Goal: Task Accomplishment & Management: Manage account settings

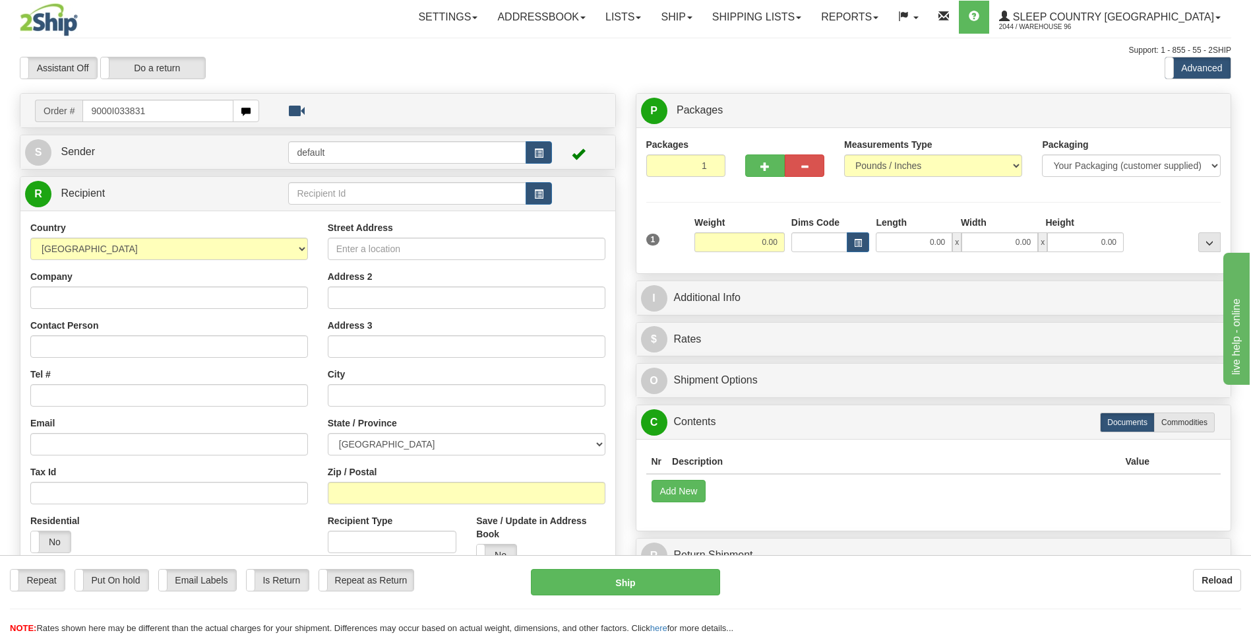
type input "9000I033831"
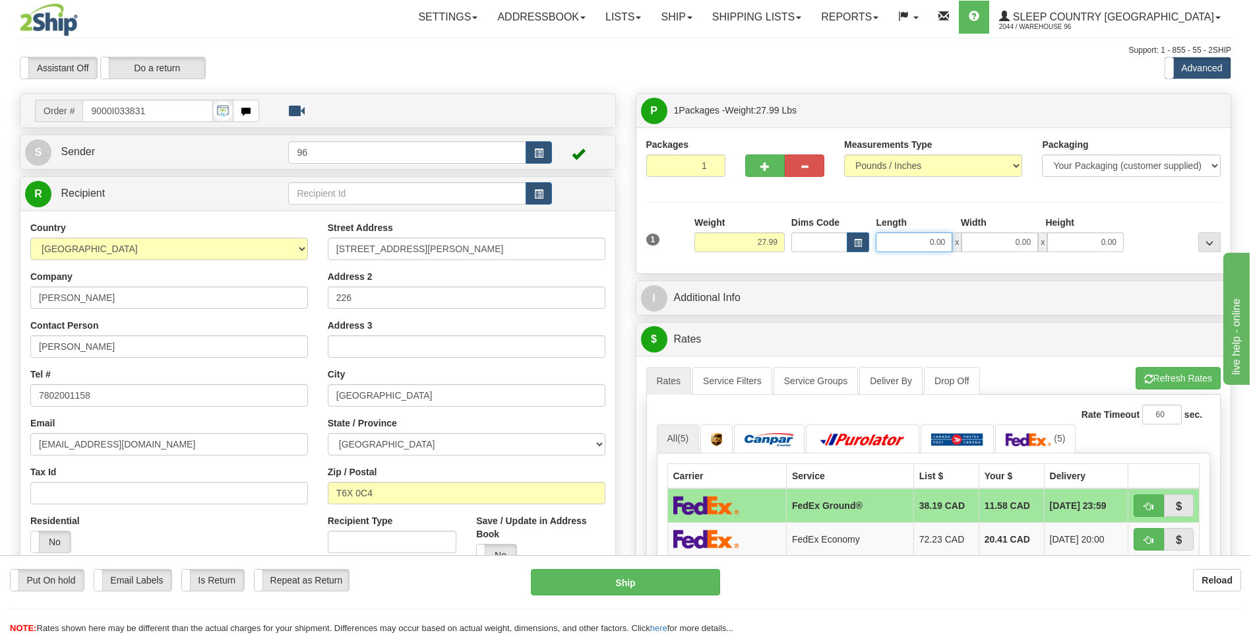
click at [949, 243] on input "0.00" at bounding box center [914, 242] width 77 height 20
type input "14.00"
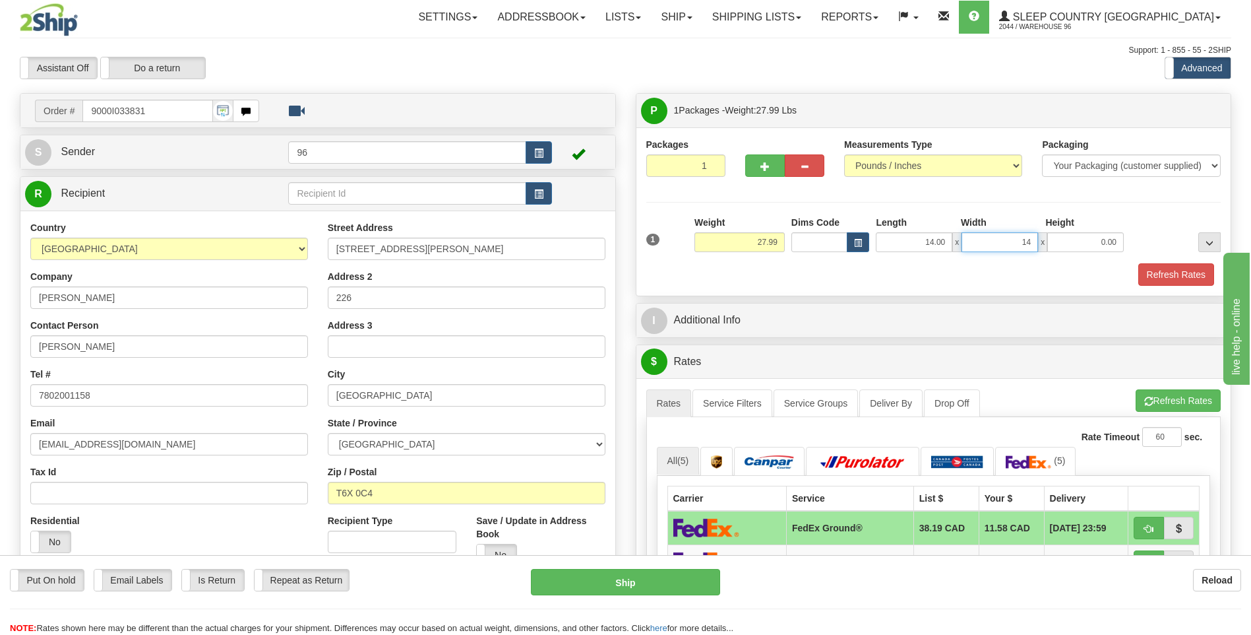
type input "14.00"
type input "40.00"
click at [1199, 280] on button "Refresh Rates" at bounding box center [1177, 274] width 76 height 22
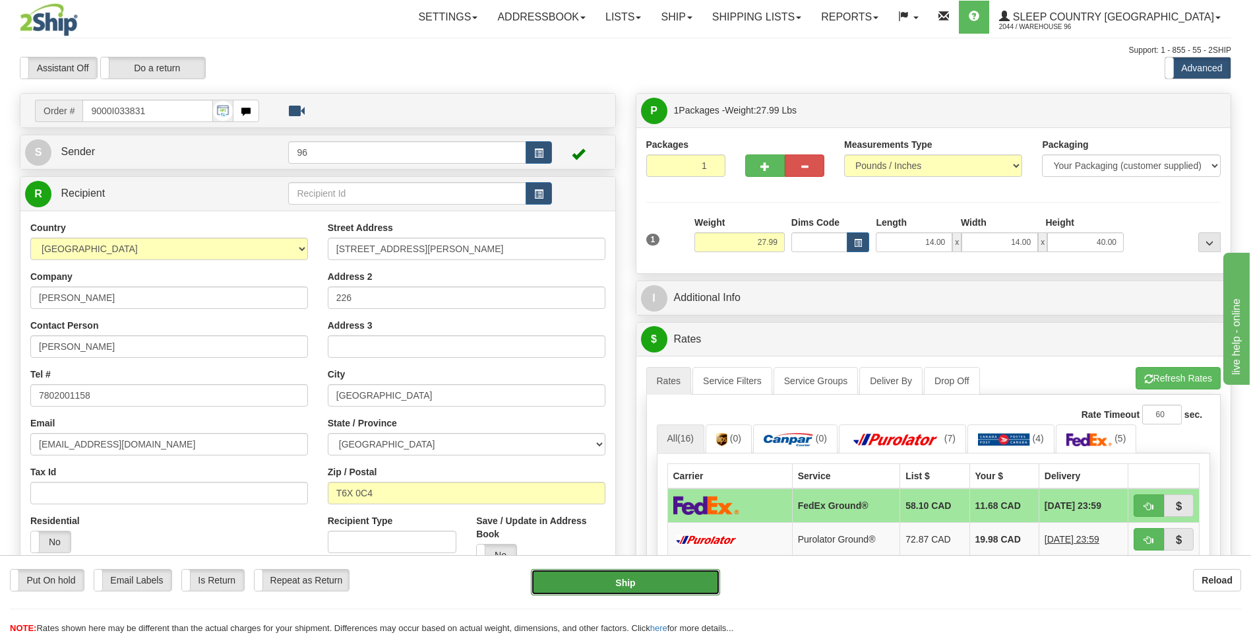
click at [646, 582] on button "Ship" at bounding box center [625, 582] width 189 height 26
type input "92"
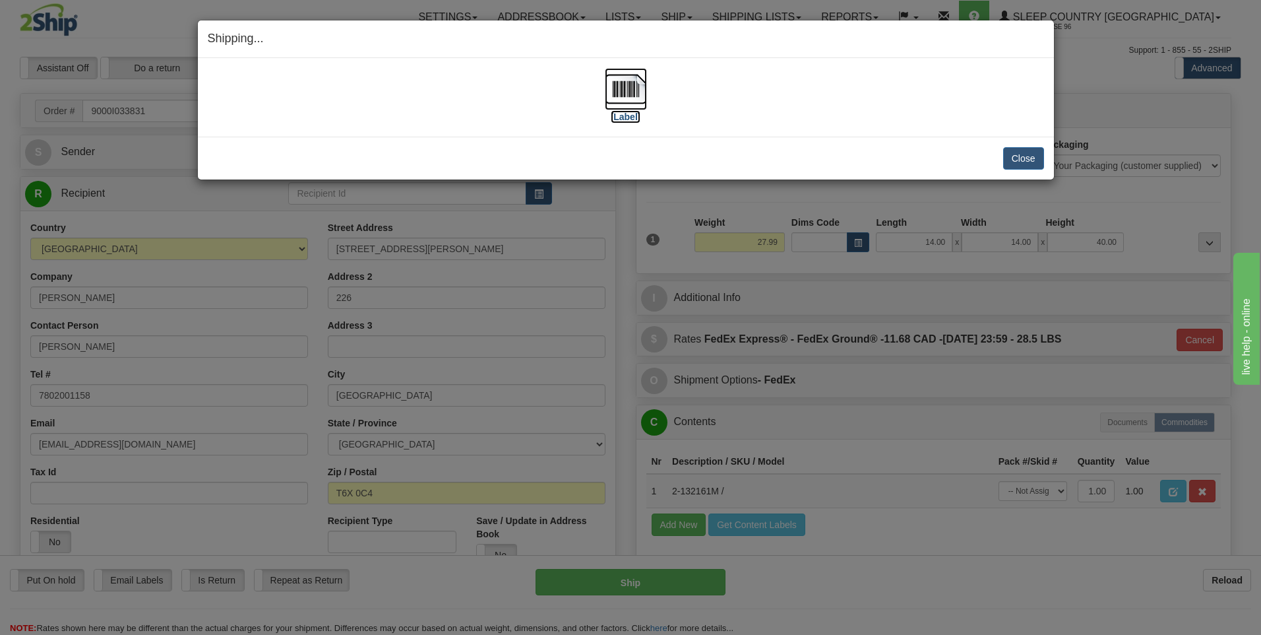
click at [633, 96] on img at bounding box center [626, 89] width 42 height 42
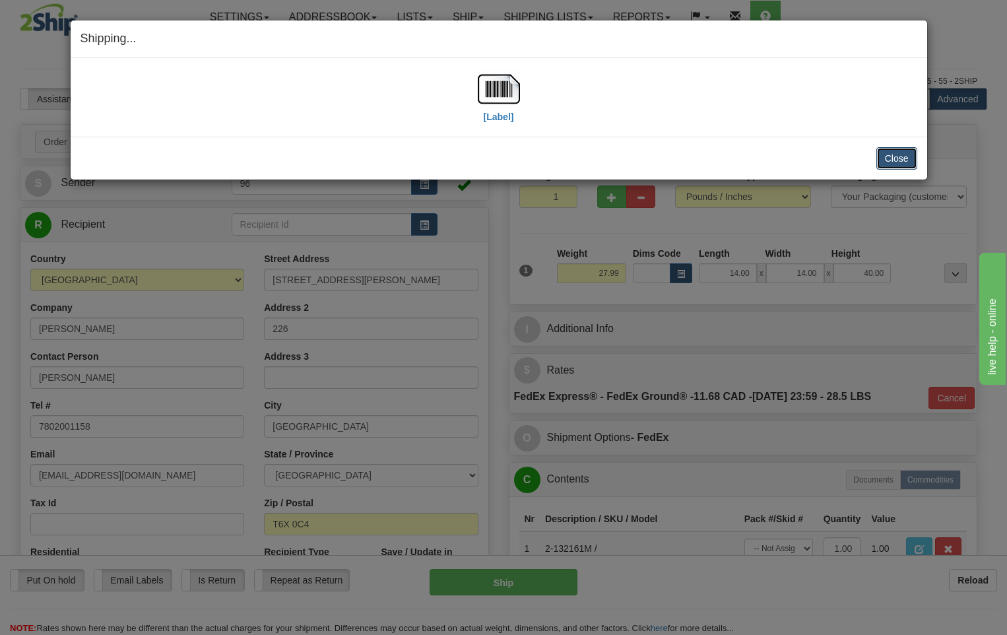
click at [893, 161] on button "Close" at bounding box center [896, 158] width 41 height 22
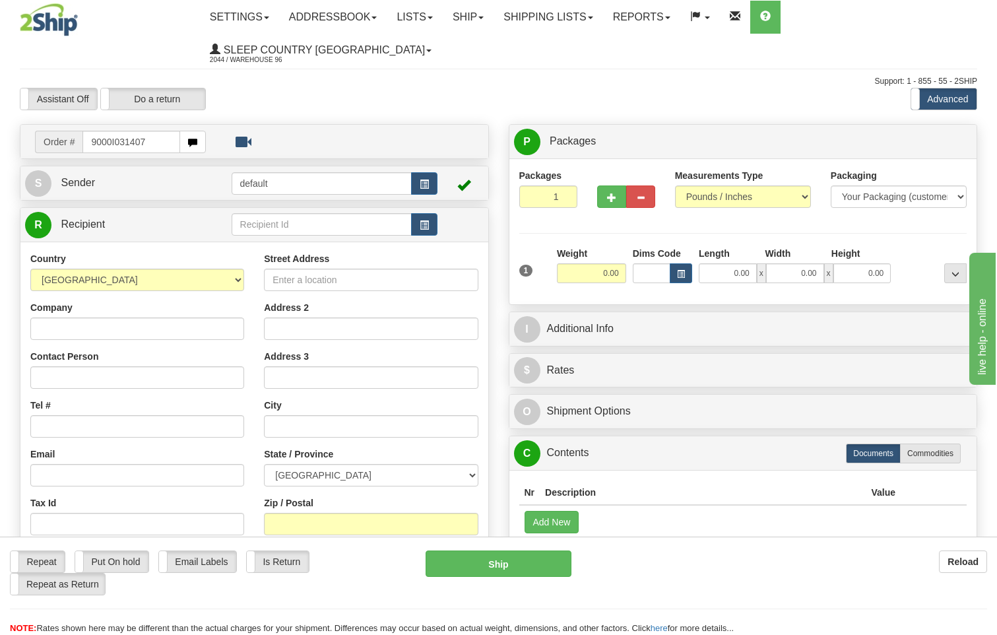
type input "9000I031407"
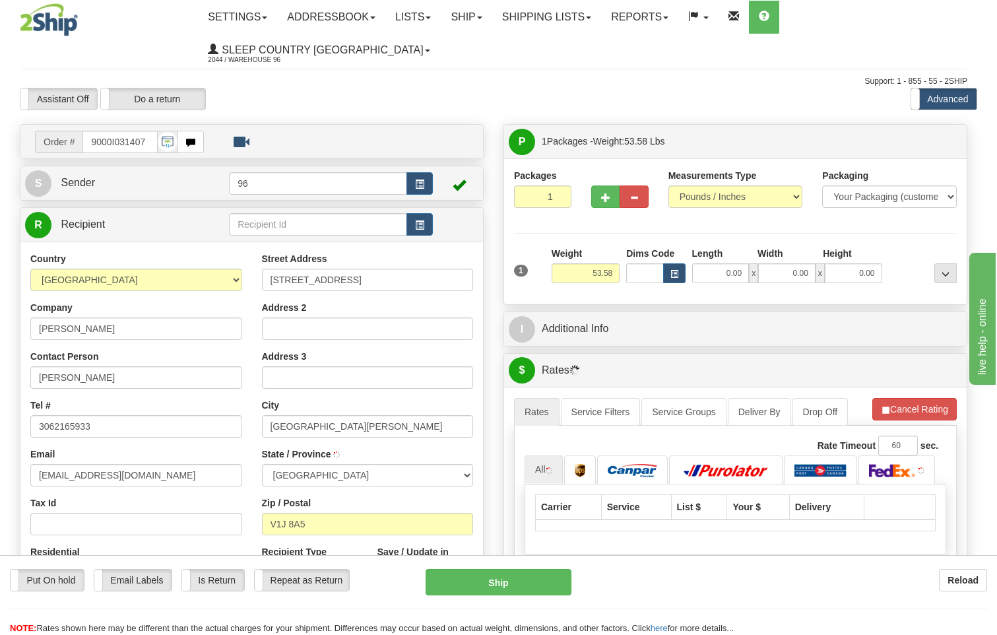
type input "[GEOGRAPHIC_DATA]. [PERSON_NAME]"
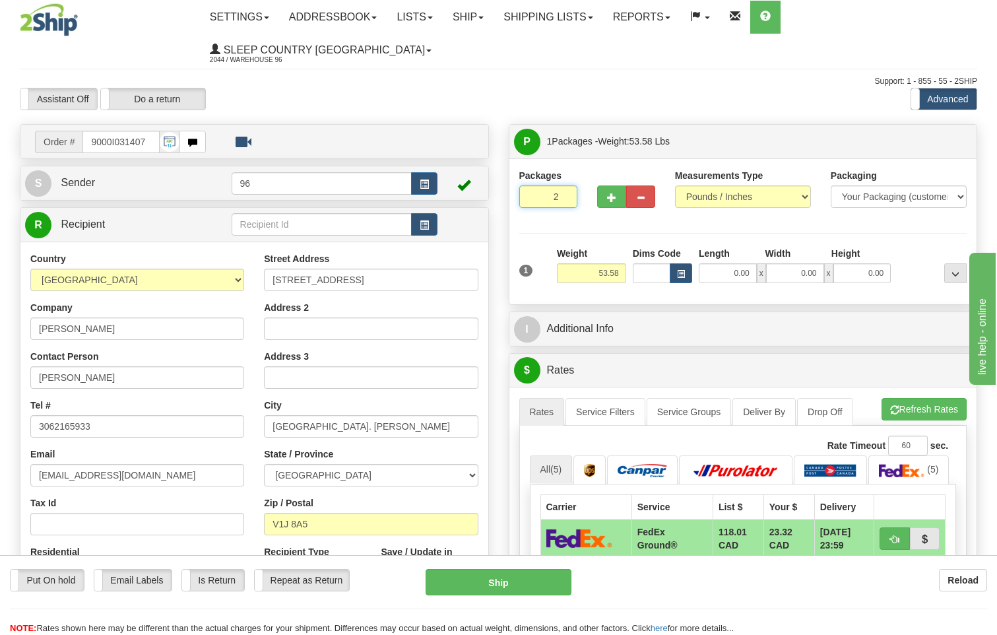
type input "2"
click at [565, 185] on input "2" at bounding box center [548, 196] width 58 height 22
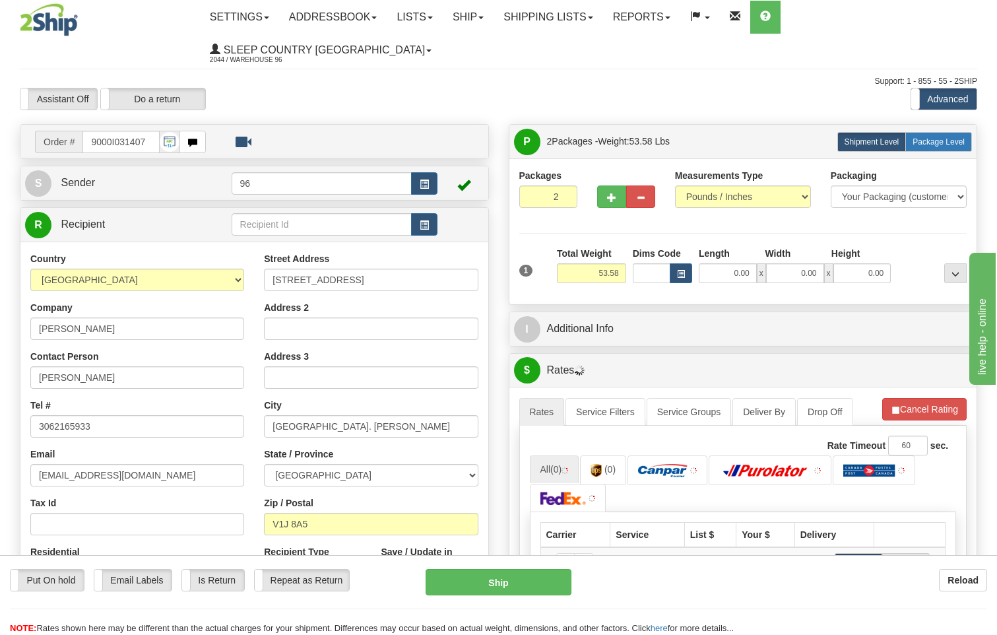
click at [936, 137] on span "Package Level" at bounding box center [938, 141] width 52 height 9
radio input "true"
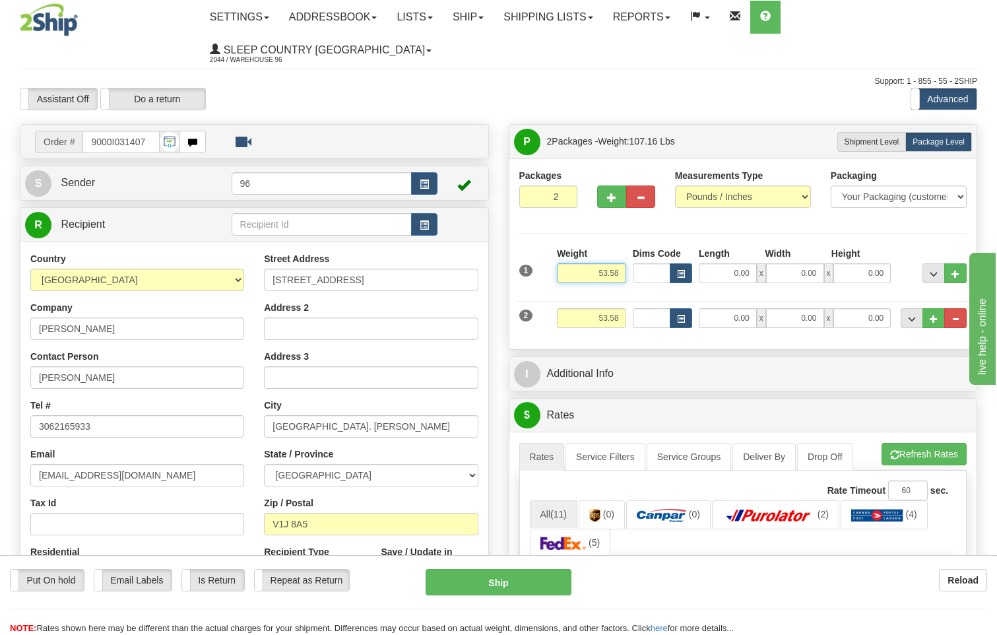
click at [623, 263] on input "53.58" at bounding box center [591, 273] width 69 height 20
type input "5"
type input "27.00"
click at [625, 308] on input "53.58" at bounding box center [591, 318] width 69 height 20
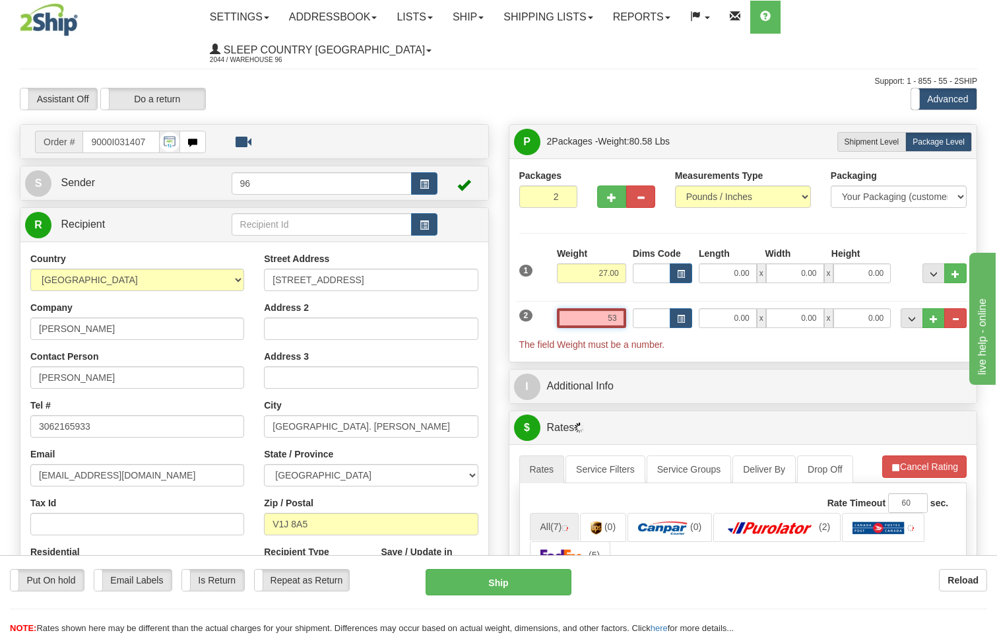
type input "5"
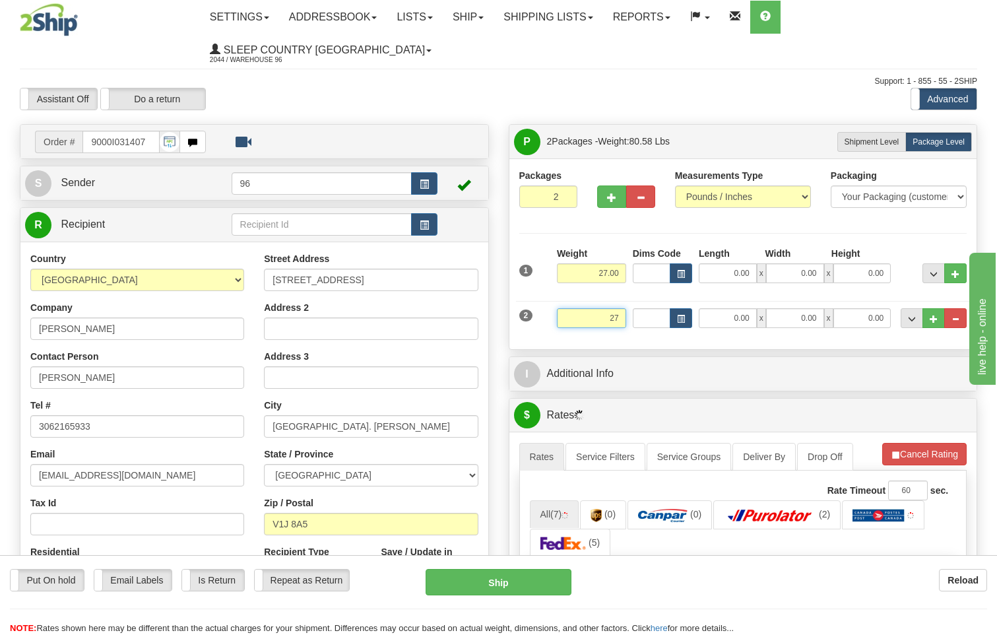
type input "27.00"
click at [749, 263] on input "0.00" at bounding box center [728, 273] width 58 height 20
type input "12.00"
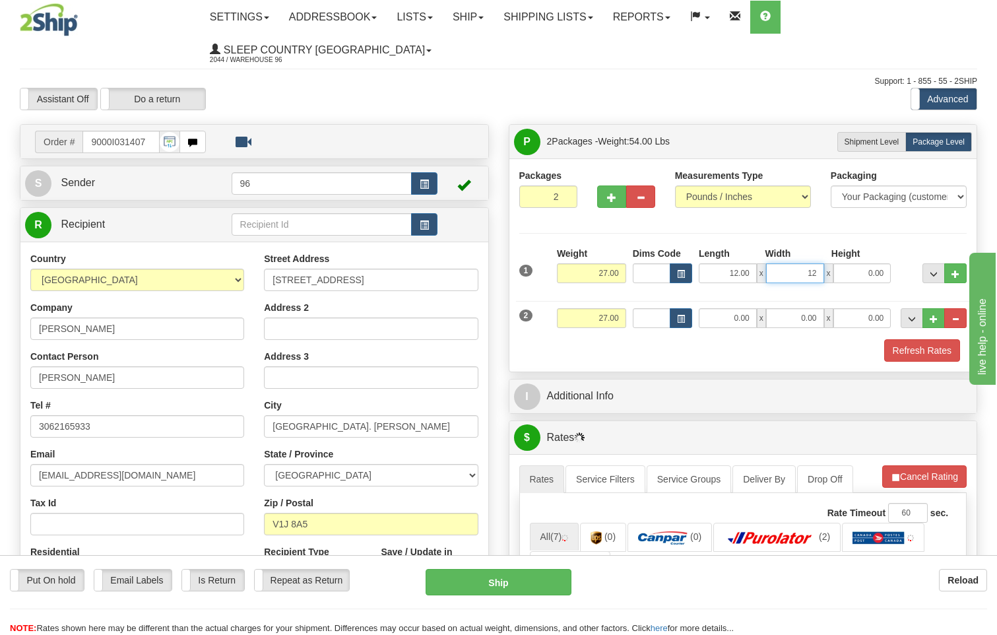
type input "12.00"
type input "41.00"
click at [751, 308] on input "0.00" at bounding box center [728, 318] width 58 height 20
type input "12.00"
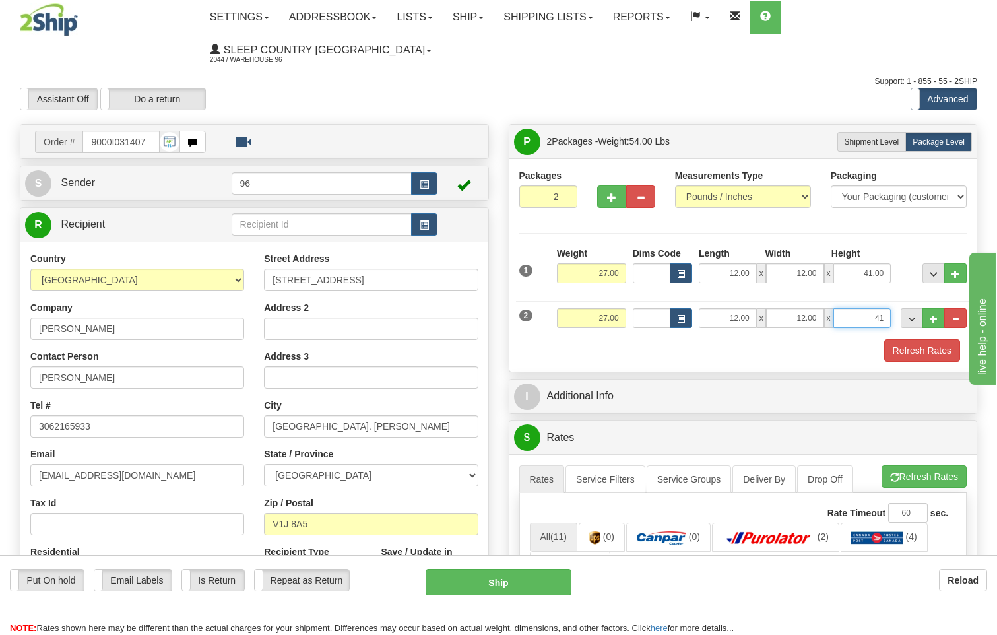
type input "41.00"
click at [924, 339] on button "Refresh Rates" at bounding box center [922, 350] width 76 height 22
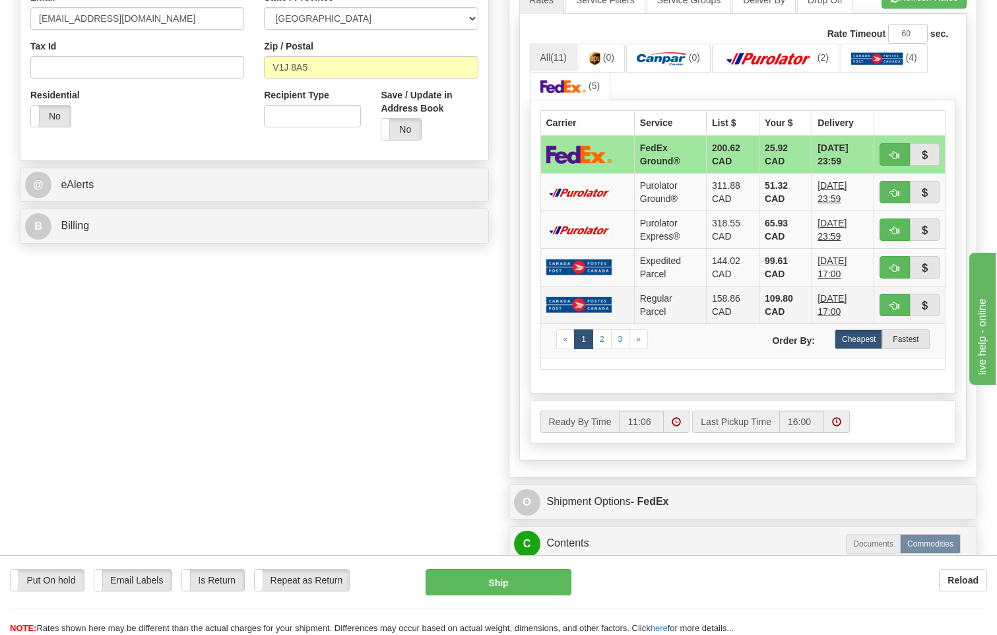
scroll to position [660, 0]
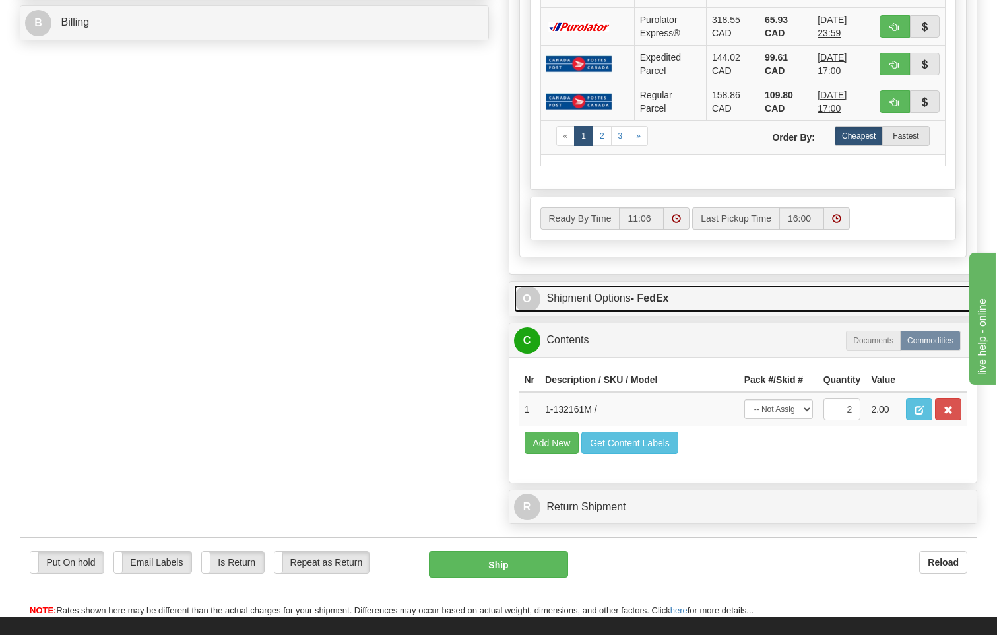
click at [644, 292] on strong "- FedEx" at bounding box center [650, 297] width 38 height 11
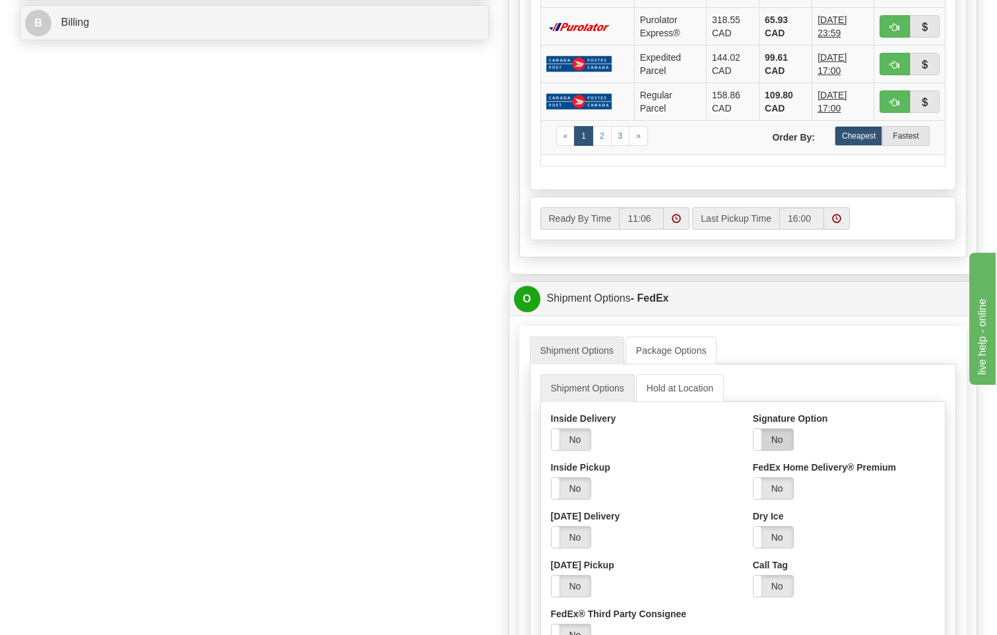
click at [781, 429] on label "No" at bounding box center [773, 439] width 40 height 21
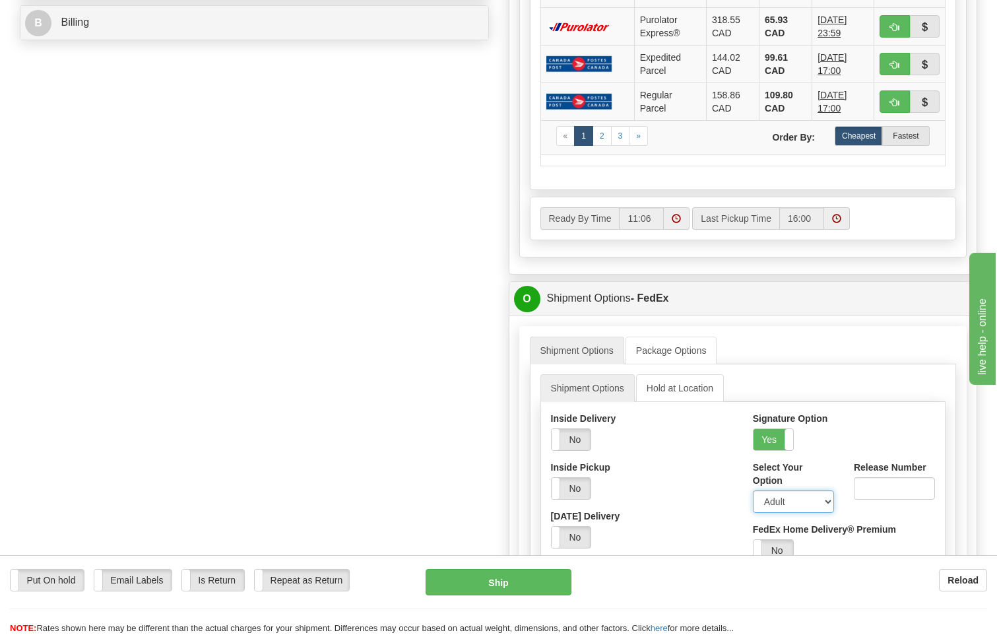
click at [783, 490] on select "Adult Direct Indirect No Signature Required Service Default" at bounding box center [793, 501] width 81 height 22
select select "2"
click at [753, 490] on select "Adult Direct Indirect No Signature Required Service Default" at bounding box center [793, 501] width 81 height 22
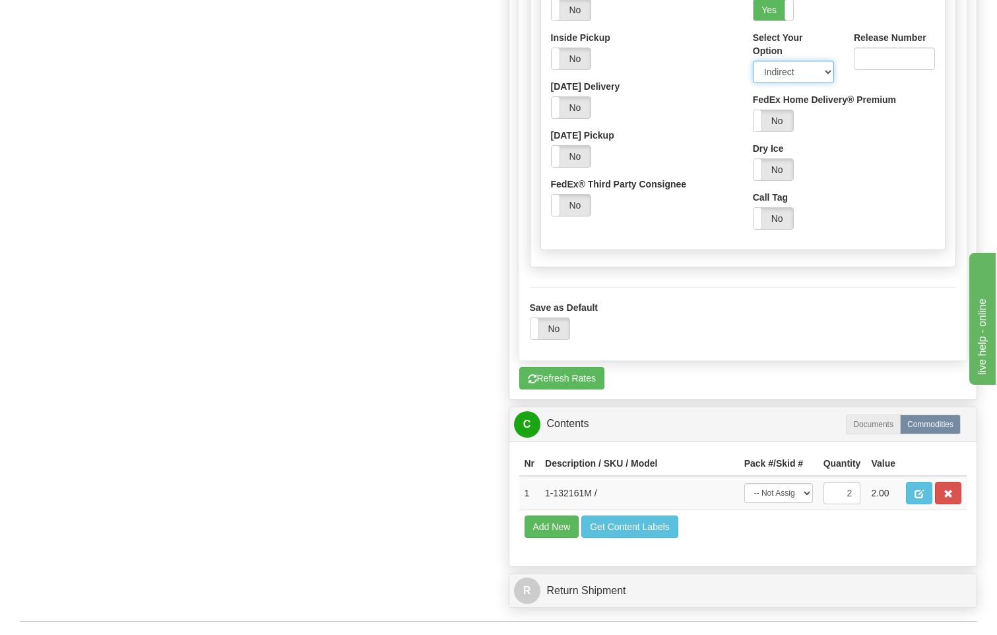
scroll to position [1187, 0]
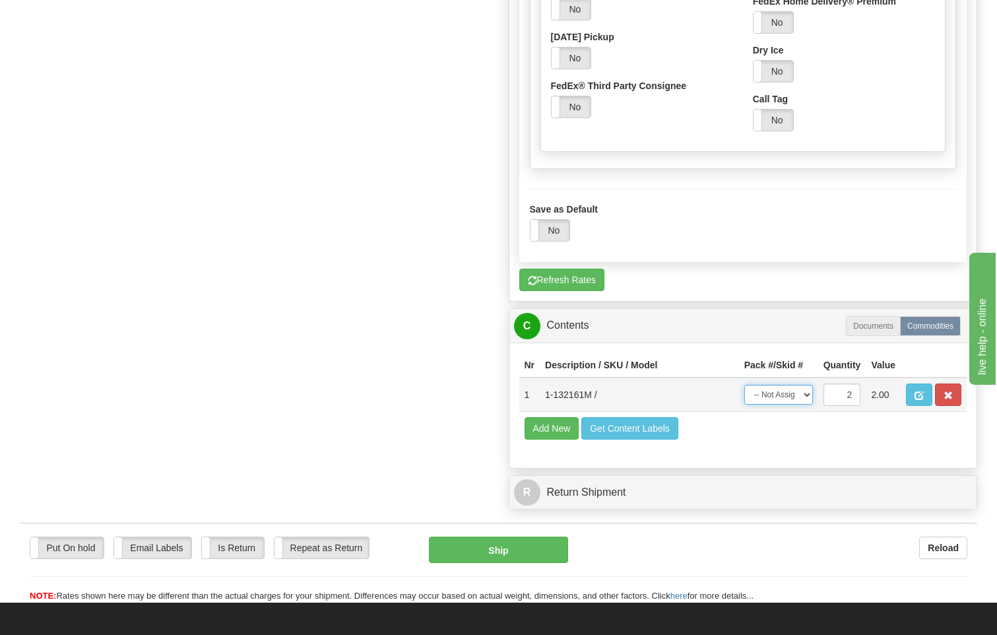
click at [807, 385] on select "-- Not Assigned -- Package 1 Package 2 Split" at bounding box center [778, 395] width 69 height 20
select select "SPLIT"
click at [744, 385] on select "-- Not Assigned -- Package 1 Package 2 Split" at bounding box center [778, 395] width 69 height 20
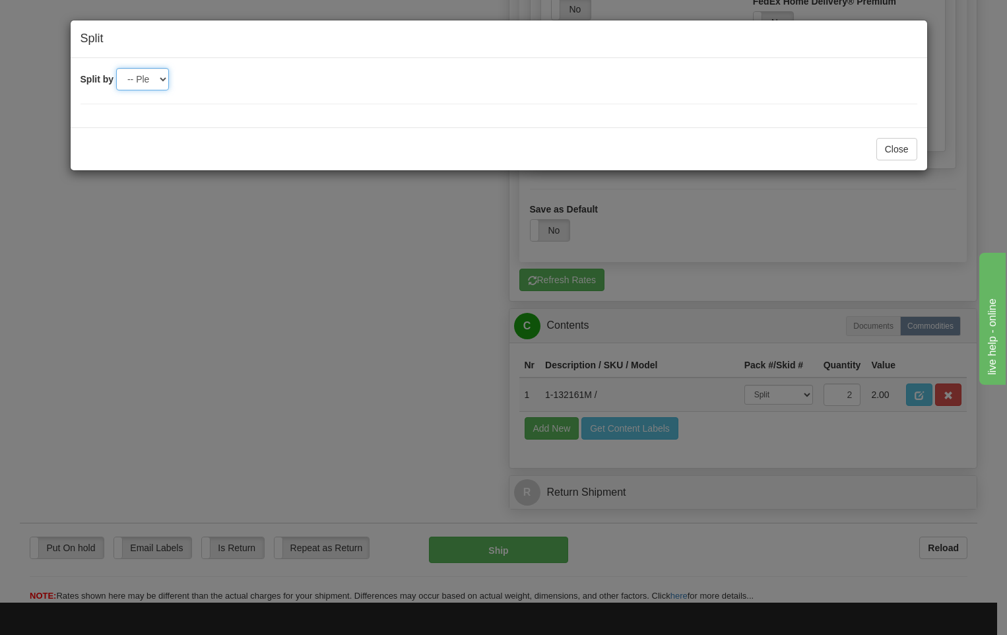
click at [160, 74] on select "-- Please select -- 2" at bounding box center [142, 79] width 53 height 22
select select "2"
click at [116, 68] on select "-- Please select -- 2" at bounding box center [142, 79] width 53 height 22
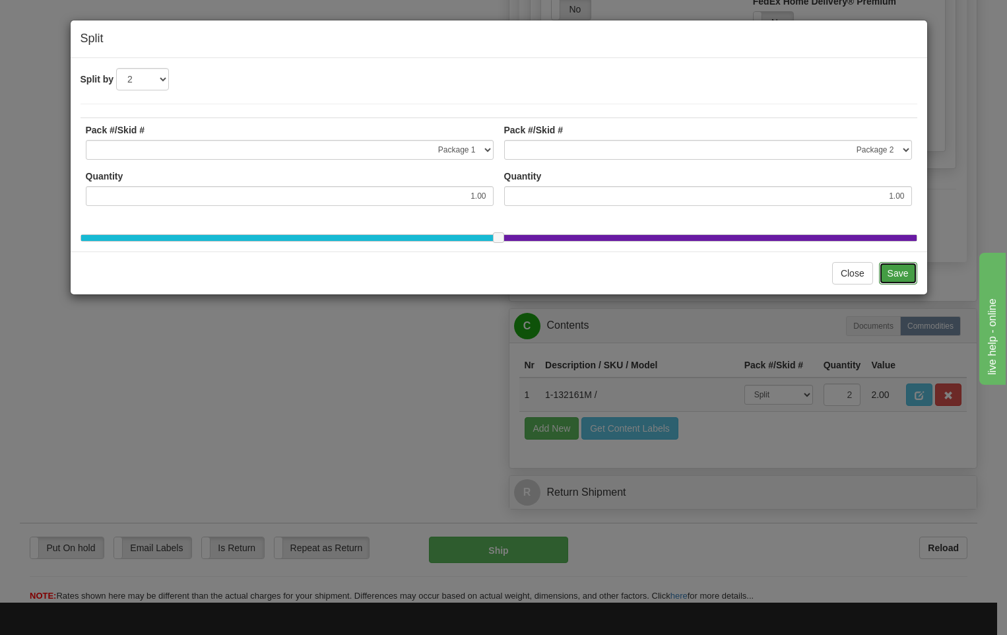
click at [898, 284] on button "Save" at bounding box center [898, 273] width 38 height 22
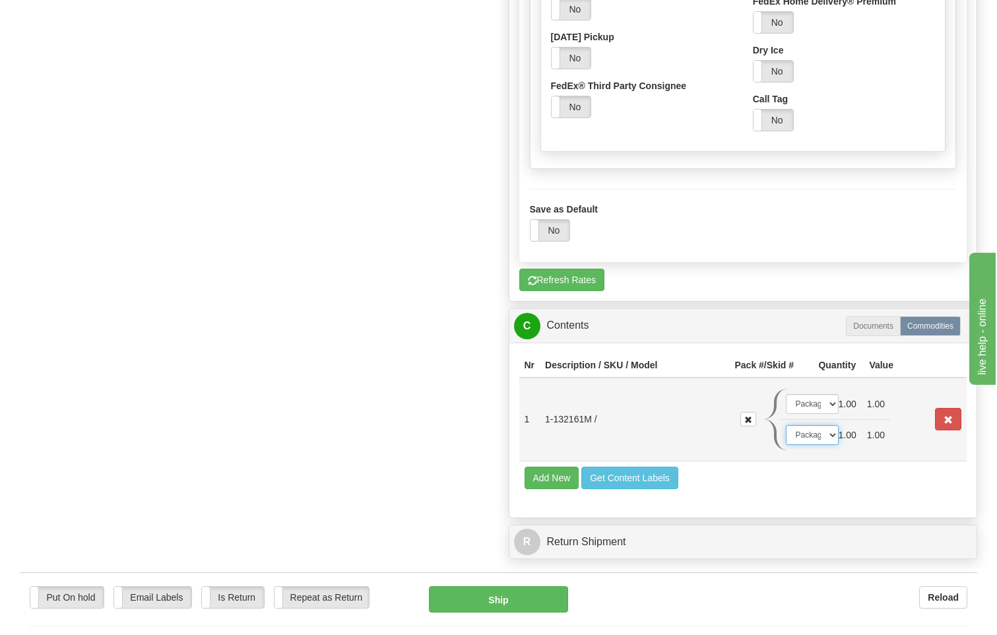
click at [827, 425] on select "-- Not Assigned -- Package 1 Package 2" at bounding box center [812, 435] width 53 height 20
click at [786, 425] on select "-- Not Assigned -- Package 1 Package 2" at bounding box center [812, 435] width 53 height 20
click at [820, 394] on select "-- Not Assigned -- Package 1 Package 2" at bounding box center [812, 404] width 53 height 20
click at [786, 394] on select "-- Not Assigned -- Package 1 Package 2" at bounding box center [812, 404] width 53 height 20
click at [501, 586] on button "Ship" at bounding box center [499, 599] width 140 height 26
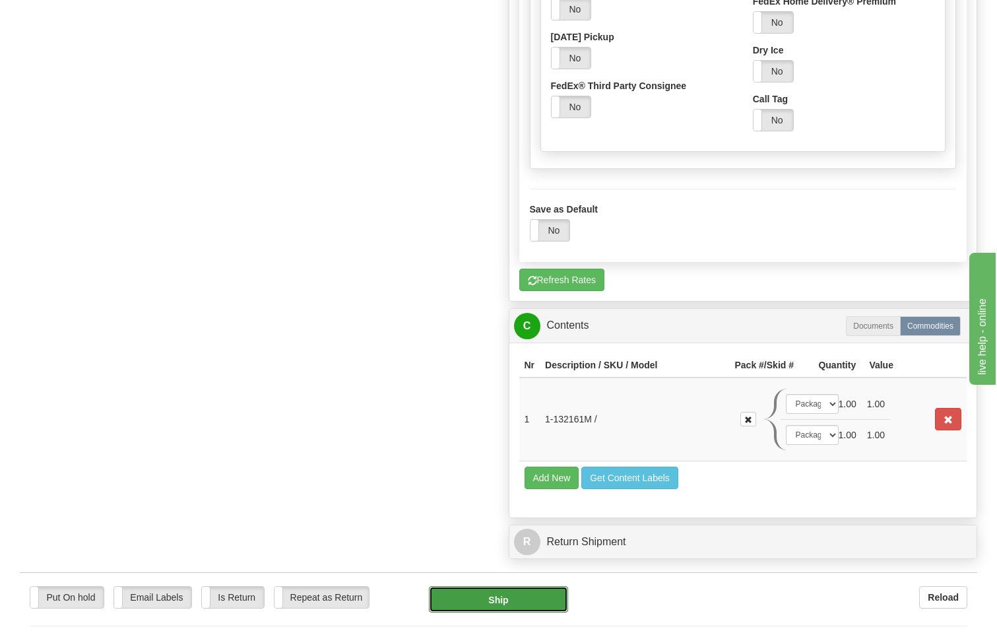
type input "92"
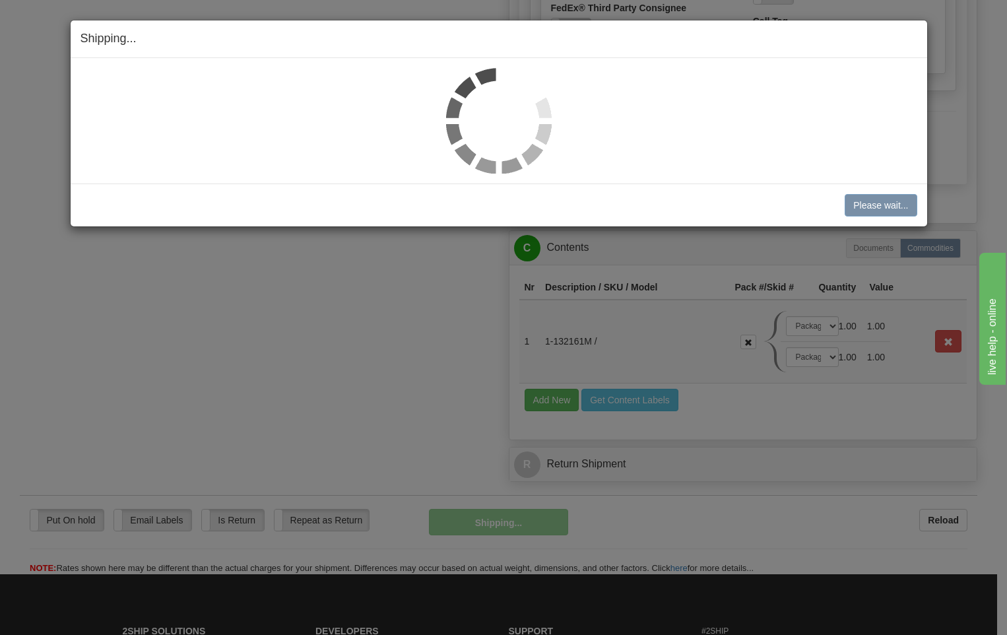
scroll to position [712, 0]
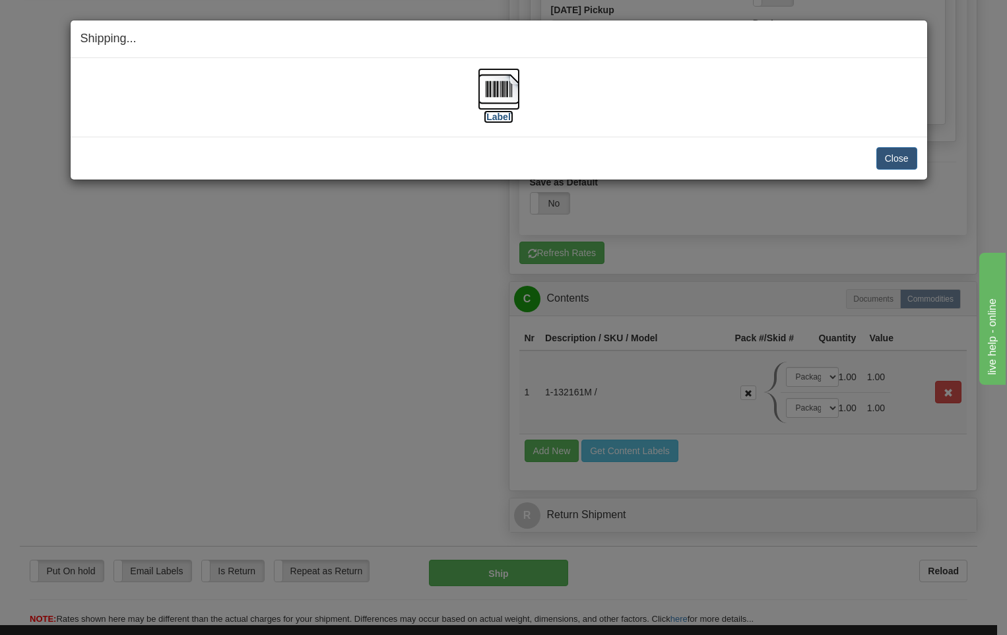
click at [496, 88] on img at bounding box center [499, 89] width 42 height 42
click at [903, 164] on button "Close" at bounding box center [896, 158] width 41 height 22
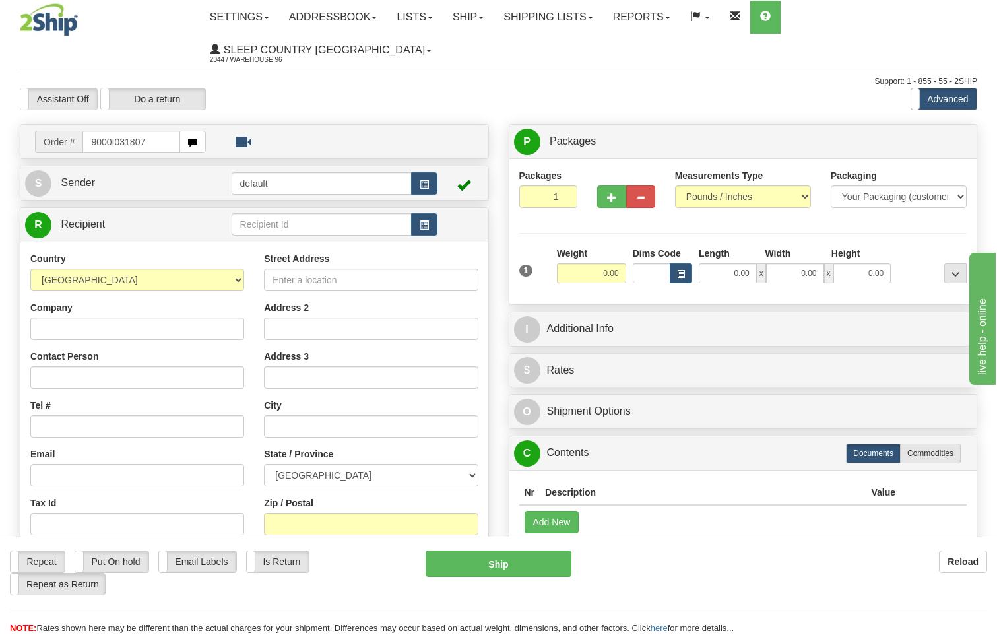
type input "9000I031807"
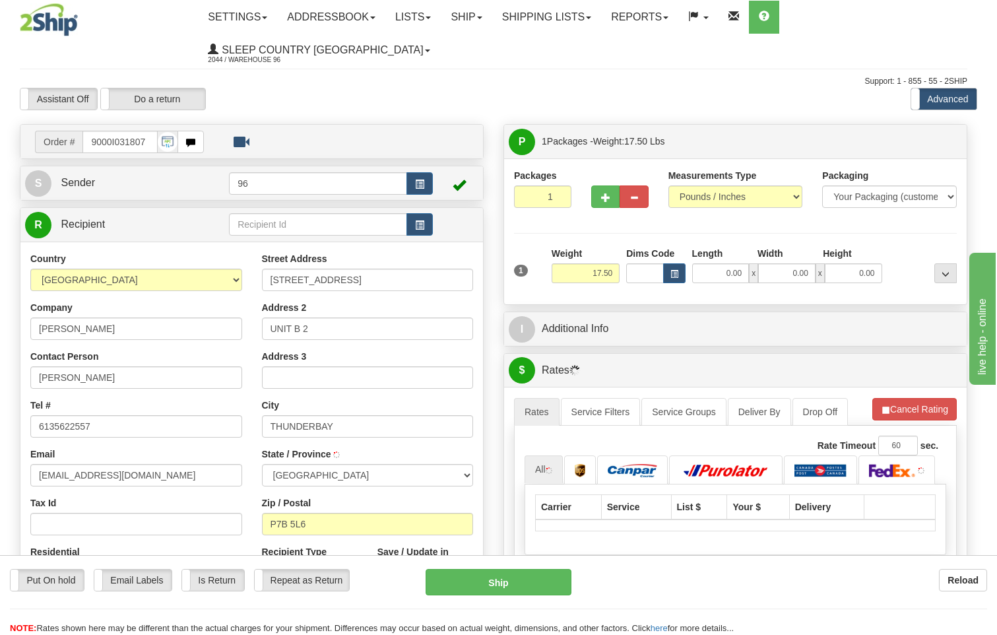
type input "THUNDER BAY"
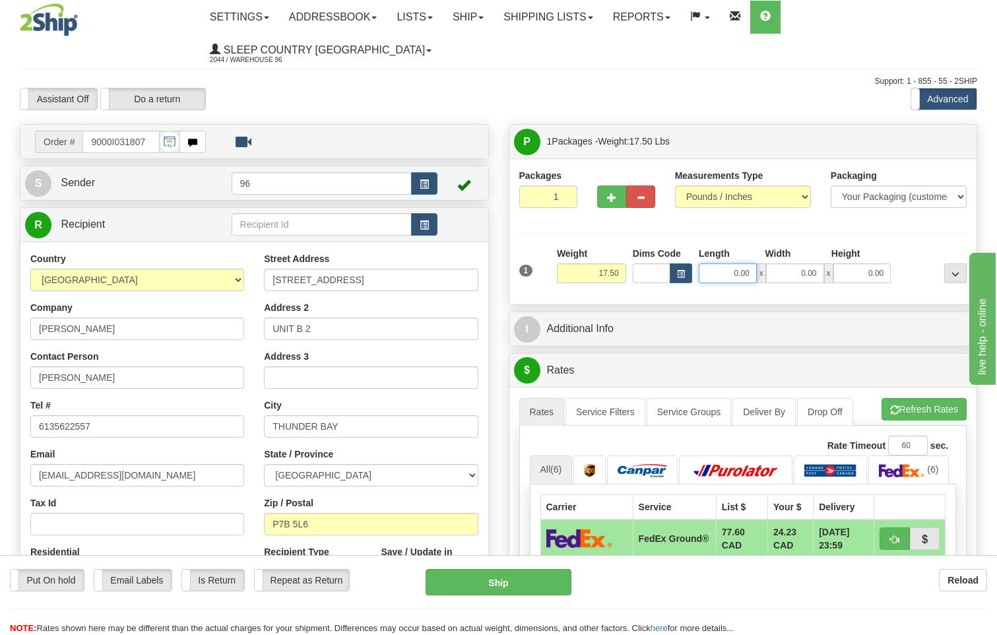
click at [751, 263] on input "0.00" at bounding box center [728, 273] width 58 height 20
type input "14.00"
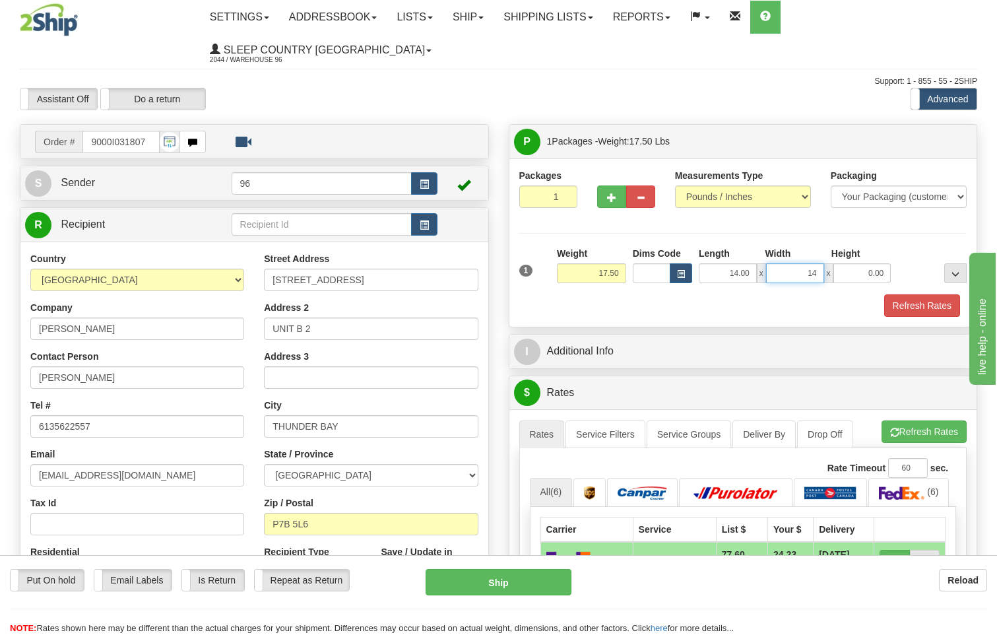
type input "14.00"
type input "41.00"
click at [922, 294] on button "Refresh Rates" at bounding box center [922, 305] width 76 height 22
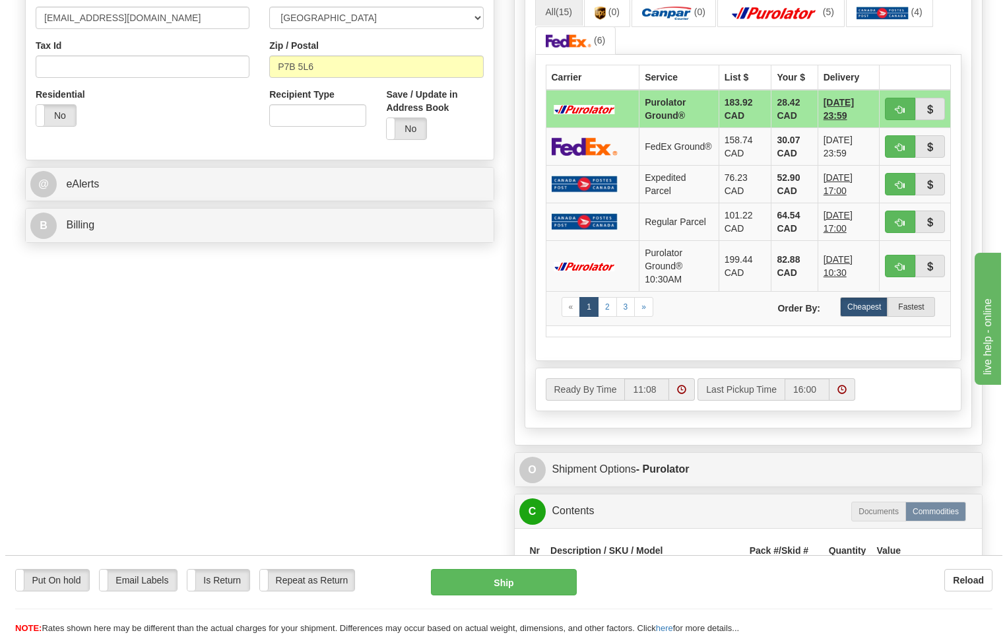
scroll to position [462, 0]
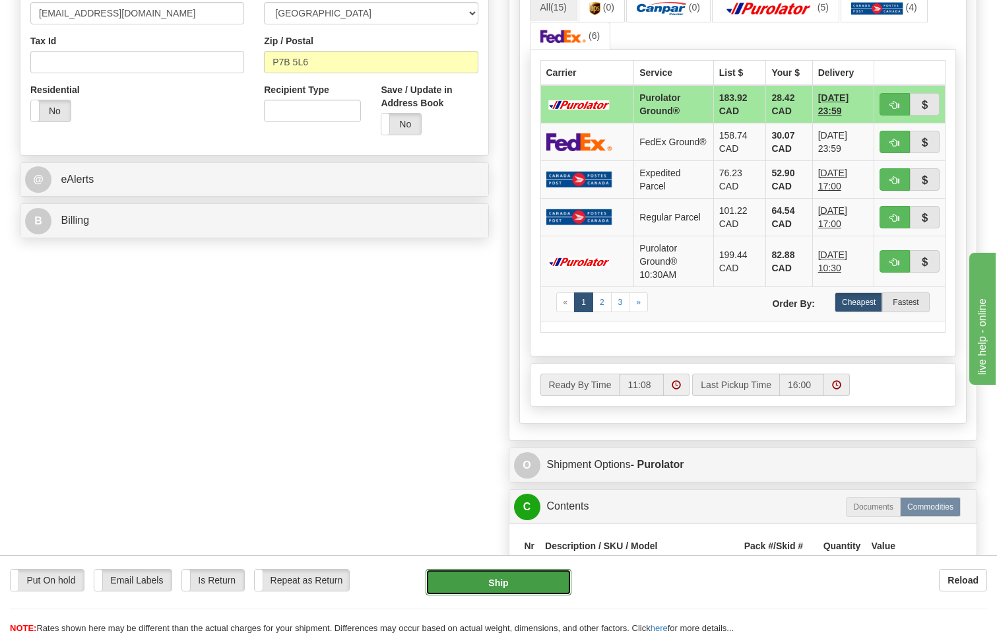
click at [530, 584] on button "Ship" at bounding box center [498, 582] width 146 height 26
type input "260"
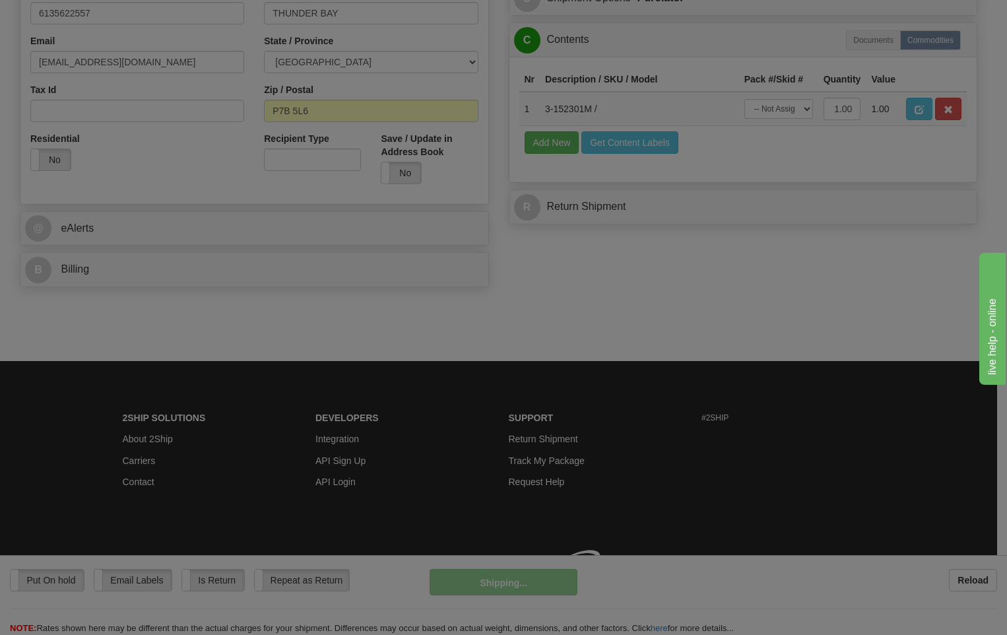
scroll to position [401, 0]
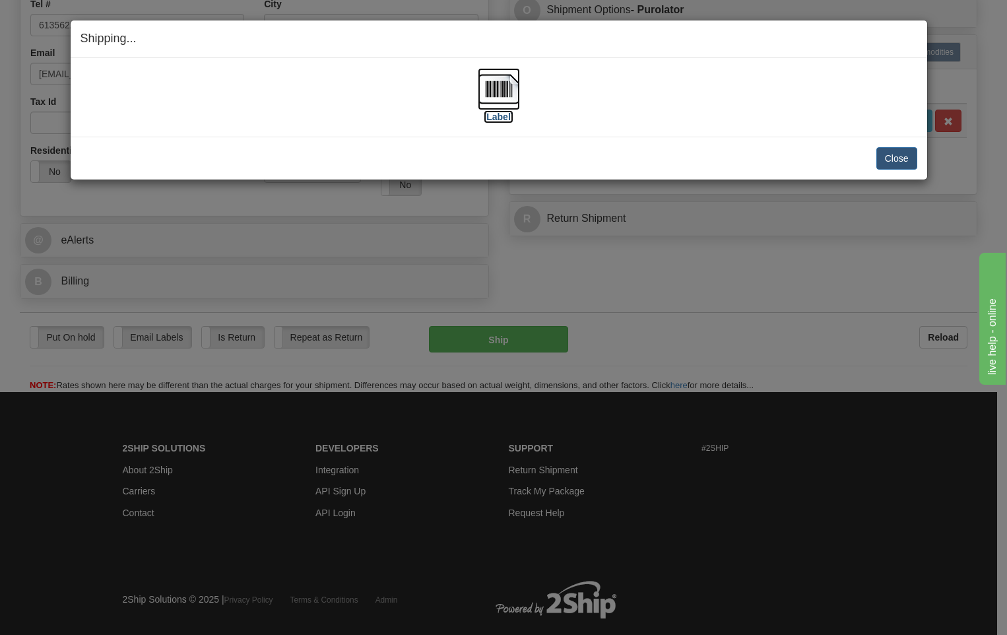
click at [501, 83] on img at bounding box center [499, 89] width 42 height 42
click at [902, 160] on button "Close" at bounding box center [896, 158] width 41 height 22
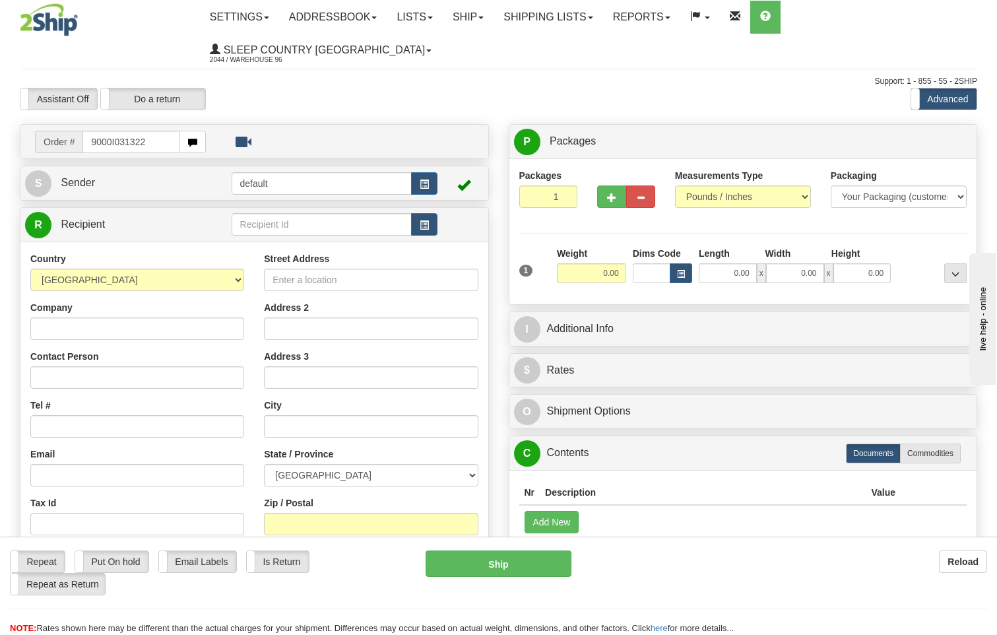
type input "9000I031322"
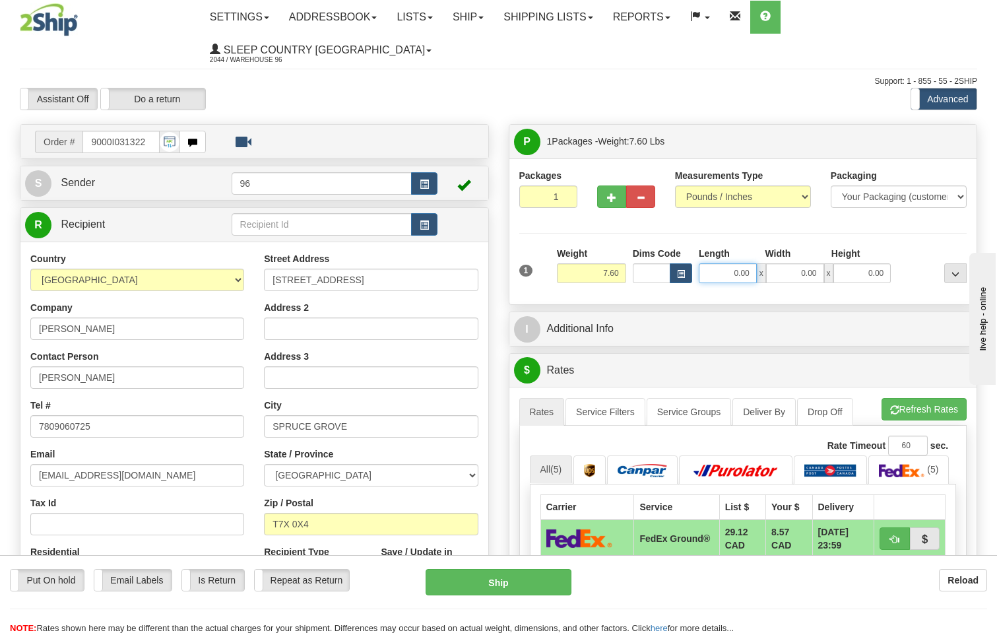
click at [755, 263] on input "0.00" at bounding box center [728, 273] width 58 height 20
type input "31.00"
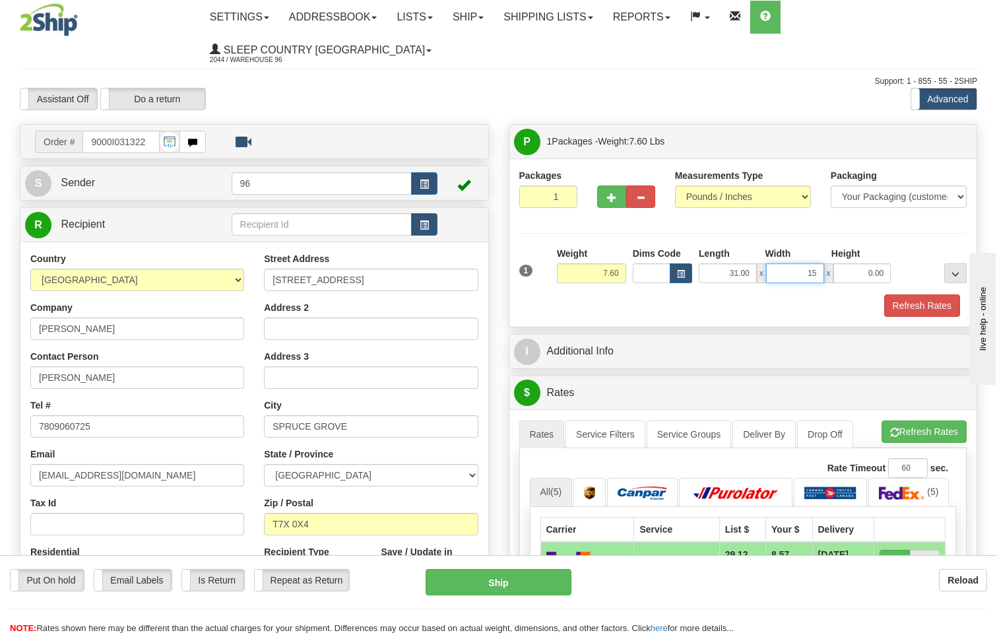
type input "15.00"
type input "8.00"
click at [912, 294] on button "Refresh Rates" at bounding box center [922, 305] width 76 height 22
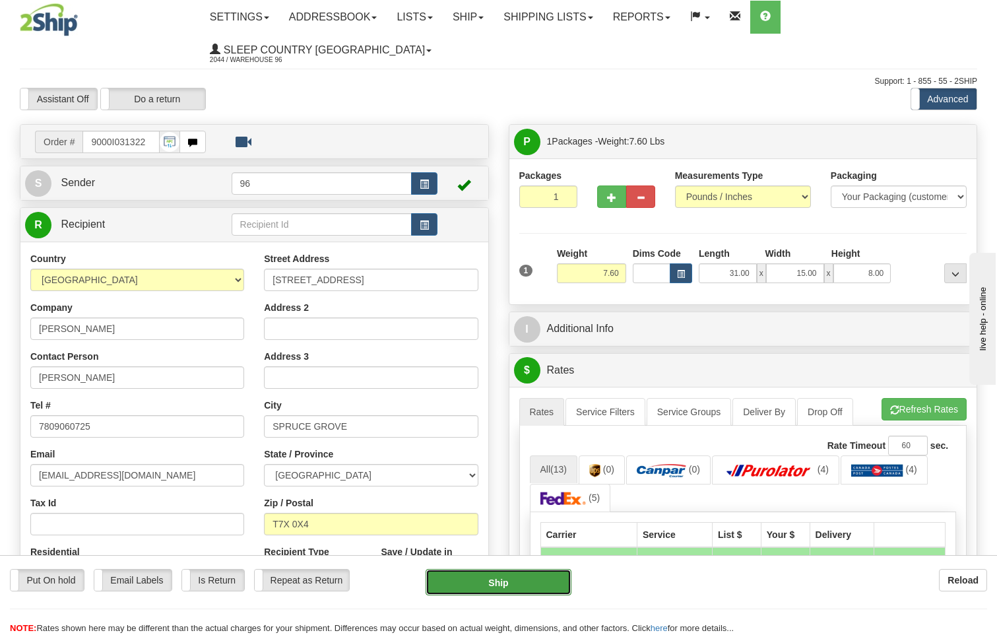
click at [529, 583] on button "Ship" at bounding box center [498, 582] width 146 height 26
type input "92"
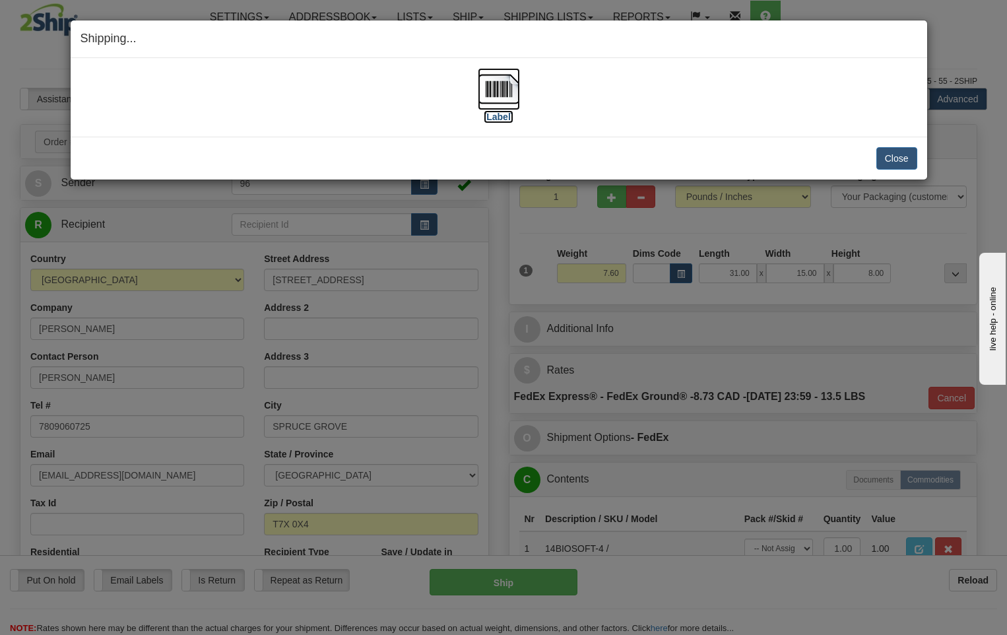
click at [513, 95] on img at bounding box center [499, 89] width 42 height 42
click at [885, 158] on button "Close" at bounding box center [896, 158] width 41 height 22
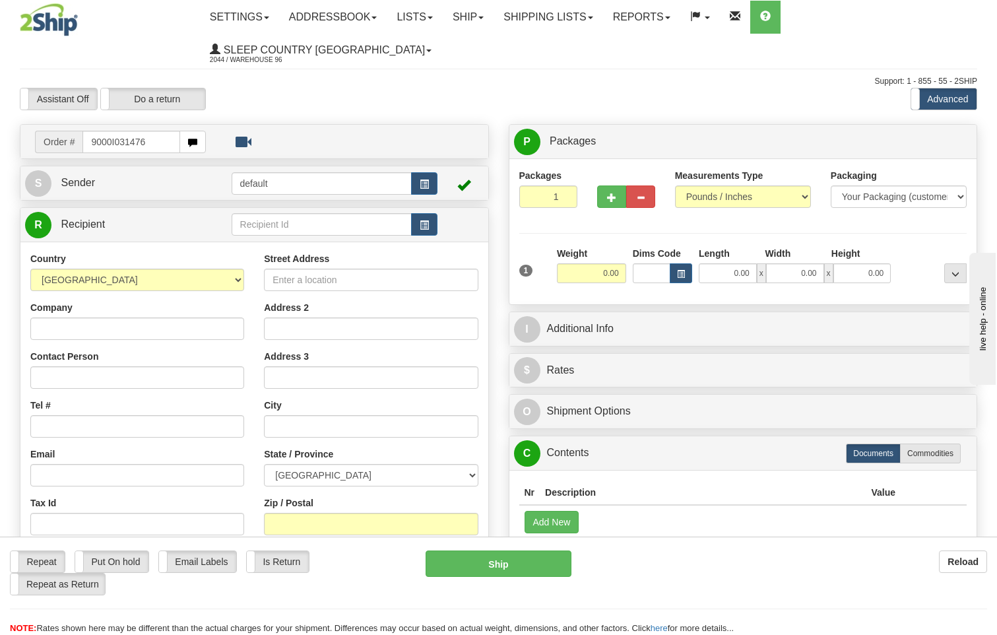
type input "9000I031476"
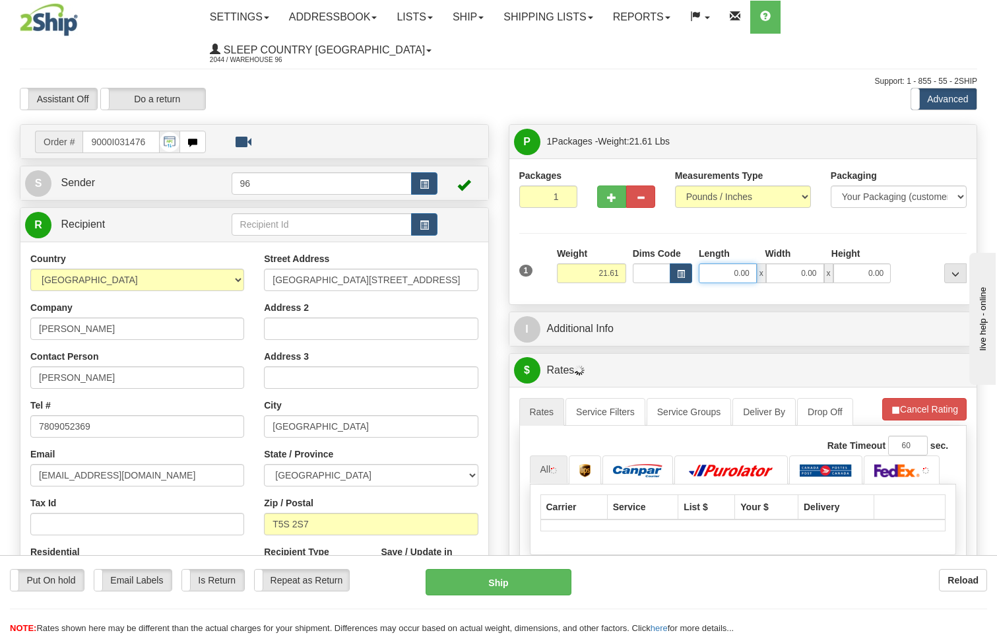
click at [754, 263] on input "0.00" at bounding box center [728, 273] width 58 height 20
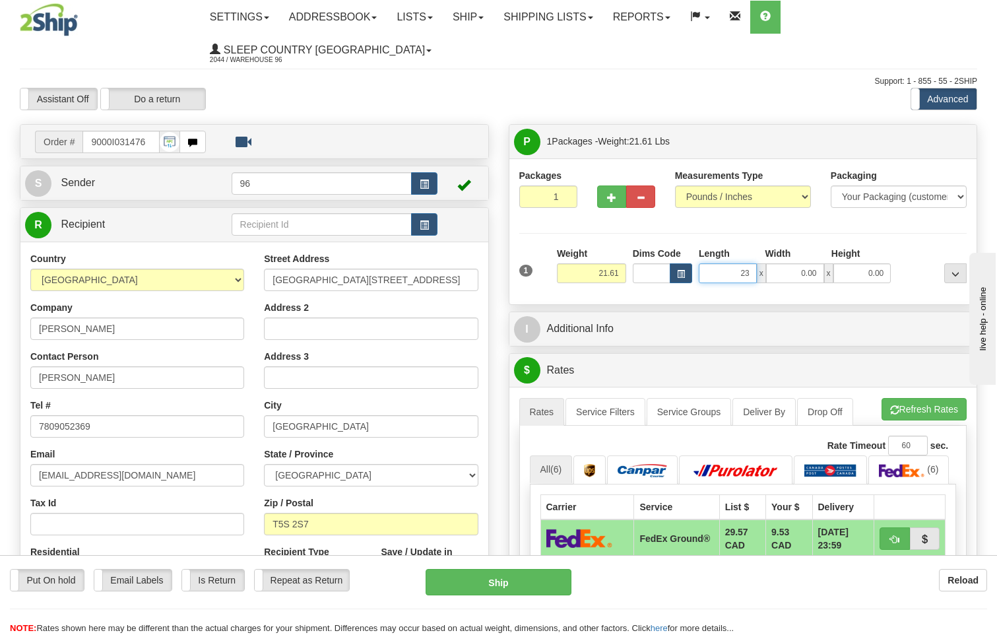
type input "23.00"
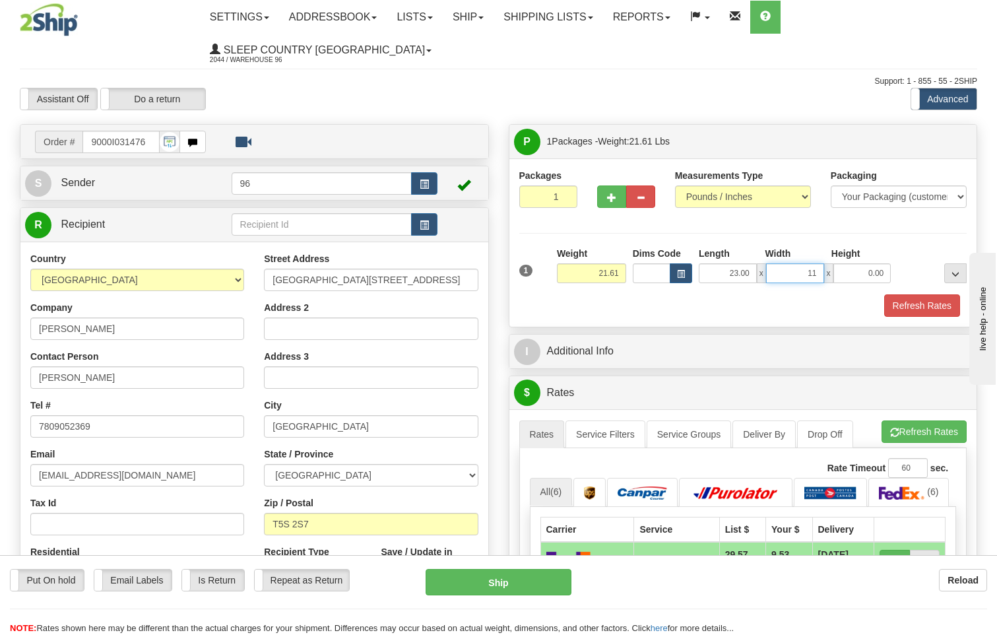
type input "11.00"
click at [921, 294] on button "Refresh Rates" at bounding box center [922, 305] width 76 height 22
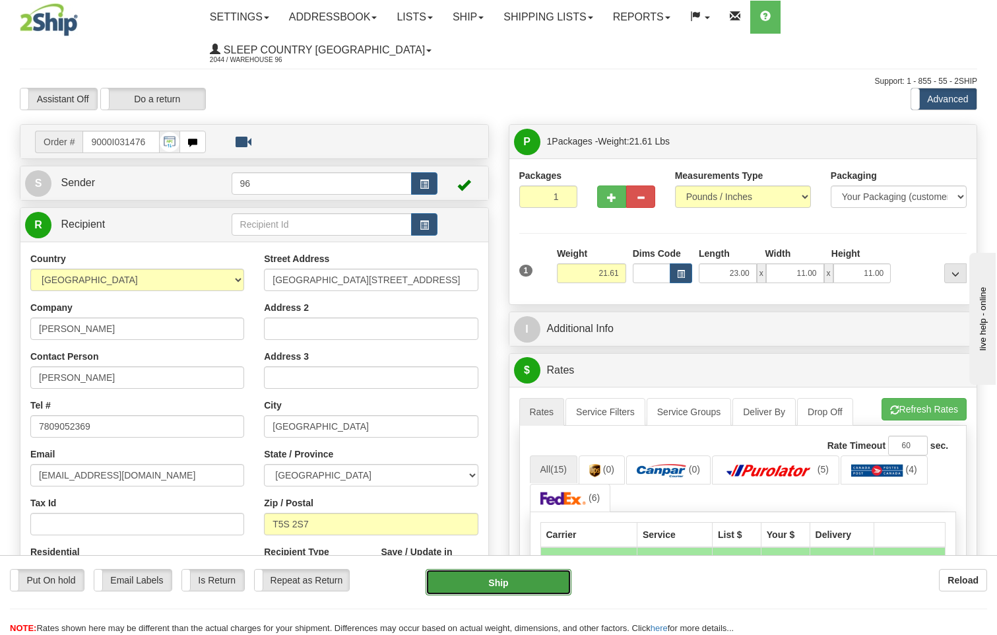
click at [506, 582] on button "Ship" at bounding box center [498, 582] width 146 height 26
type input "92"
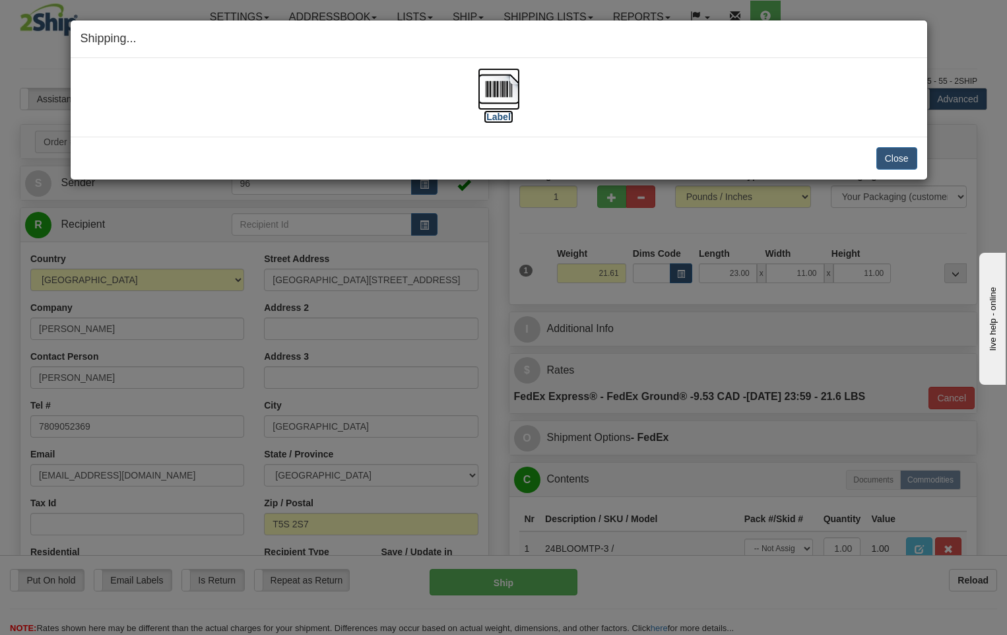
click at [502, 76] on img at bounding box center [499, 89] width 42 height 42
click at [893, 158] on button "Close" at bounding box center [896, 158] width 41 height 22
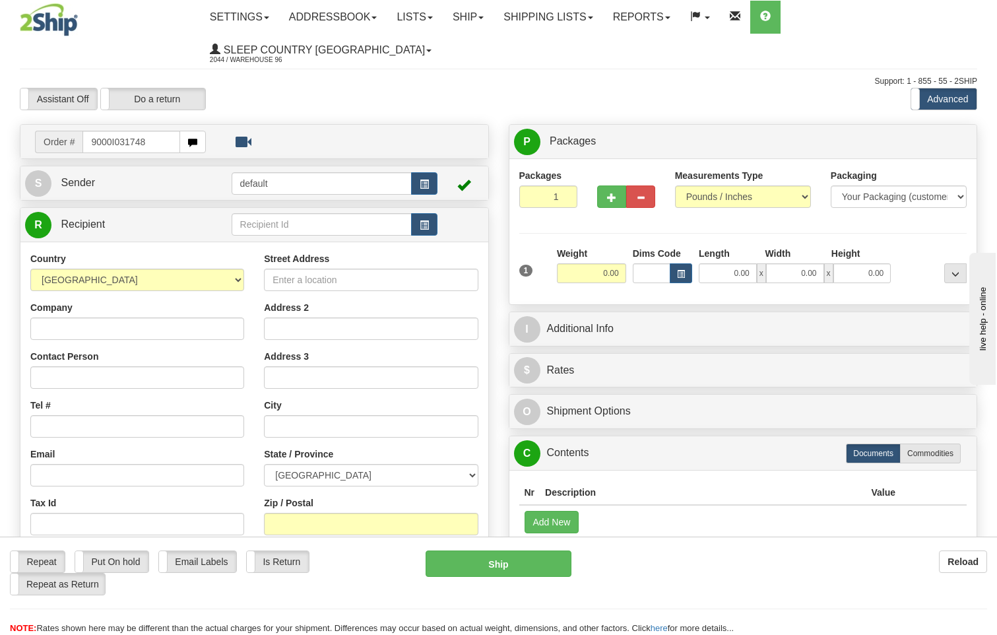
type input "9000I031748"
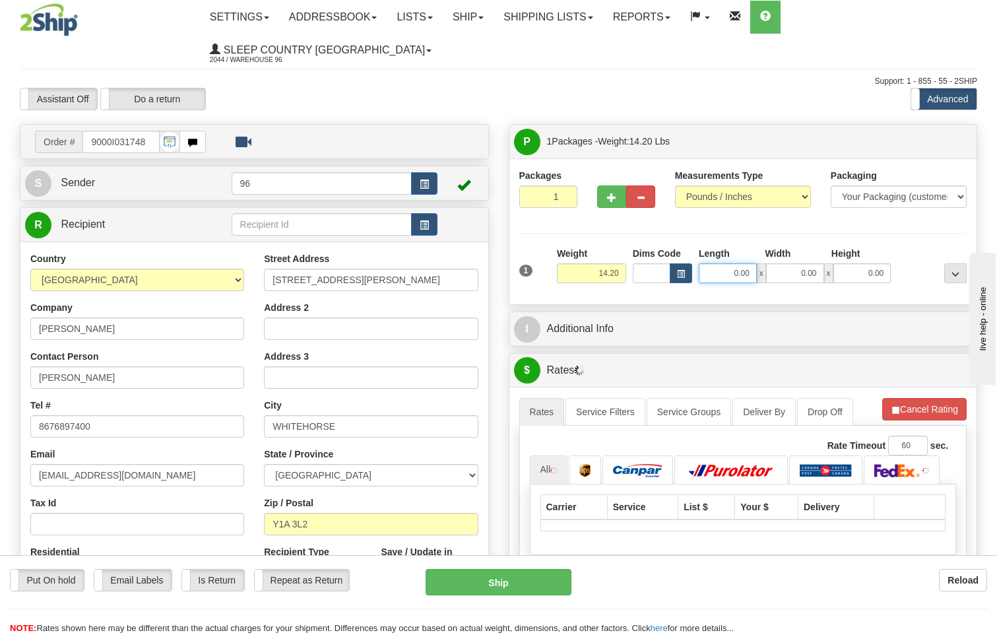
click at [753, 263] on input "0.00" at bounding box center [728, 273] width 58 height 20
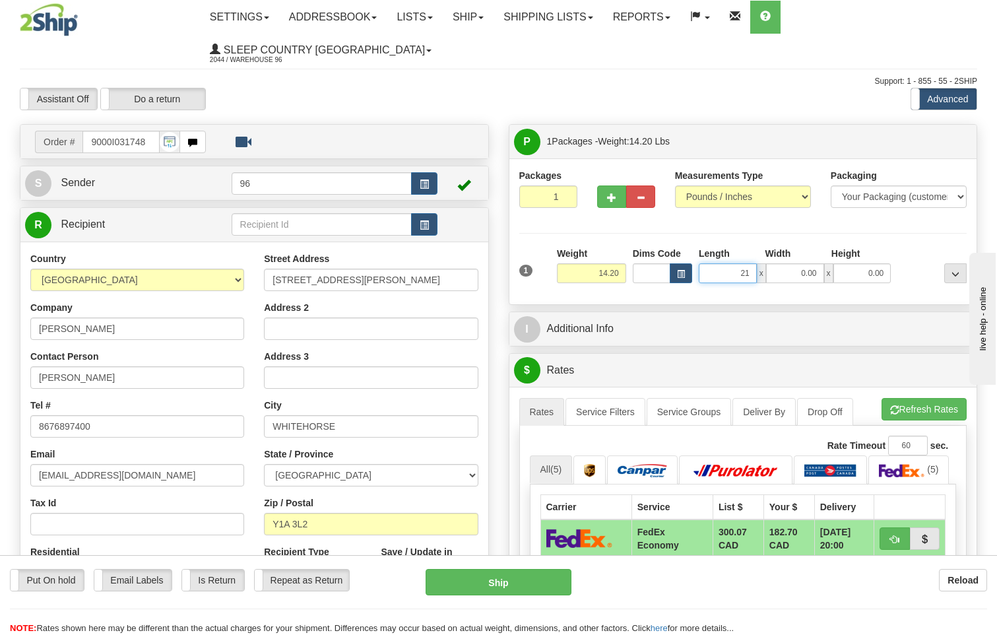
type input "21.00"
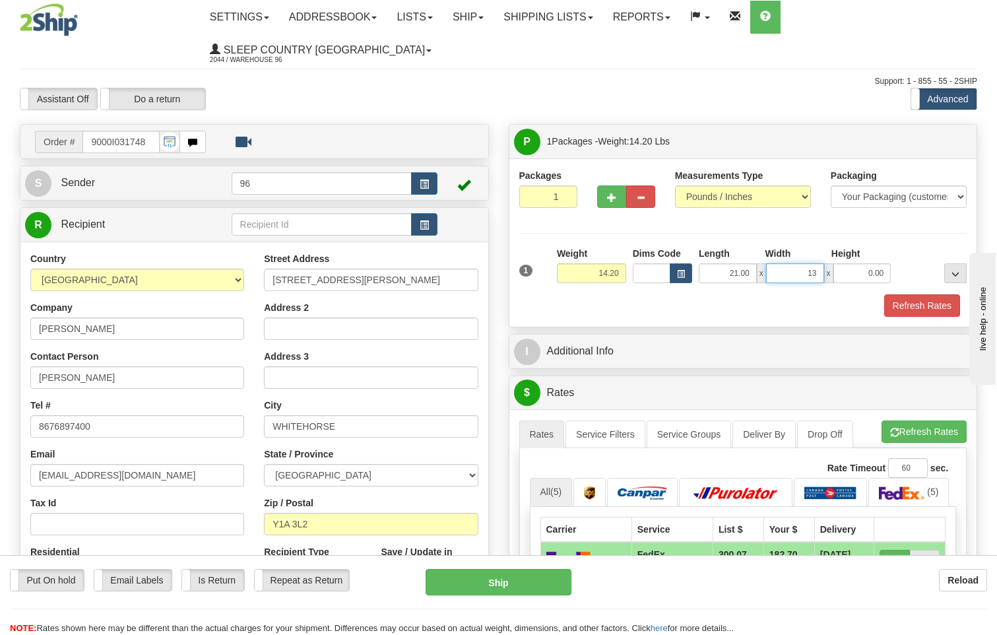
type input "13.00"
type input "5.00"
click at [931, 294] on button "Refresh Rates" at bounding box center [922, 305] width 76 height 22
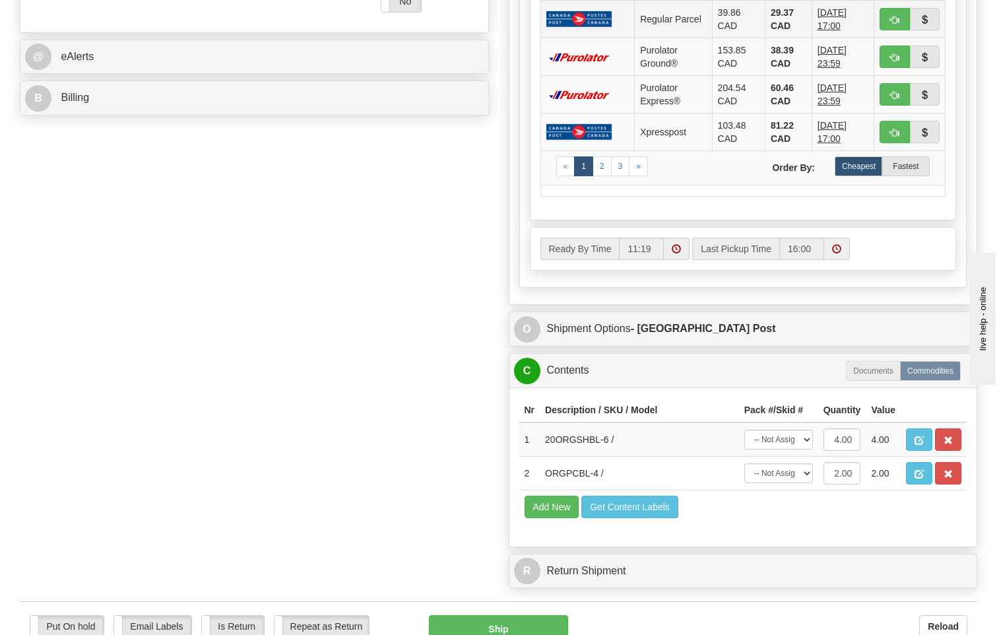
scroll to position [726, 0]
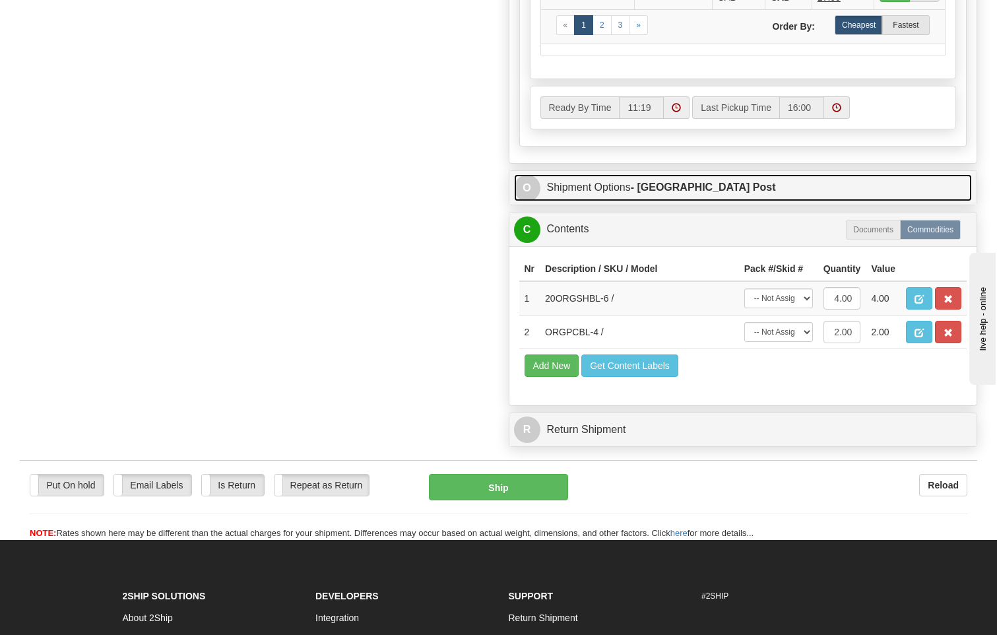
click at [681, 174] on link "O Shipment Options - Canada Post" at bounding box center [743, 187] width 458 height 27
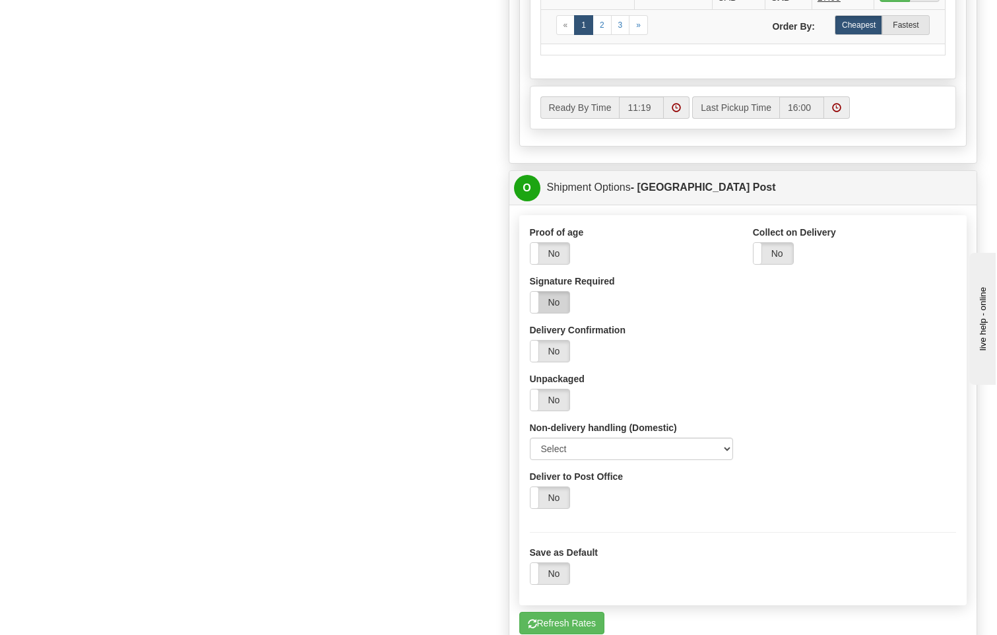
click at [563, 292] on label "No" at bounding box center [550, 302] width 40 height 21
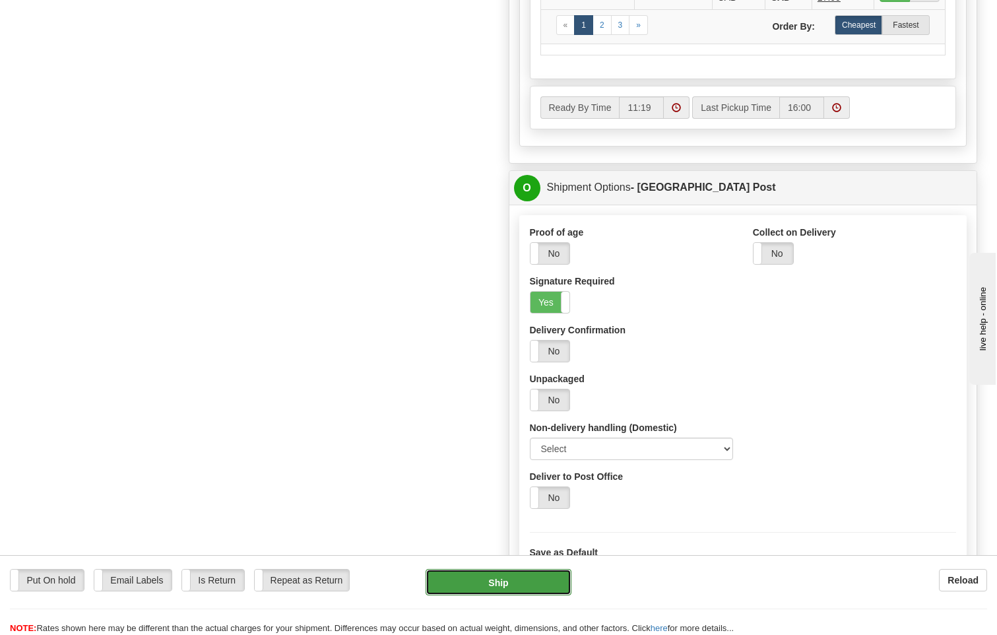
click at [548, 581] on button "Ship" at bounding box center [498, 582] width 146 height 26
type input "DOM.EP"
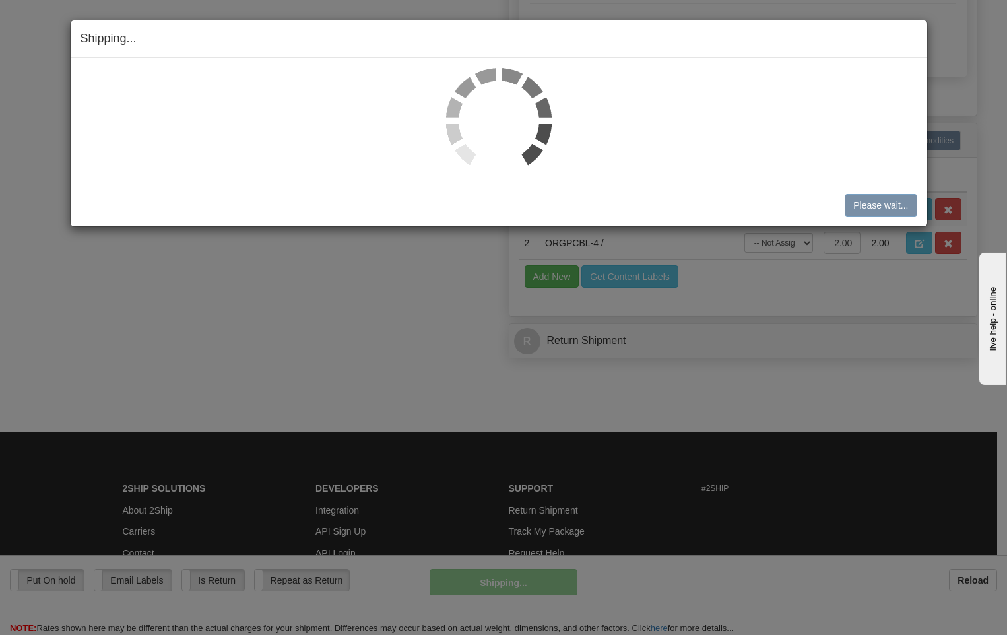
scroll to position [726, 0]
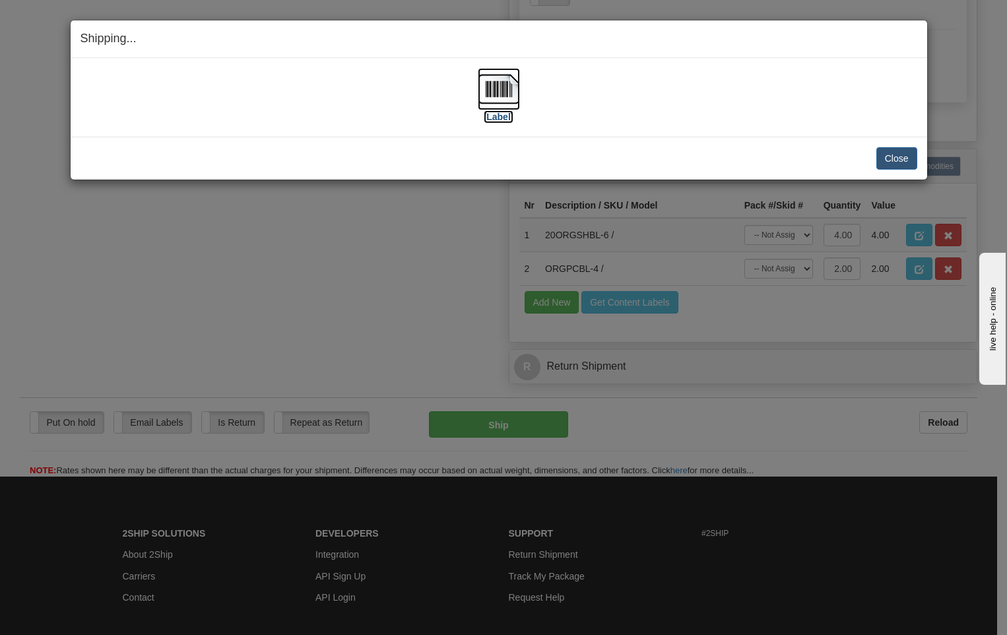
click at [495, 85] on img at bounding box center [499, 89] width 42 height 42
click at [919, 158] on div "Close Cancel Cancel Shipment and Quit Pickup Quit Pickup ONLY" at bounding box center [499, 158] width 856 height 43
click at [896, 165] on button "Close" at bounding box center [896, 158] width 41 height 22
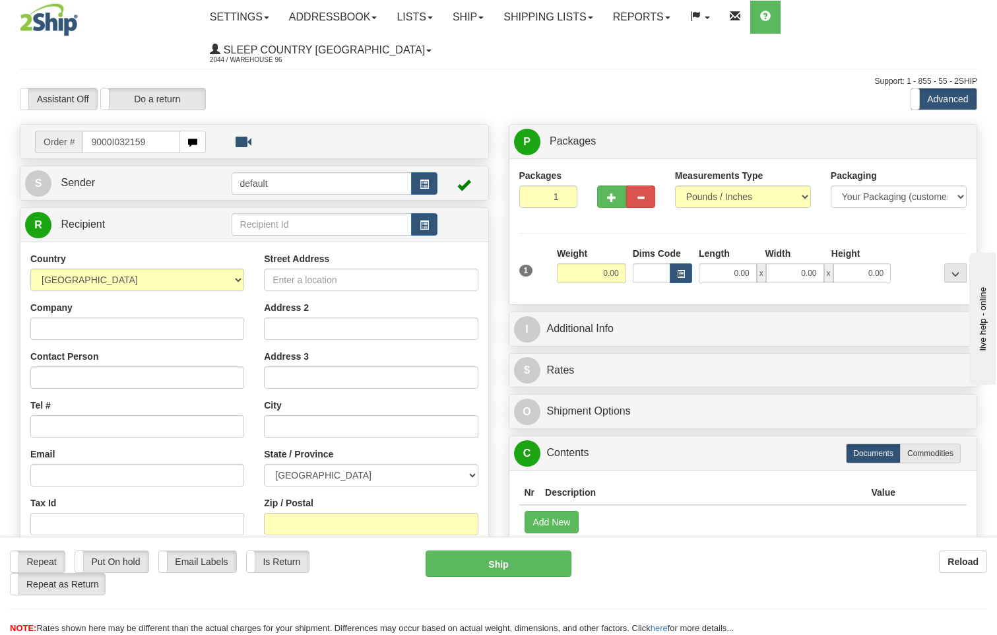
type input "9000I032159"
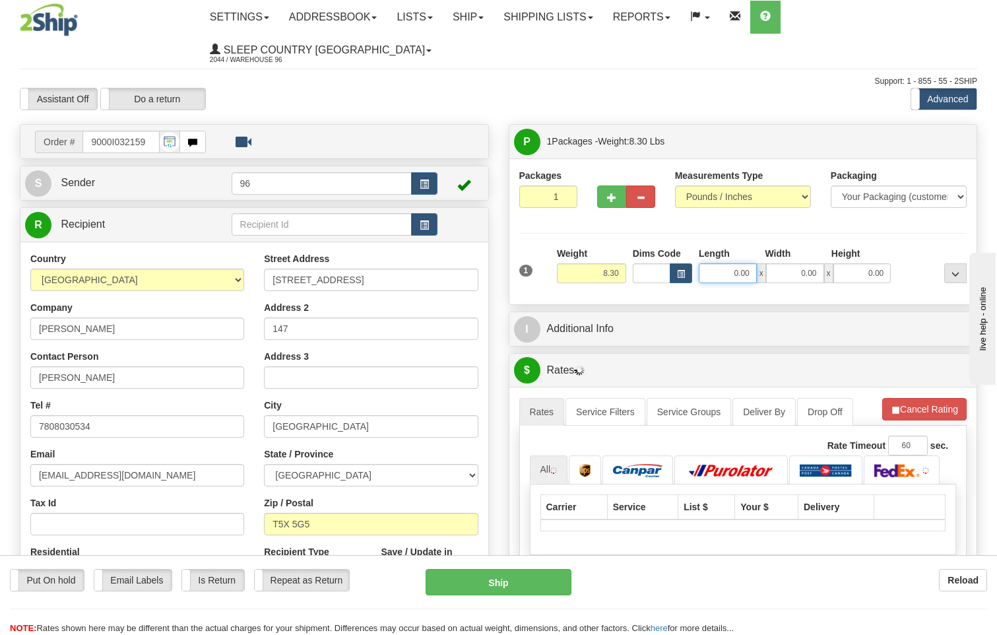
click at [753, 263] on input "0.00" at bounding box center [728, 273] width 58 height 20
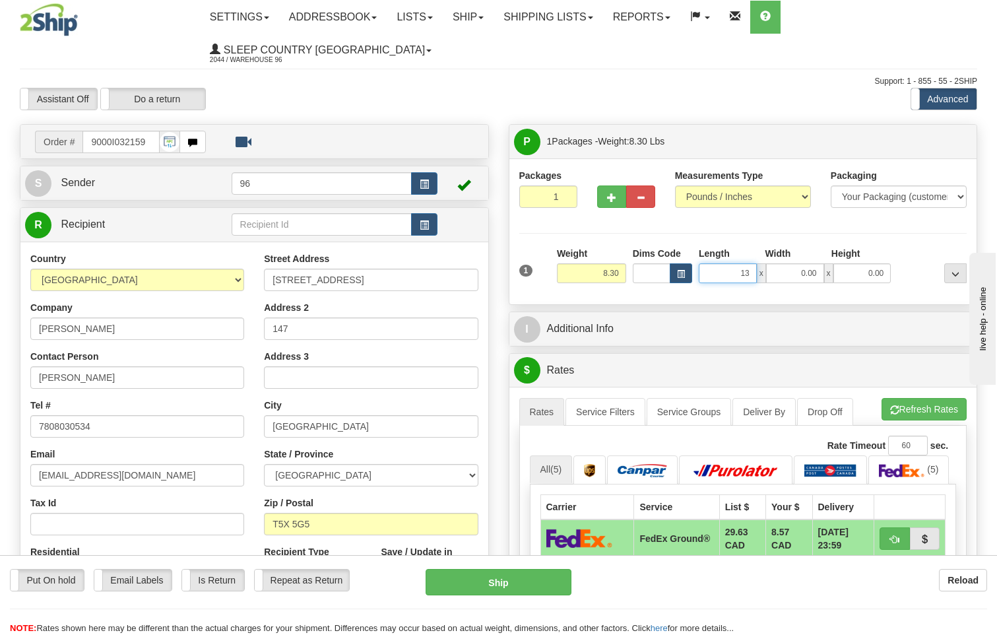
type input "13.00"
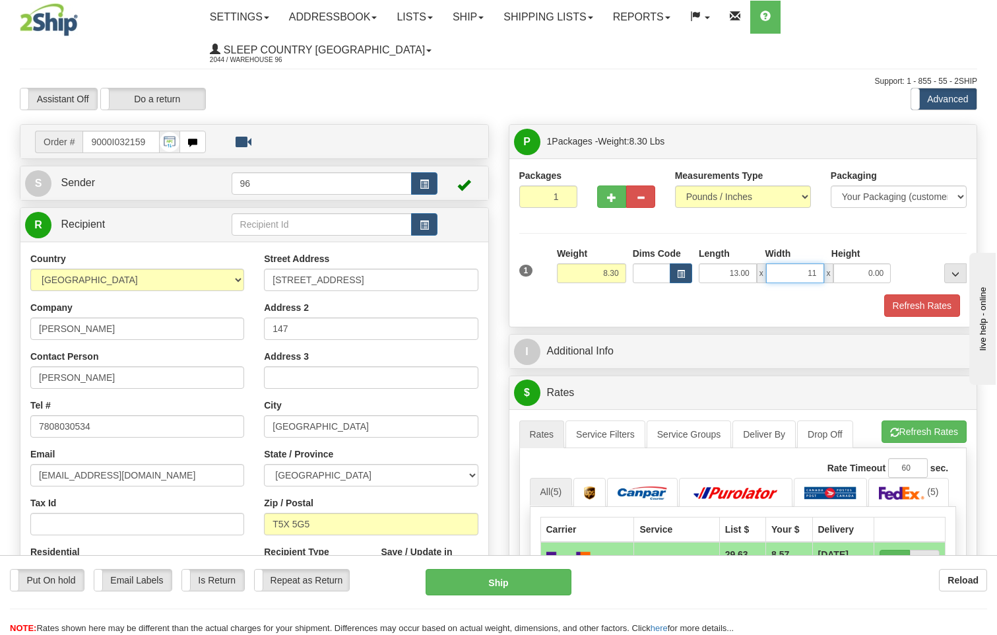
type input "11.00"
type input "4.00"
click at [927, 294] on button "Refresh Rates" at bounding box center [922, 305] width 76 height 22
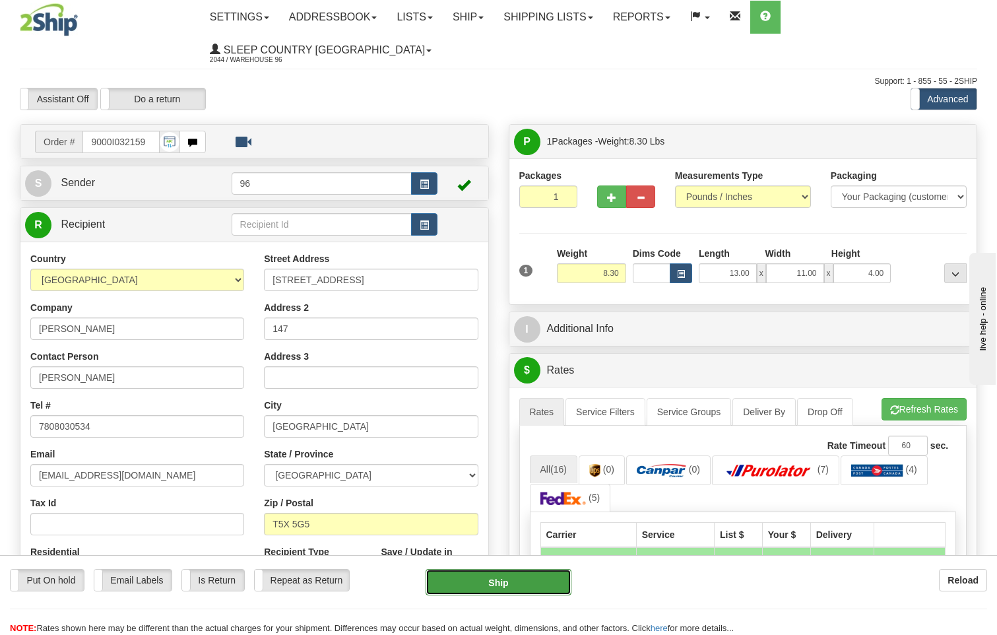
click at [517, 574] on button "Ship" at bounding box center [498, 582] width 146 height 26
type input "DOM.EP"
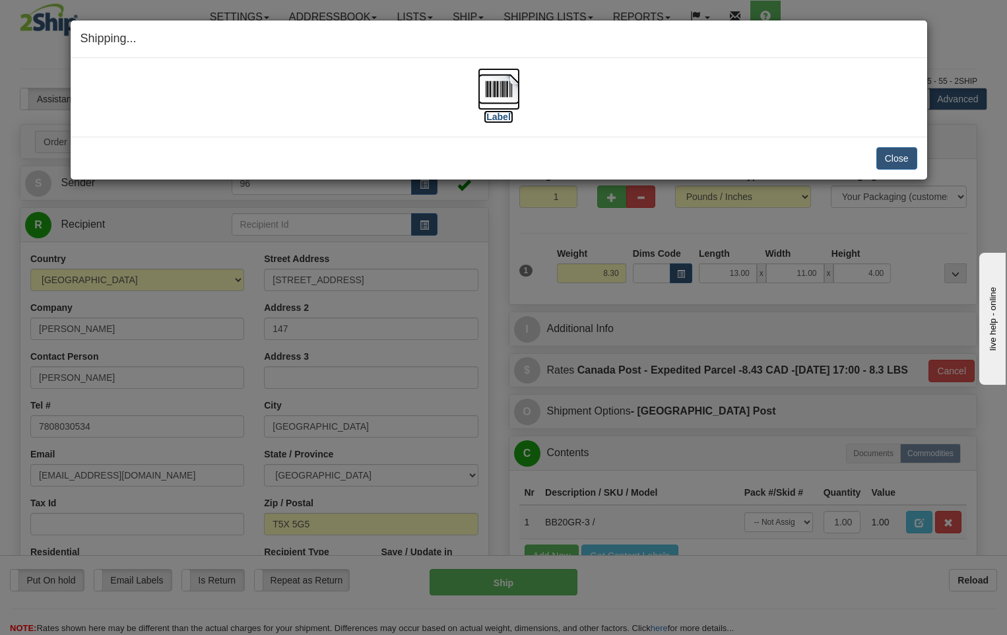
click at [498, 89] on img at bounding box center [499, 89] width 42 height 42
click at [502, 85] on img at bounding box center [499, 89] width 42 height 42
click at [897, 162] on button "Close" at bounding box center [896, 158] width 41 height 22
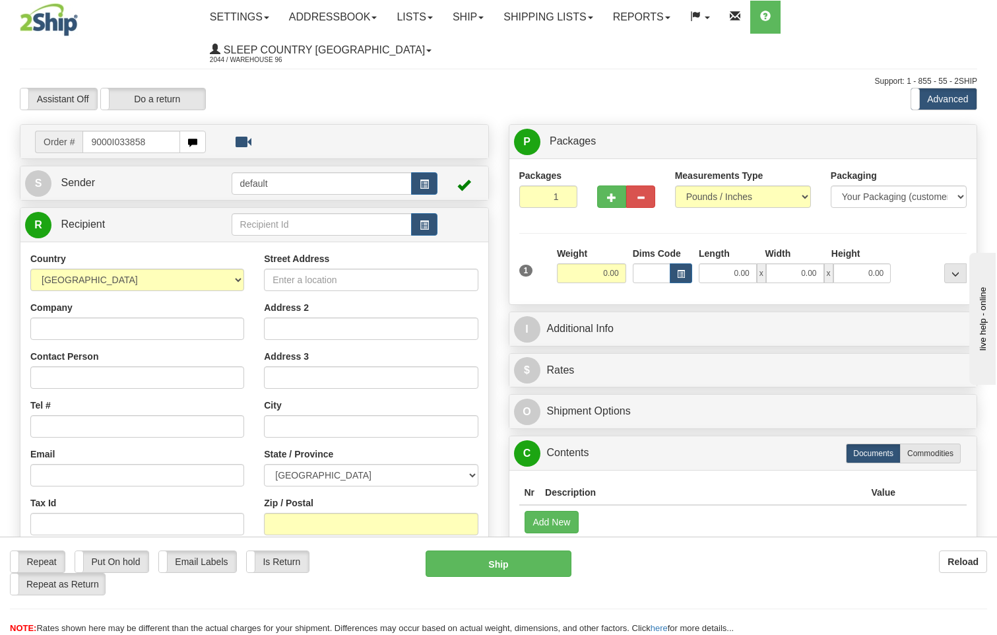
type input "9000I033858"
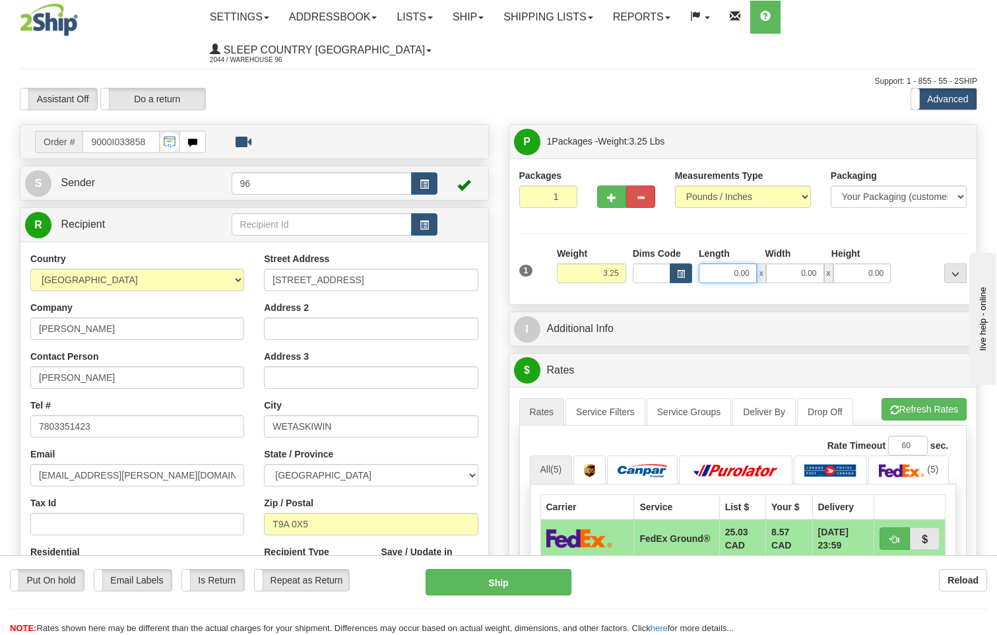
click at [753, 263] on input "0.00" at bounding box center [728, 273] width 58 height 20
type input "26.00"
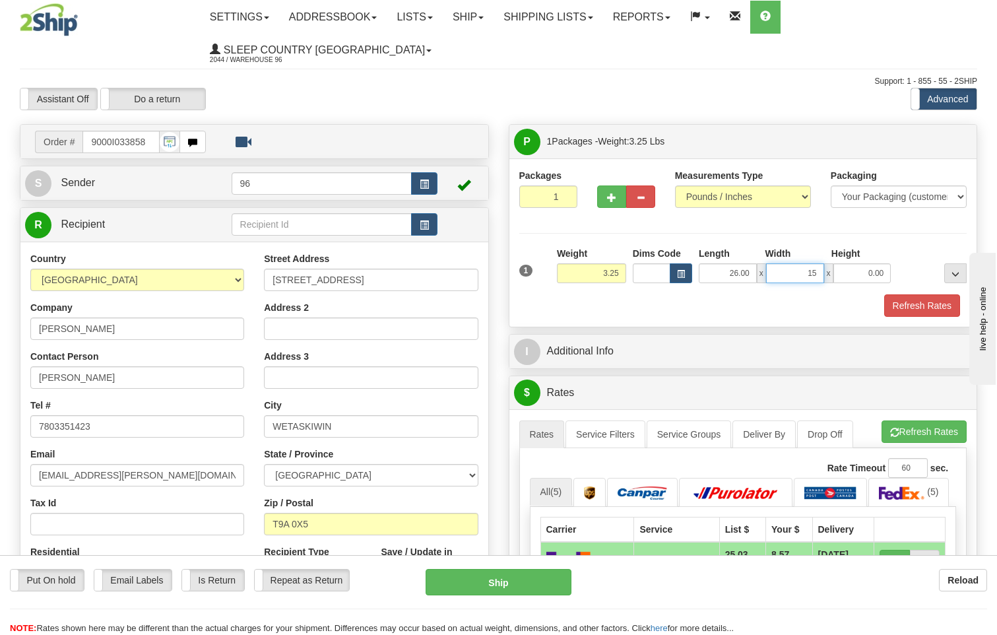
type input "15.00"
type input "7.00"
click at [922, 294] on button "Refresh Rates" at bounding box center [922, 305] width 76 height 22
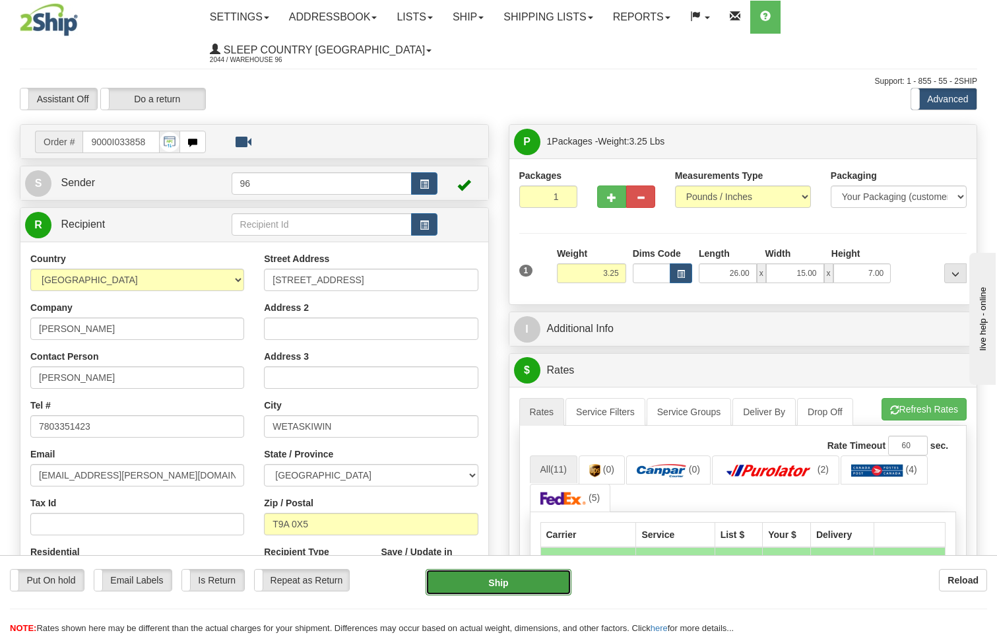
click at [489, 584] on button "Ship" at bounding box center [498, 582] width 146 height 26
type input "92"
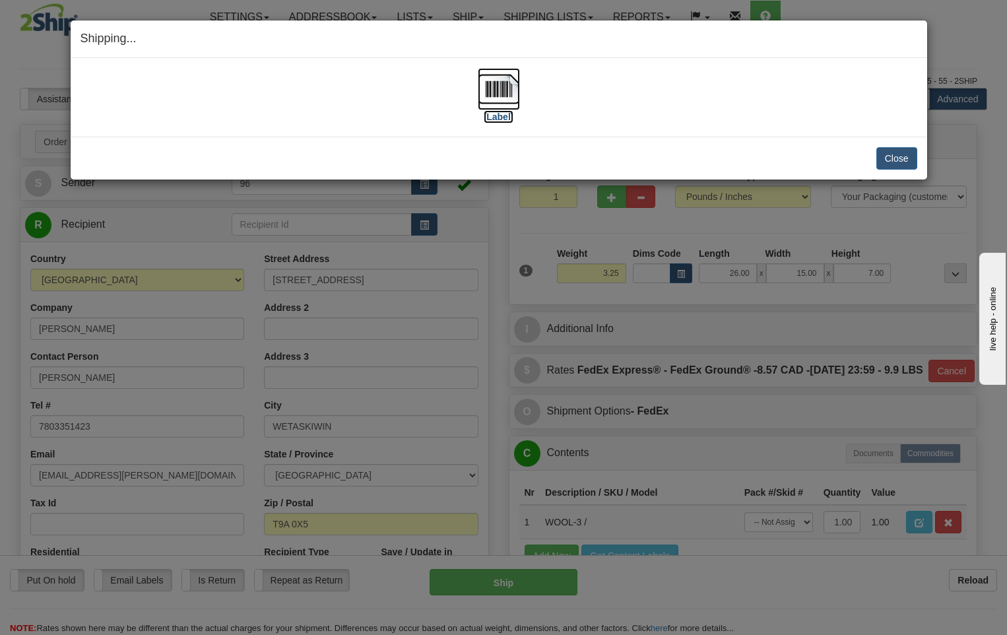
click at [488, 87] on img at bounding box center [499, 89] width 42 height 42
click at [909, 169] on button "Close" at bounding box center [896, 158] width 41 height 22
click at [902, 160] on button "Close" at bounding box center [896, 158] width 41 height 22
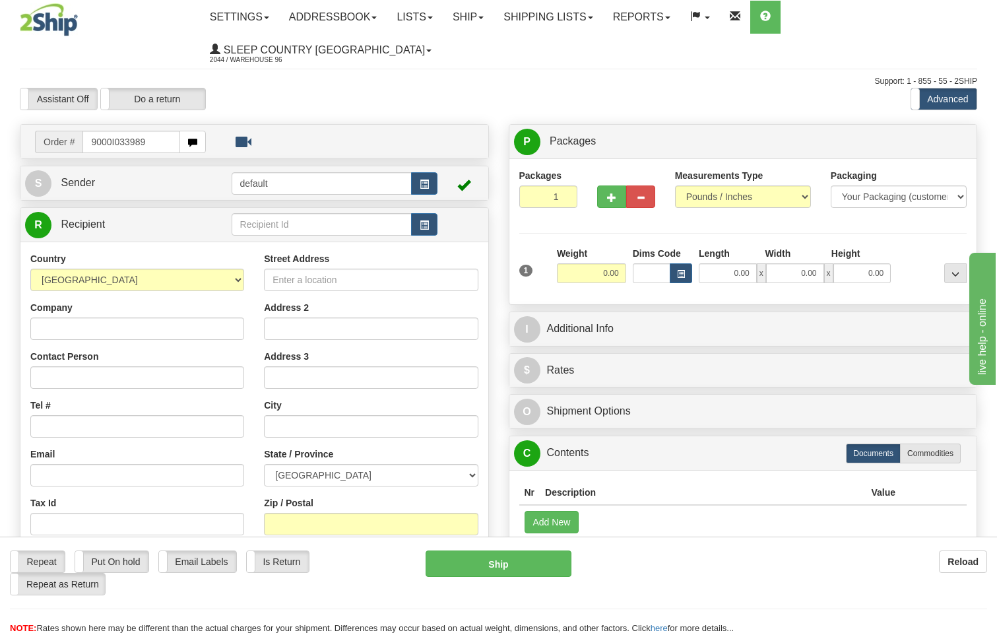
type input "9000I033989"
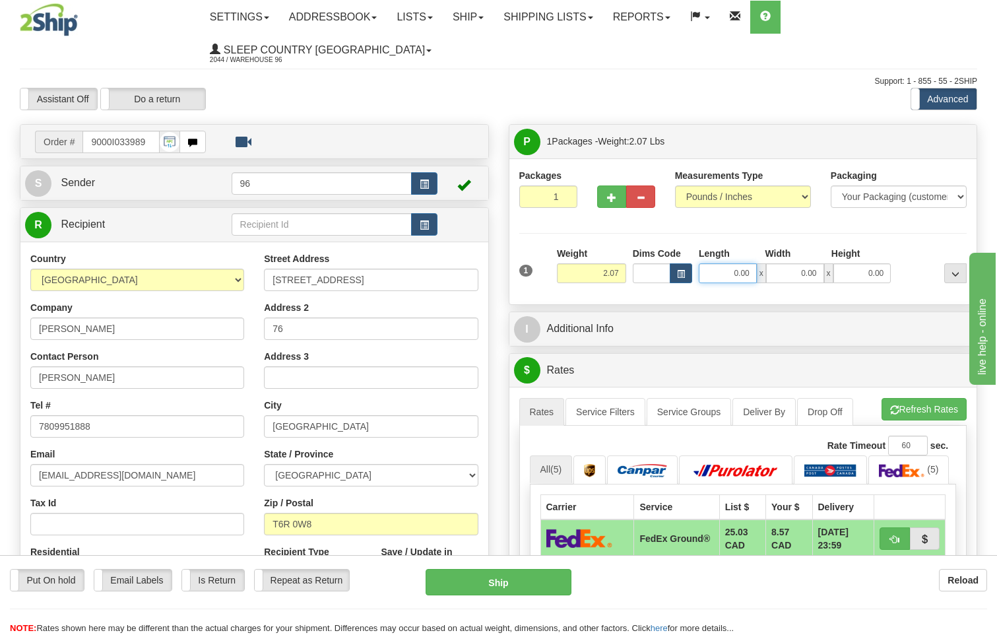
click at [750, 263] on input "0.00" at bounding box center [728, 273] width 58 height 20
type input "14.00"
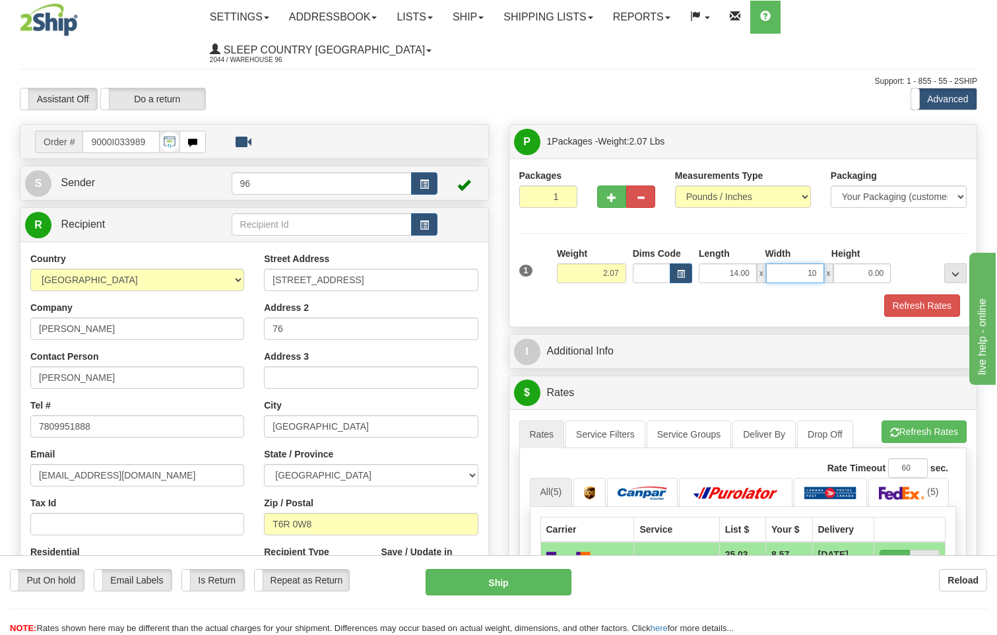
type input "10.00"
type input "2.00"
click at [920, 294] on button "Refresh Rates" at bounding box center [922, 305] width 76 height 22
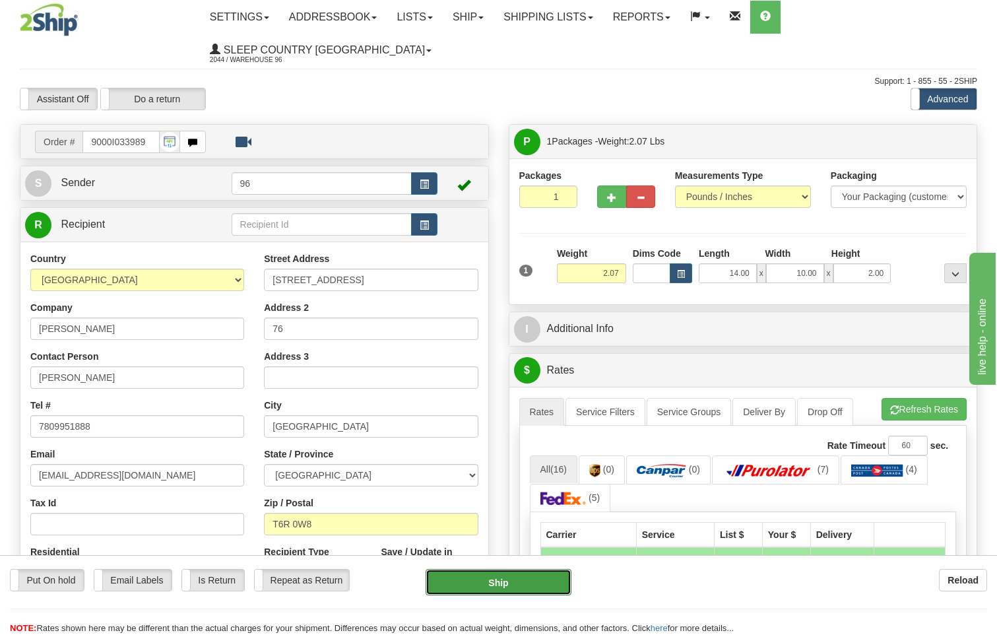
click at [448, 573] on button "Ship" at bounding box center [498, 582] width 146 height 26
type input "DOM.EP"
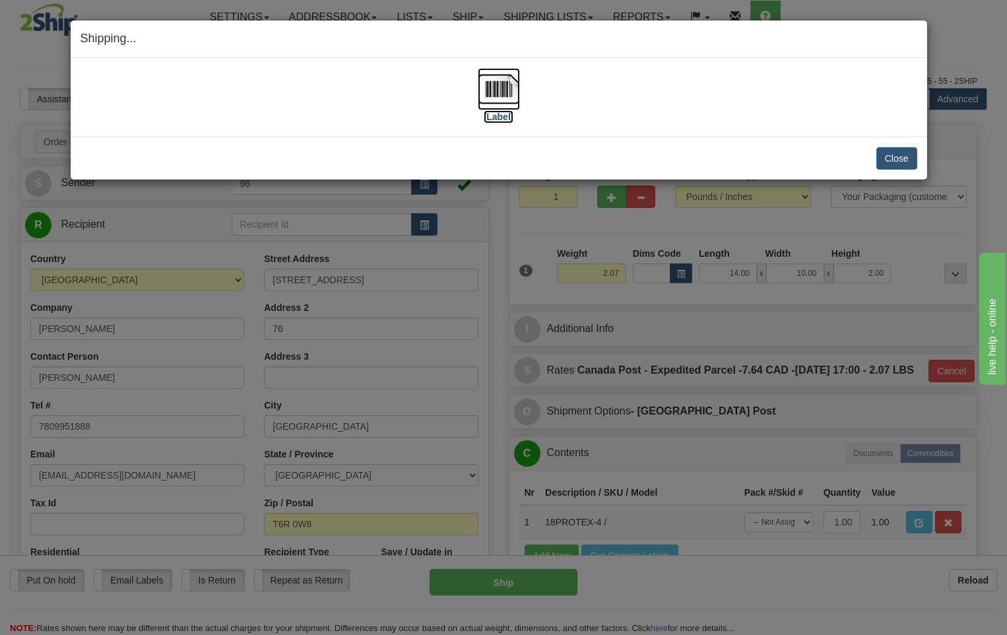
click at [491, 95] on img at bounding box center [499, 89] width 42 height 42
click at [900, 164] on button "Close" at bounding box center [896, 158] width 41 height 22
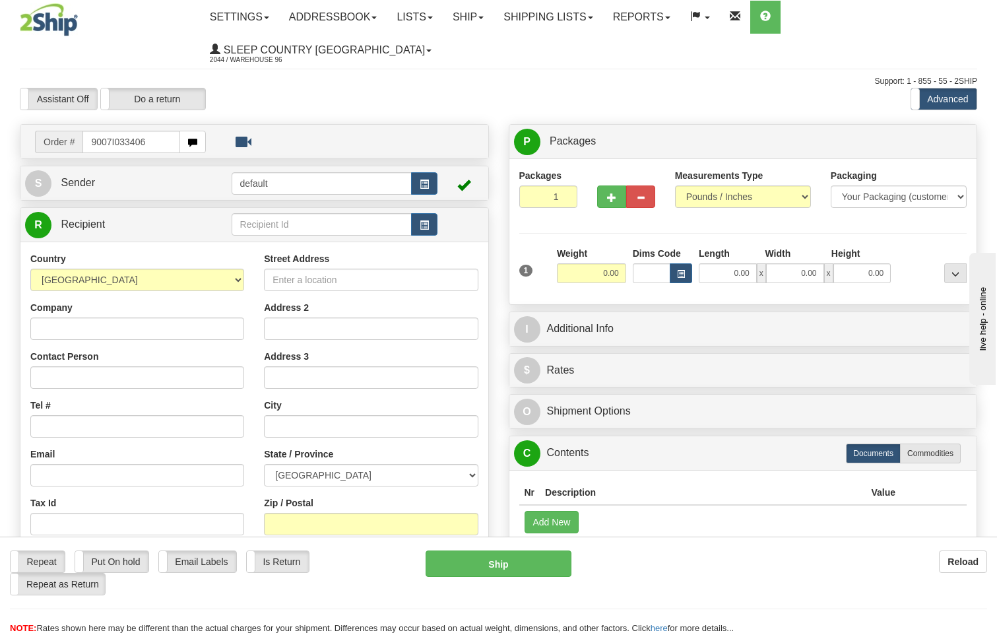
type input "9007I033406"
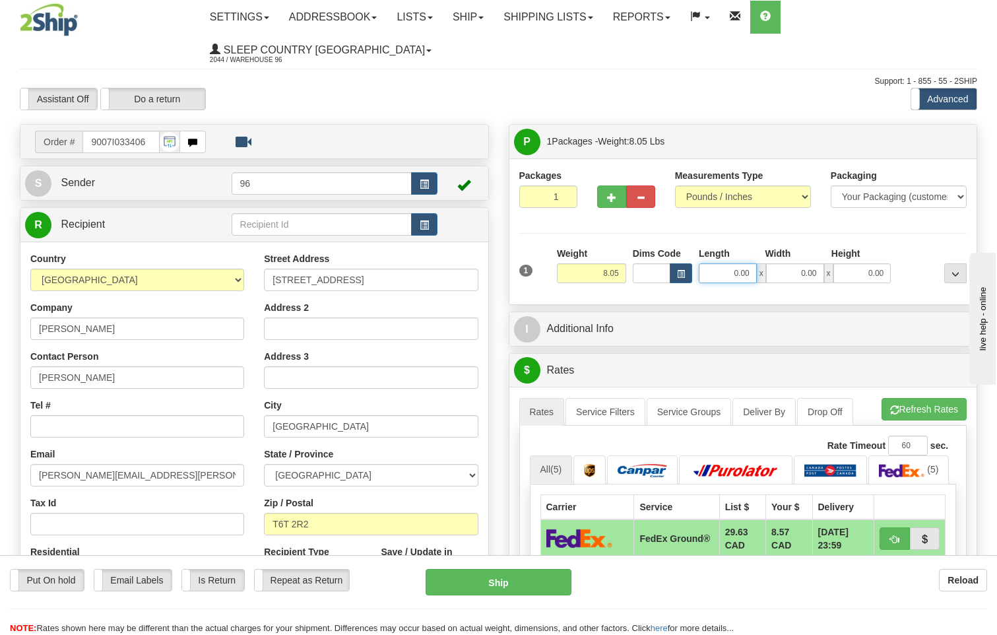
click at [754, 263] on input "0.00" at bounding box center [728, 273] width 58 height 20
type input "25.00"
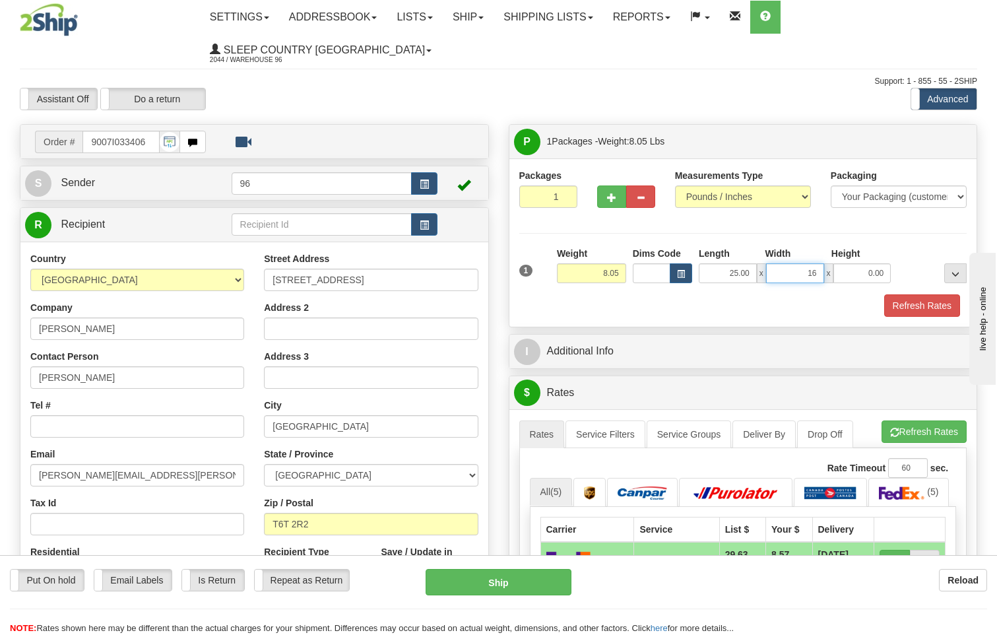
type input "16.00"
type input "11.00"
click at [929, 294] on button "Refresh Rates" at bounding box center [922, 305] width 76 height 22
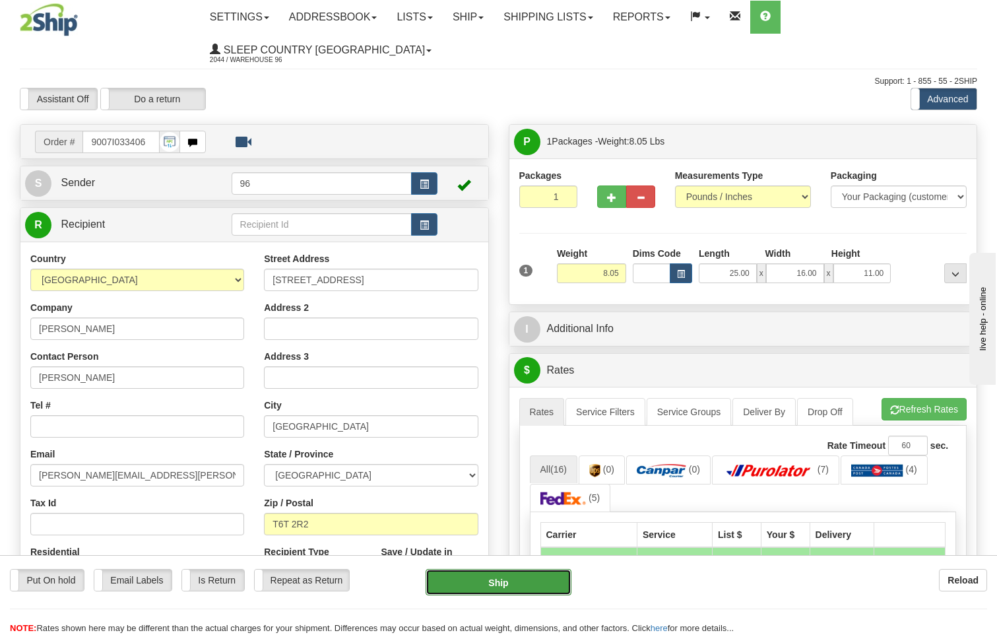
click at [492, 579] on button "Ship" at bounding box center [498, 582] width 146 height 26
type input "92"
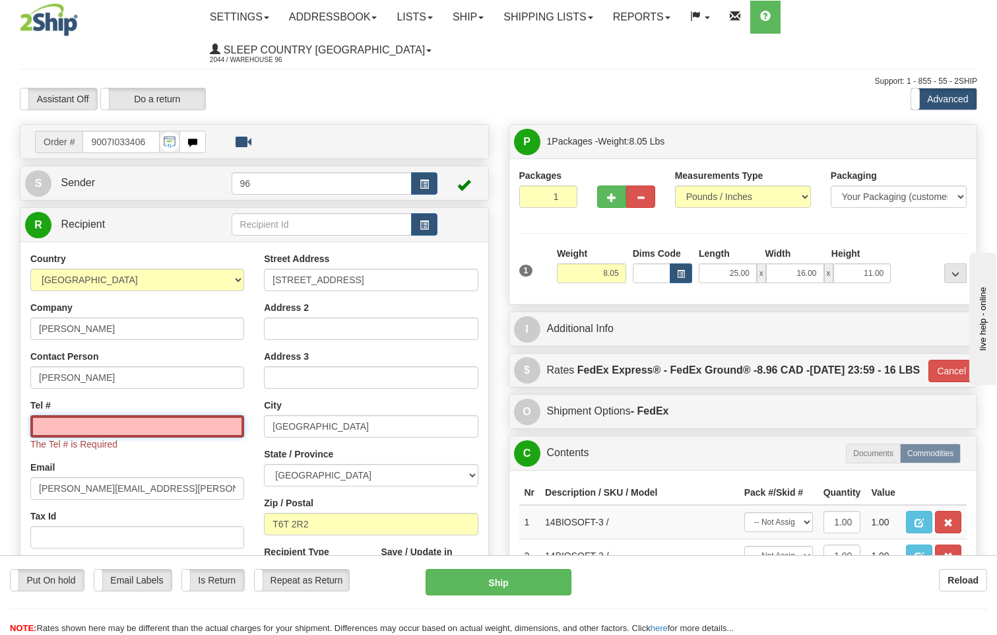
click at [82, 415] on input "Tel #" at bounding box center [137, 426] width 214 height 22
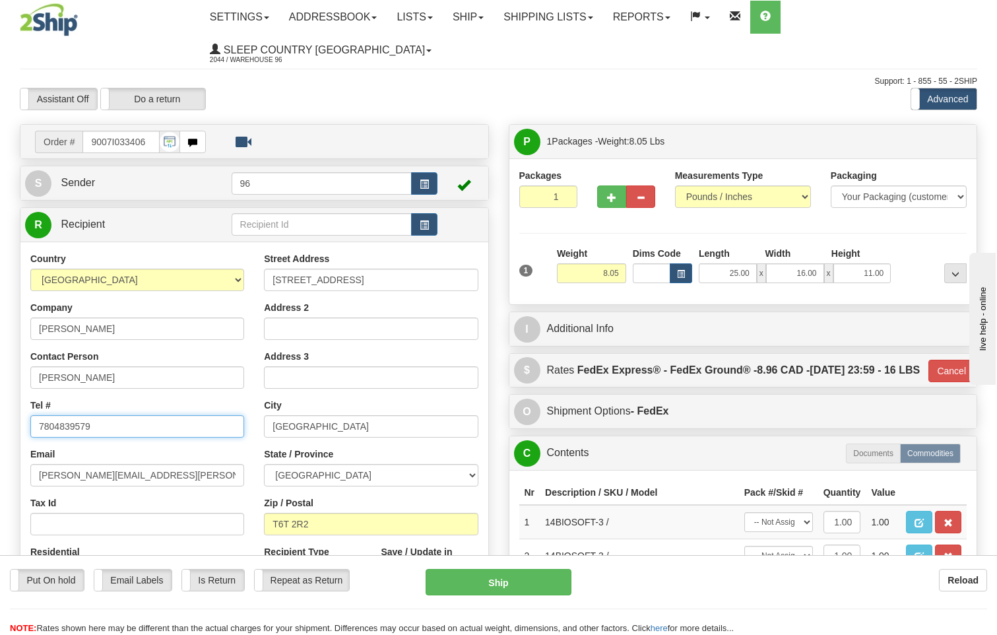
type input "7804839579"
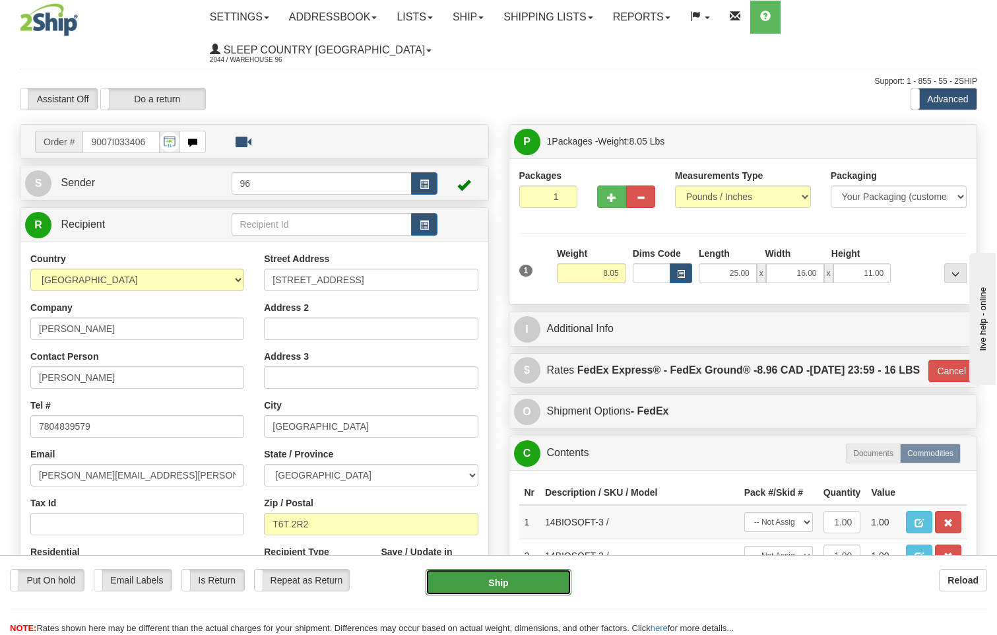
click at [519, 582] on button "Ship" at bounding box center [498, 582] width 146 height 26
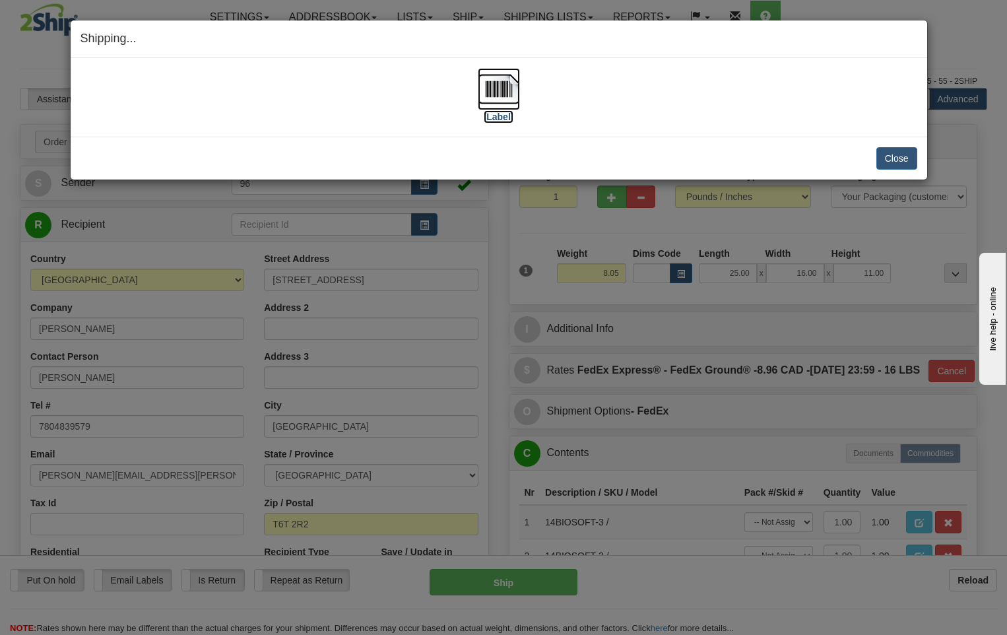
click at [501, 88] on img at bounding box center [499, 89] width 42 height 42
click at [894, 164] on button "Close" at bounding box center [896, 158] width 41 height 22
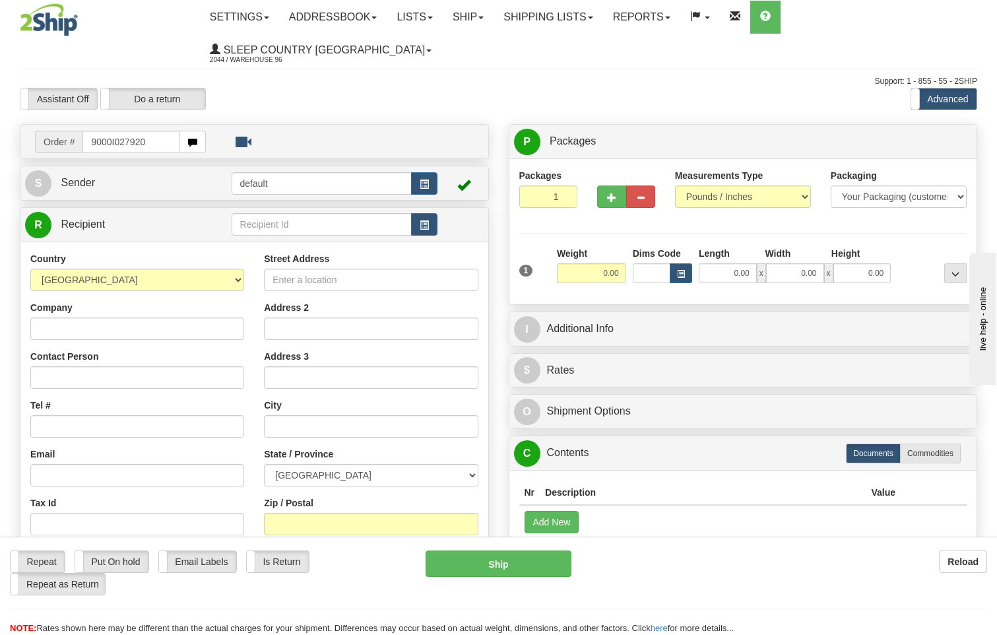
type input "9000I027920"
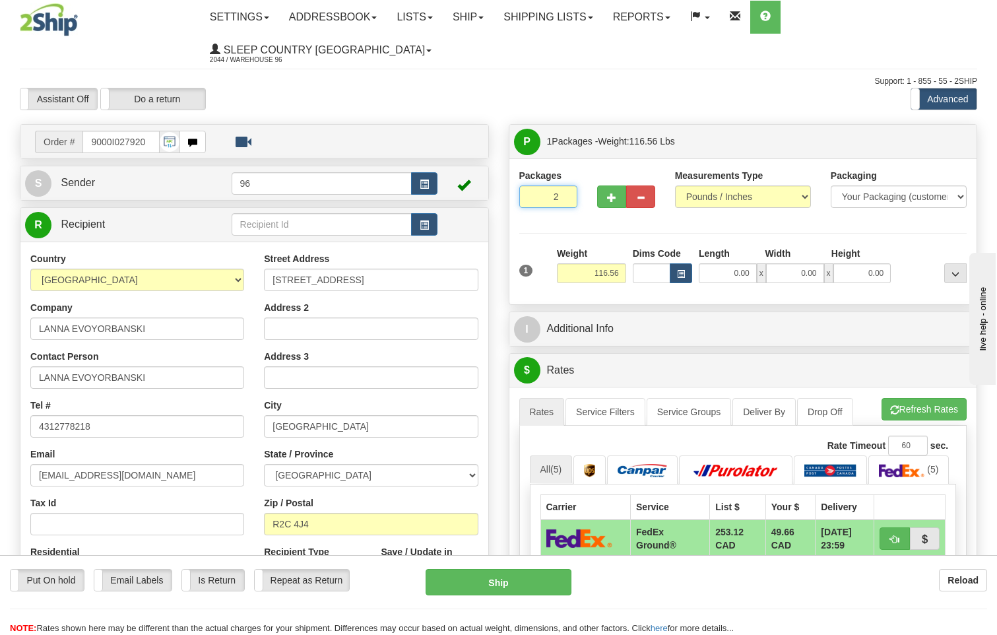
type input "2"
click at [564, 185] on input "2" at bounding box center [548, 196] width 58 height 22
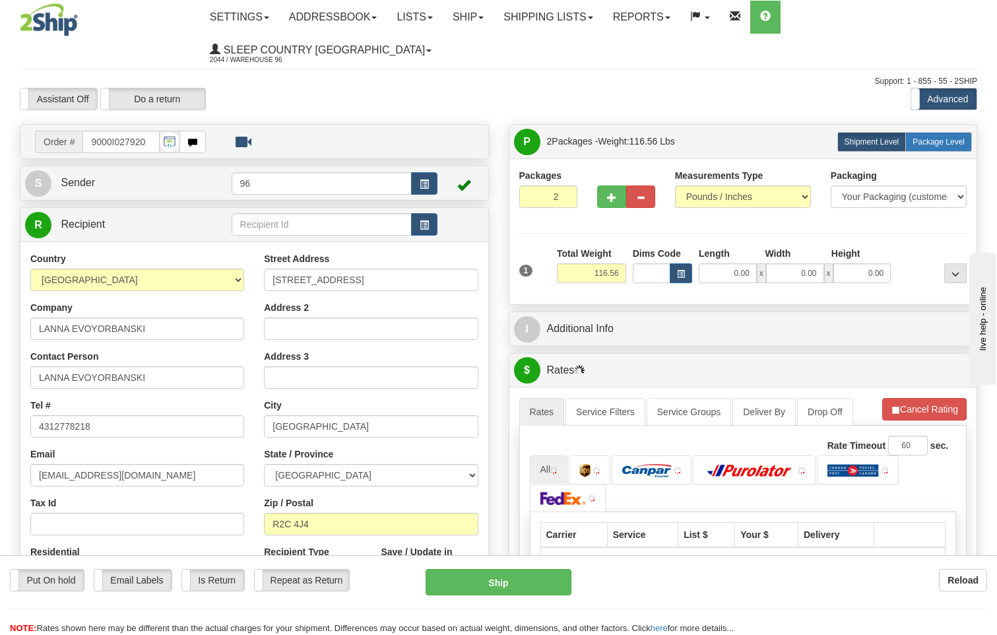
click at [945, 137] on span "Package Level" at bounding box center [938, 141] width 52 height 9
radio input "true"
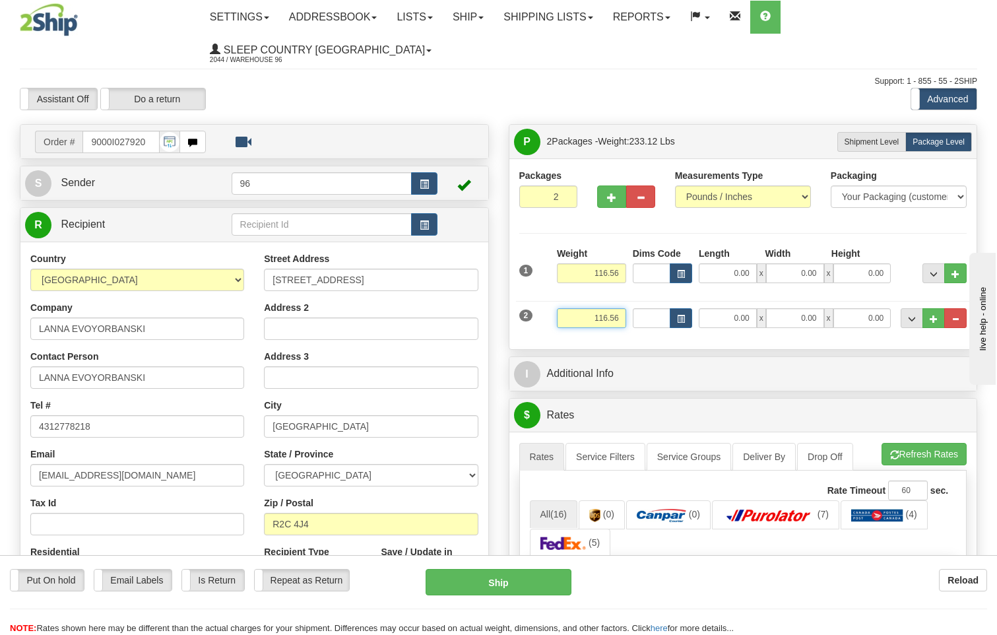
click at [621, 308] on input "116.56" at bounding box center [591, 318] width 69 height 20
type input "1"
type input "60.00"
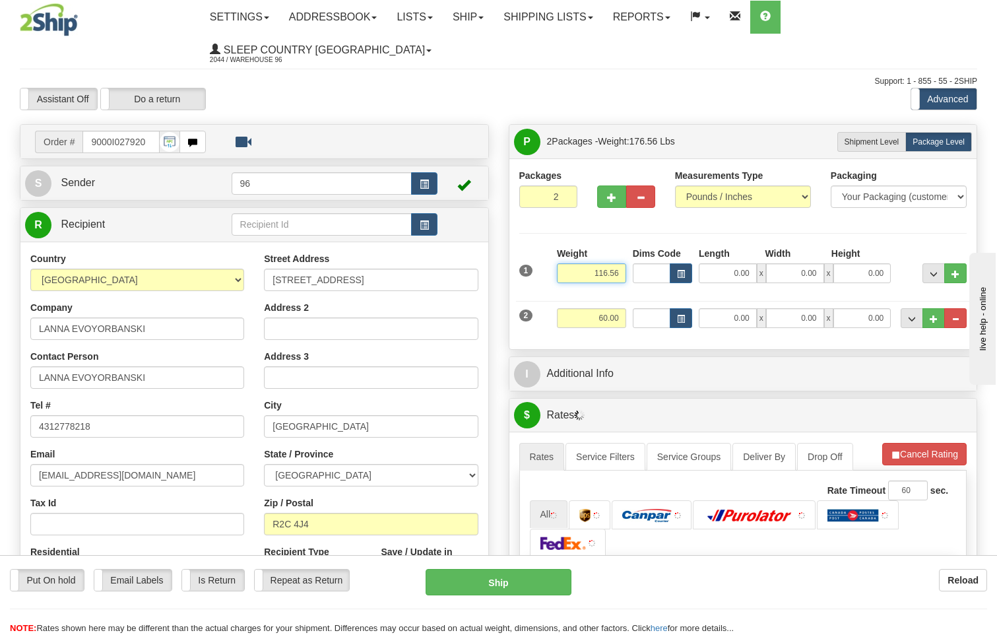
click at [621, 263] on input "116.56" at bounding box center [591, 273] width 69 height 20
type input "1"
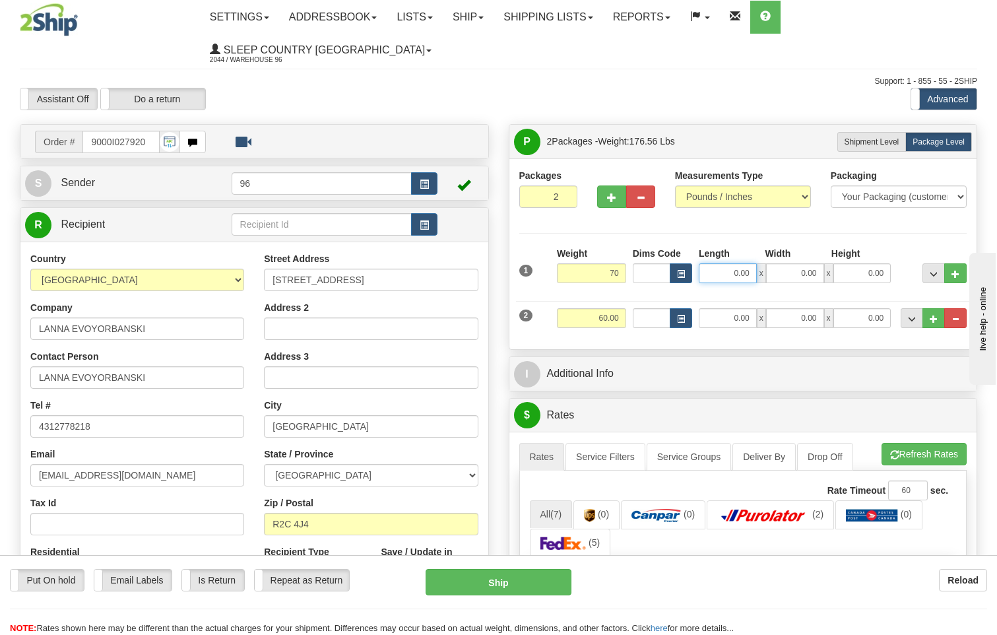
type input "70.00"
click at [748, 263] on input "0.00" at bounding box center [728, 273] width 58 height 20
type input "16.00"
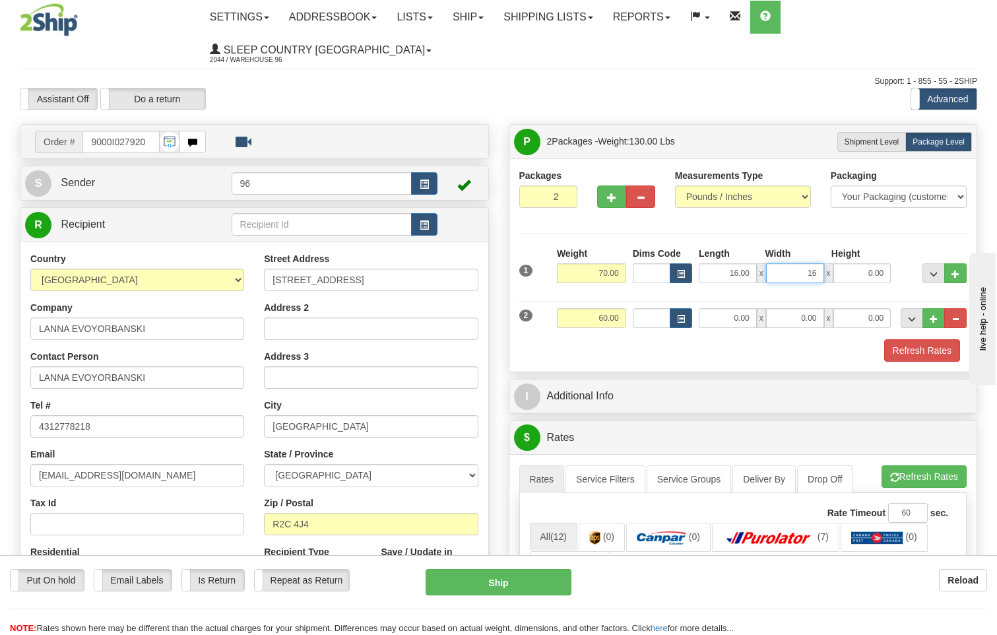
type input "16.00"
type input "42.00"
click at [755, 308] on input "0.00" at bounding box center [728, 318] width 58 height 20
type input "71.00"
type input "16.00"
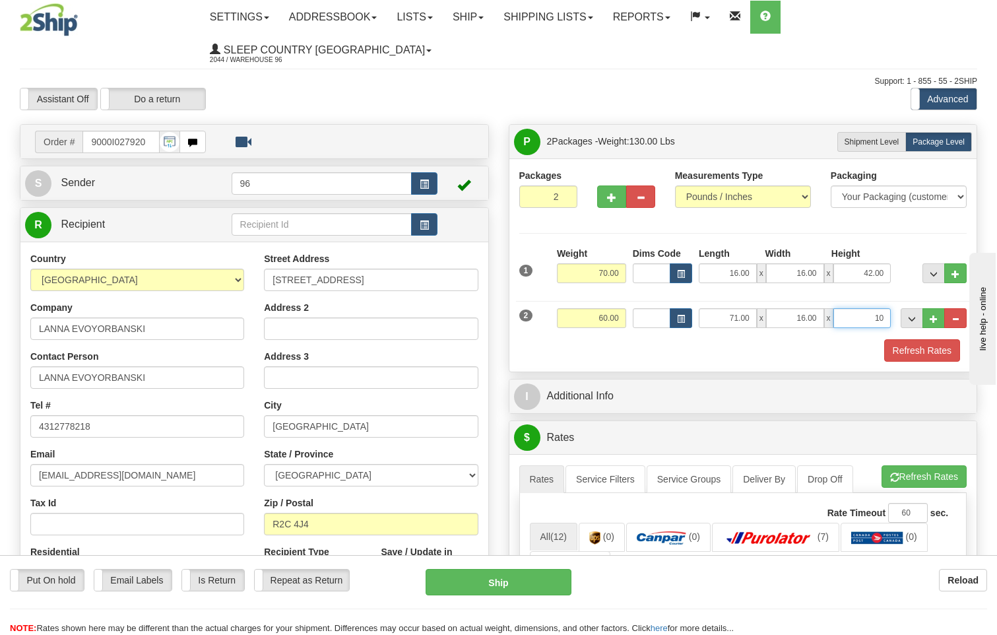
type input "10.00"
click at [933, 339] on button "Refresh Rates" at bounding box center [922, 350] width 76 height 22
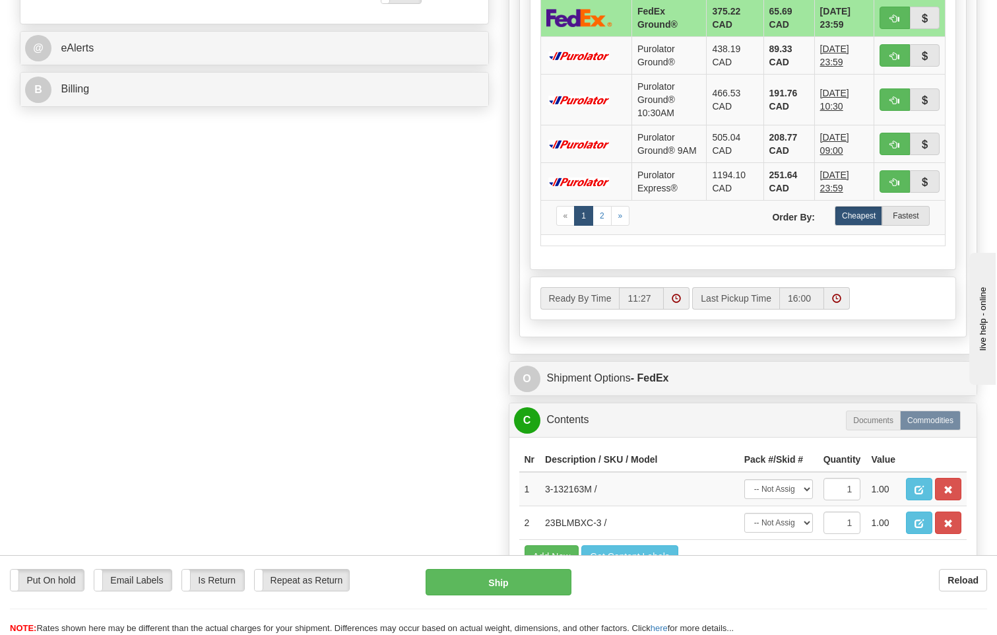
scroll to position [594, 0]
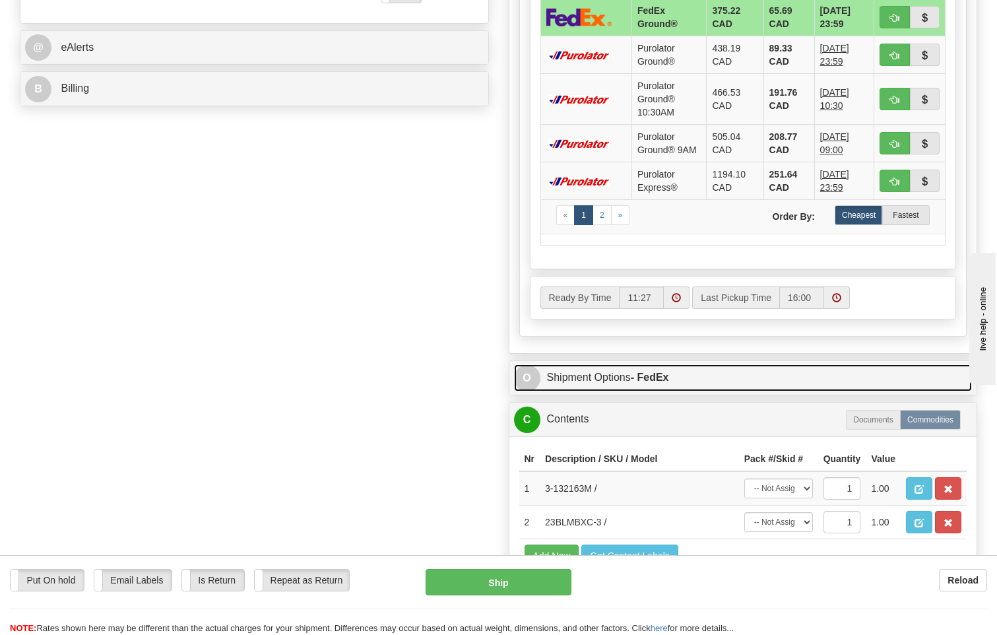
click at [669, 371] on strong "- FedEx" at bounding box center [650, 376] width 38 height 11
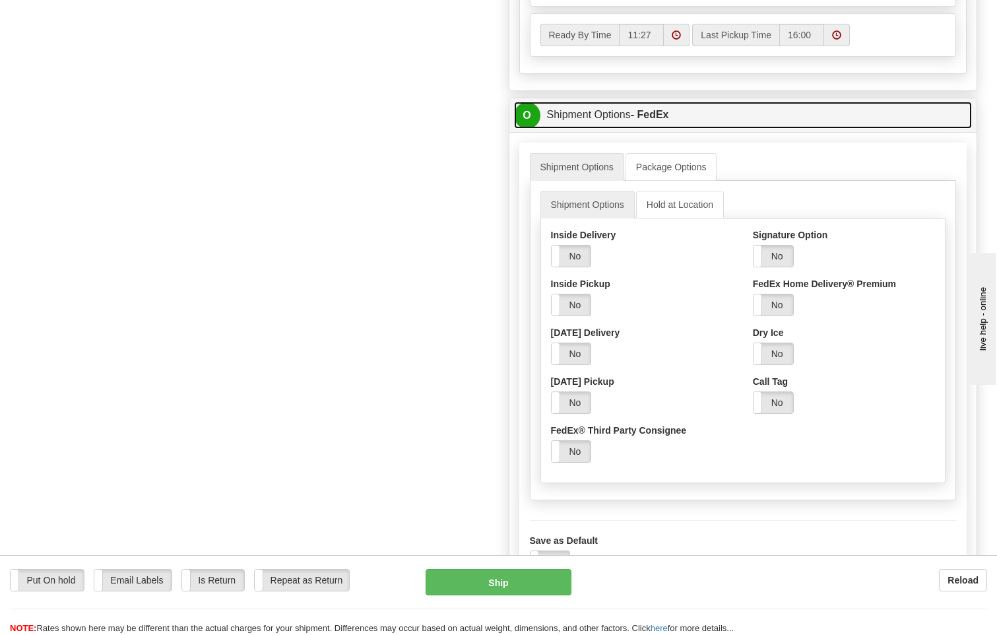
scroll to position [858, 0]
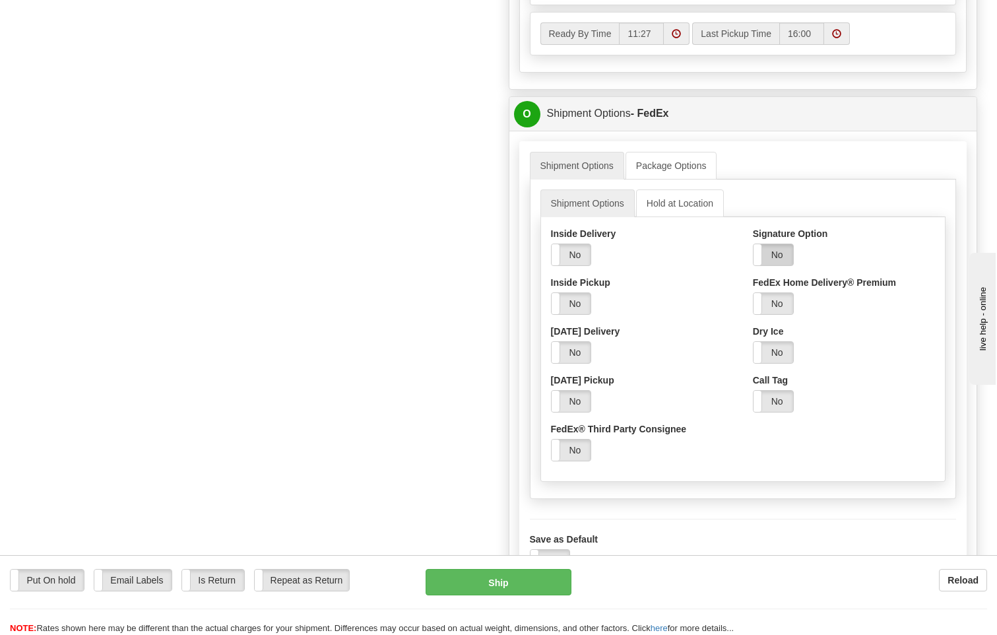
click at [790, 244] on label "No" at bounding box center [773, 254] width 40 height 21
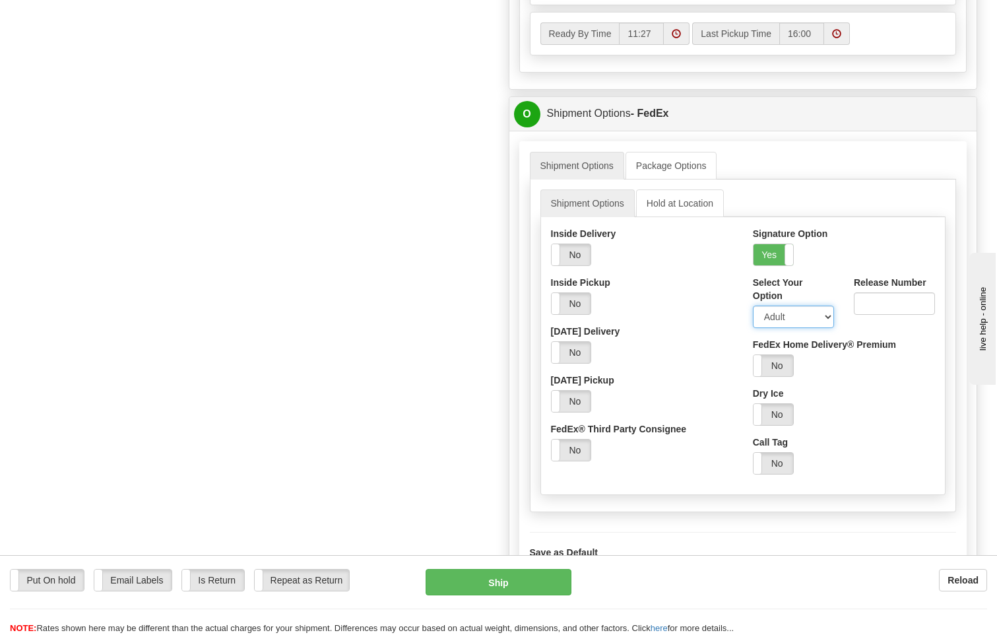
click at [784, 305] on select "Adult Direct Indirect No Signature Required Service Default" at bounding box center [793, 316] width 81 height 22
select select "2"
click at [753, 305] on select "Adult Direct Indirect No Signature Required Service Default" at bounding box center [793, 316] width 81 height 22
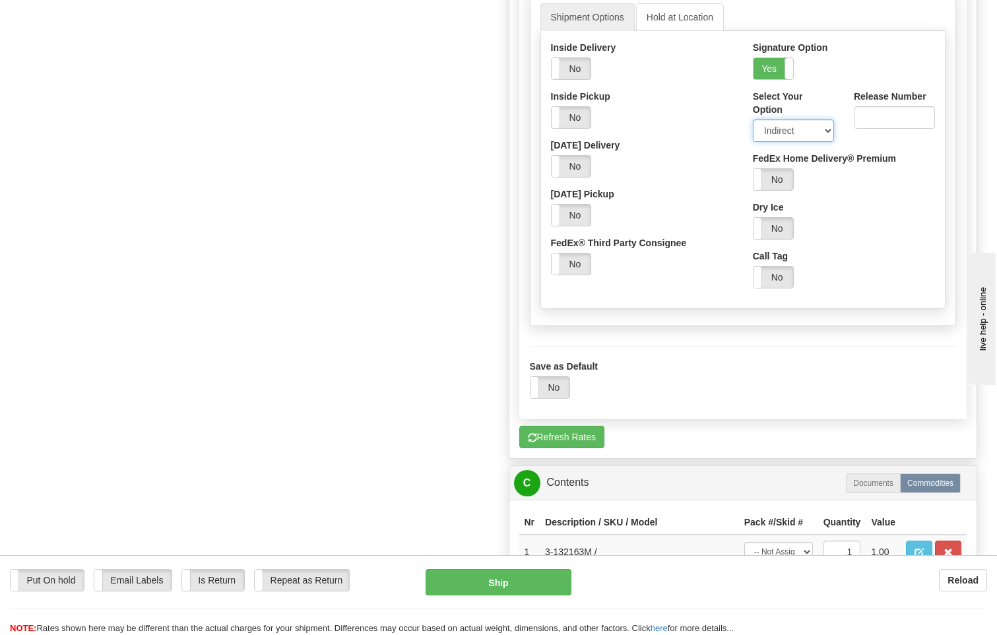
scroll to position [1319, 0]
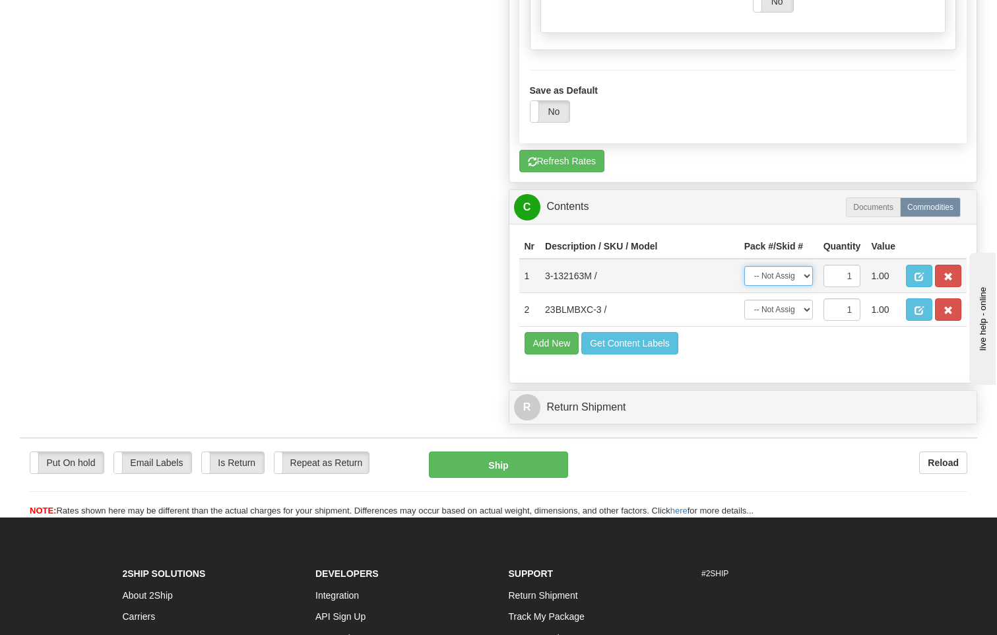
click at [800, 266] on select "-- Not Assigned -- Package 1 Package 2" at bounding box center [778, 276] width 69 height 20
select select "0"
click at [744, 266] on select "-- Not Assigned -- Package 1 Package 2" at bounding box center [778, 276] width 69 height 20
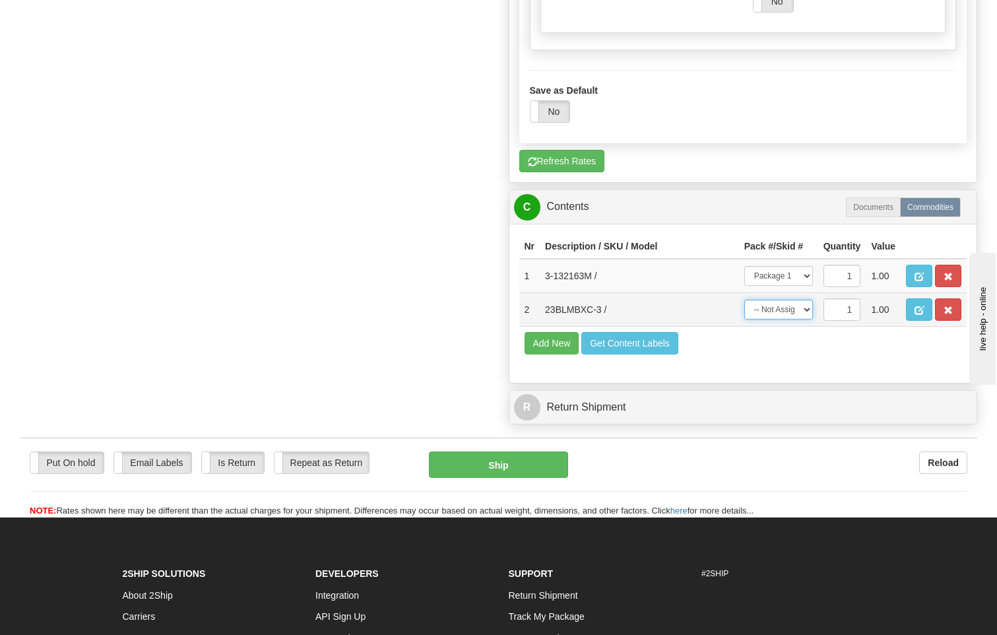
click at [802, 299] on select "-- Not Assigned -- Package 1 Package 2" at bounding box center [778, 309] width 69 height 20
select select "1"
click at [744, 299] on select "-- Not Assigned -- Package 1 Package 2" at bounding box center [778, 309] width 69 height 20
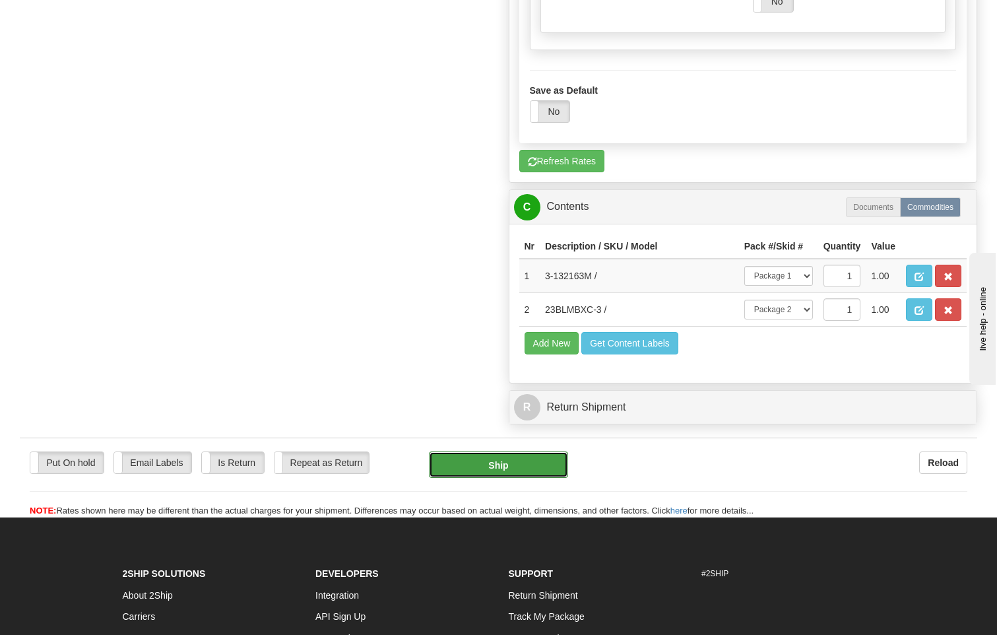
click at [482, 451] on button "Ship" at bounding box center [499, 464] width 140 height 26
type input "92"
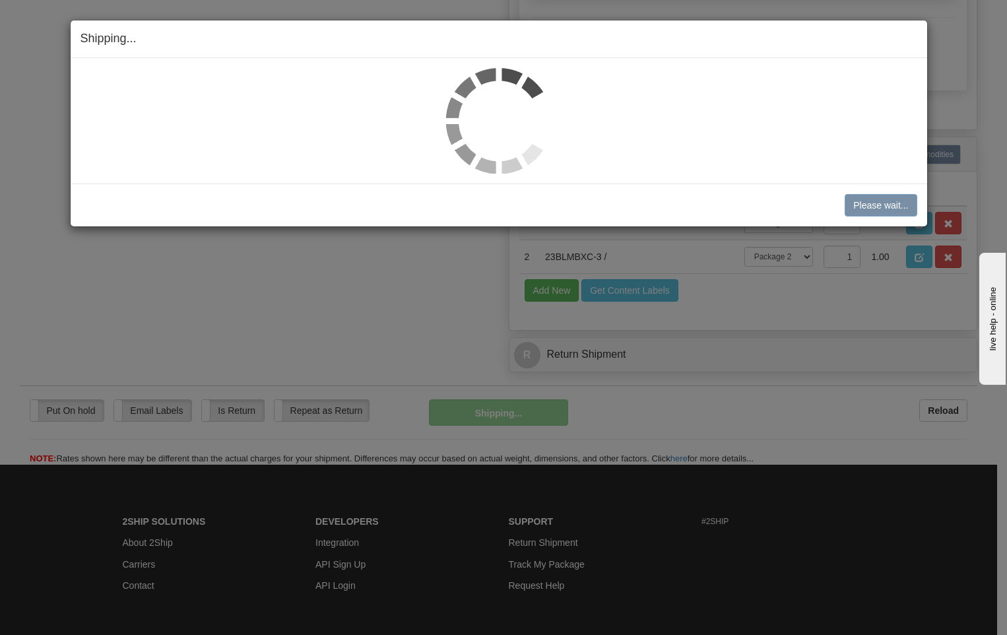
scroll to position [831, 0]
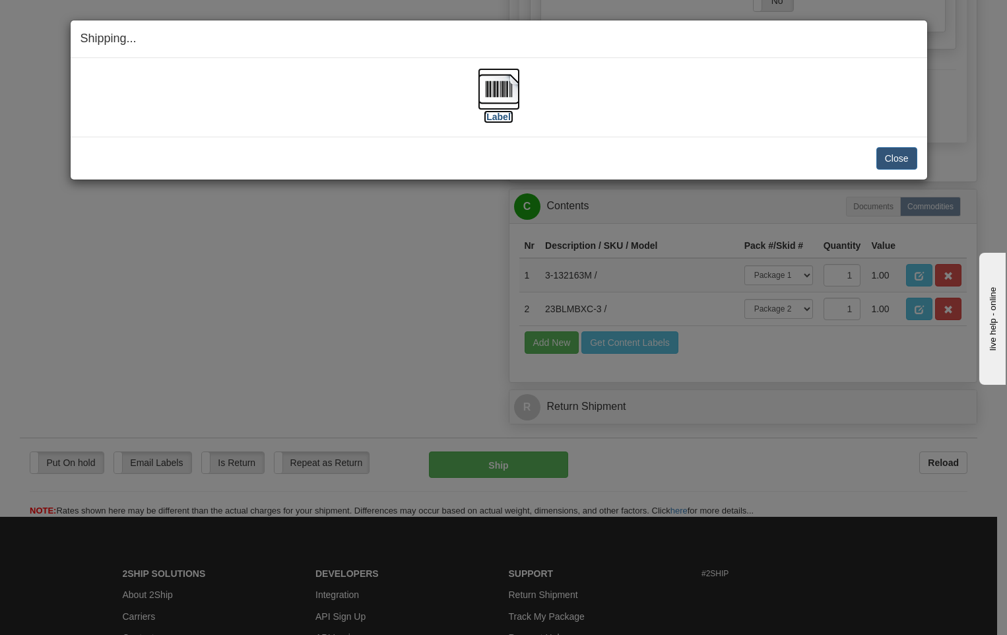
click at [507, 87] on img at bounding box center [499, 89] width 42 height 42
click at [904, 164] on button "Close" at bounding box center [896, 158] width 41 height 22
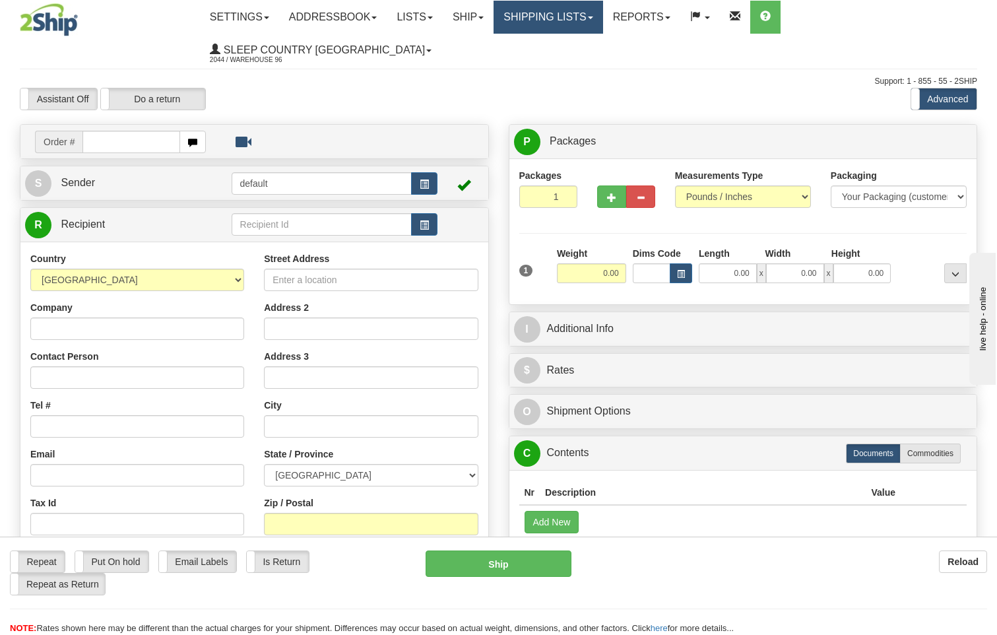
click at [562, 23] on link "Shipping lists" at bounding box center [547, 17] width 109 height 33
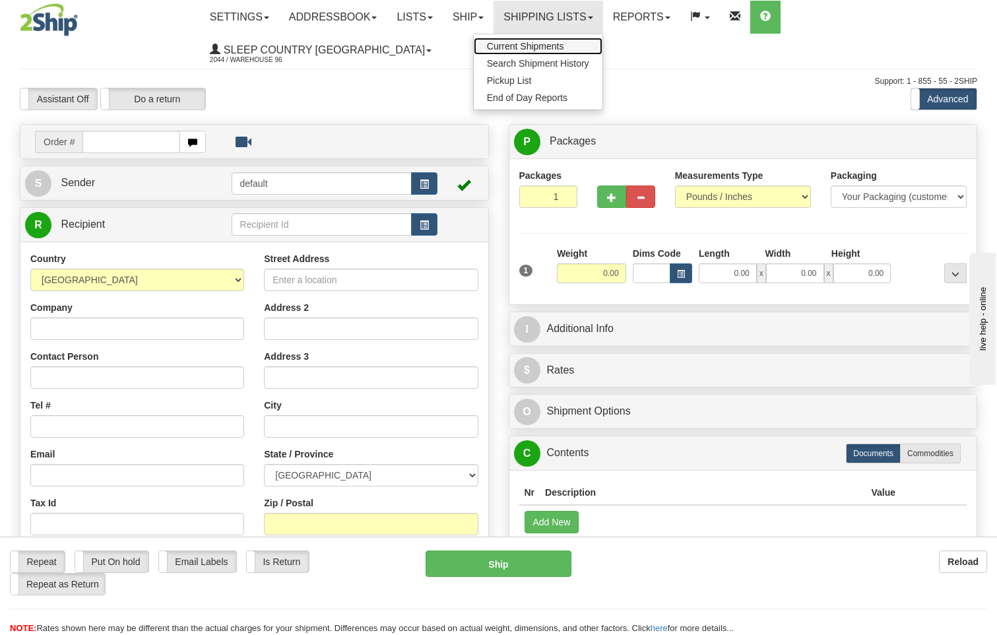
click at [559, 46] on span "Current Shipments" at bounding box center [525, 46] width 77 height 11
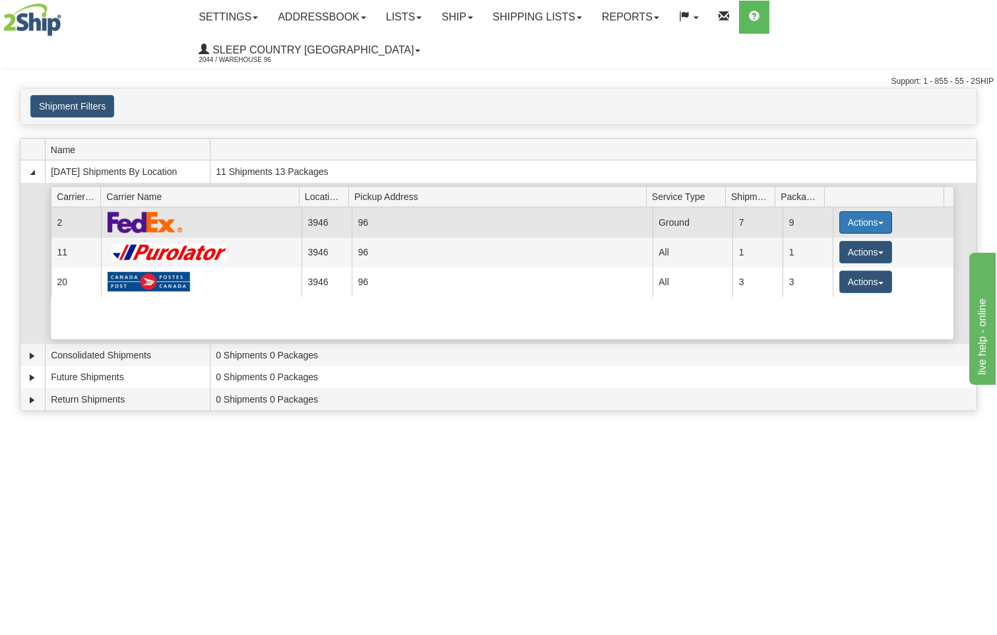
click at [877, 211] on button "Actions" at bounding box center [865, 222] width 53 height 22
click at [827, 259] on span "Close" at bounding box center [814, 263] width 30 height 9
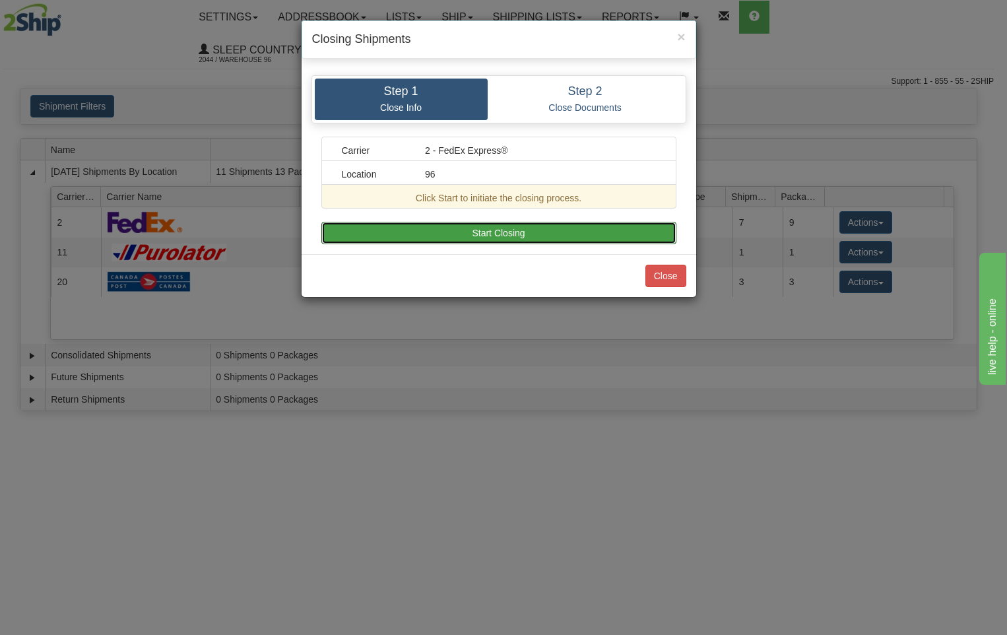
click at [563, 229] on button "Start Closing" at bounding box center [498, 233] width 355 height 22
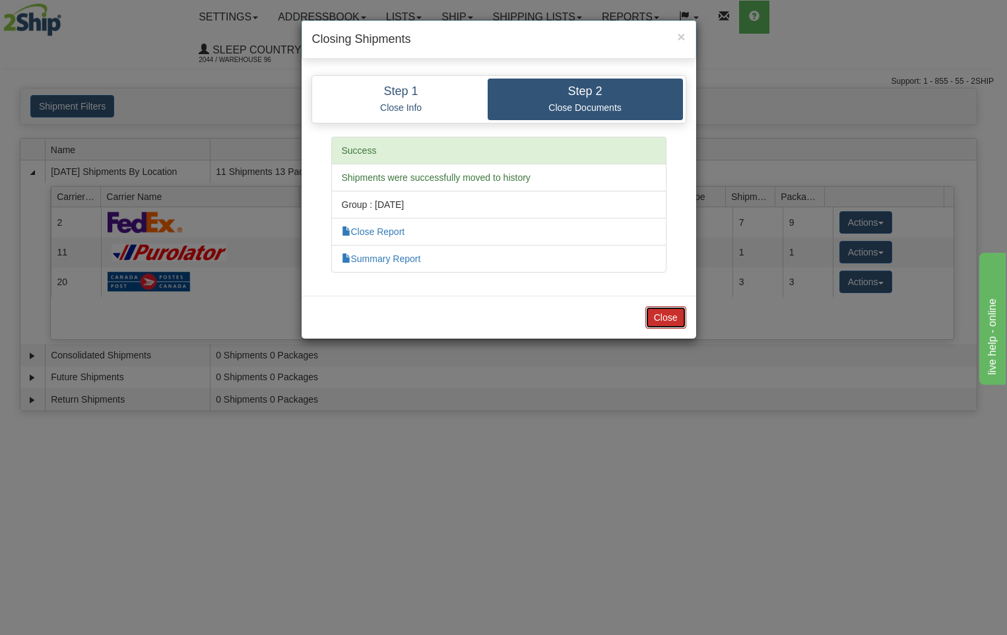
click at [668, 315] on button "Close" at bounding box center [665, 317] width 41 height 22
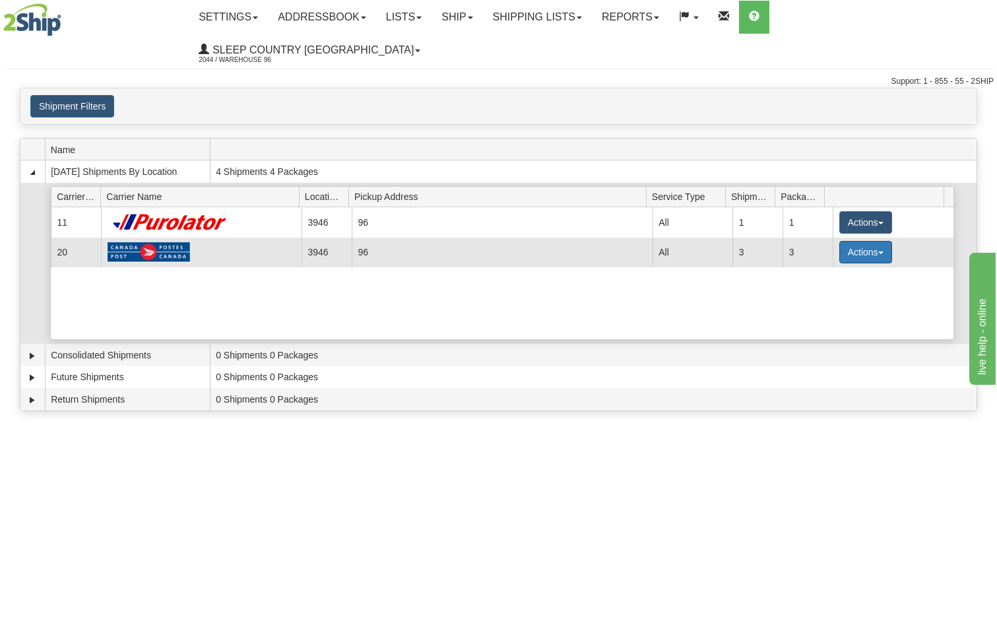
click at [865, 241] on button "Actions" at bounding box center [865, 252] width 53 height 22
click at [818, 289] on span "Close" at bounding box center [814, 293] width 30 height 9
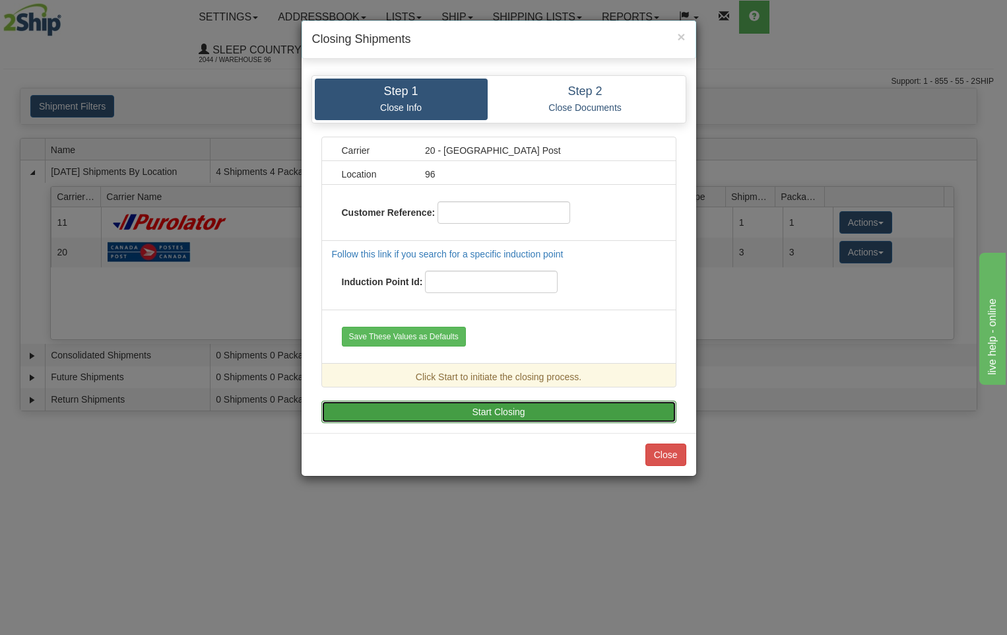
click at [496, 413] on button "Start Closing" at bounding box center [498, 411] width 355 height 22
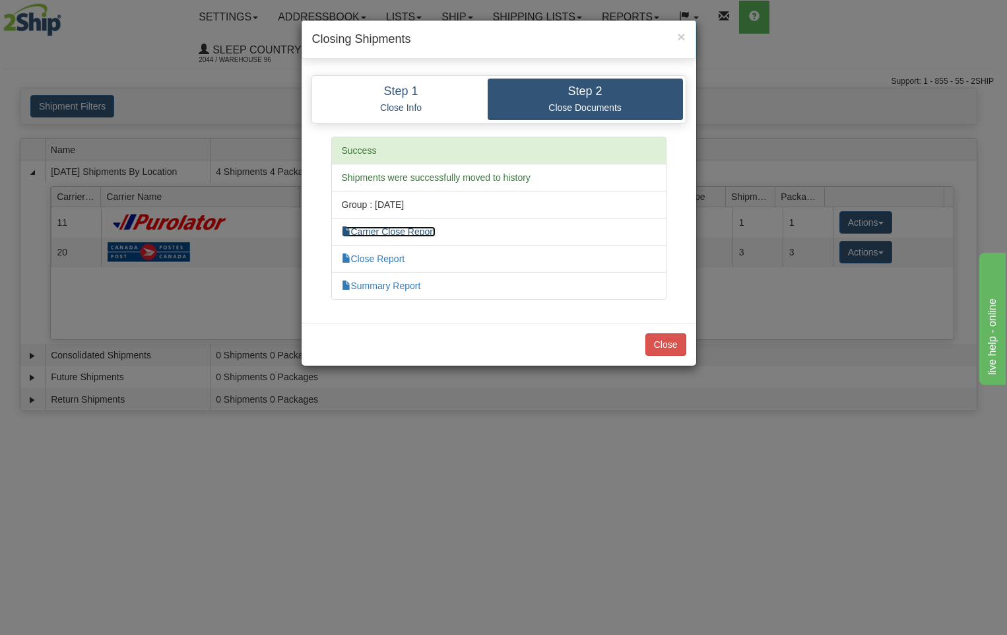
click at [408, 230] on link "Carrier Close Report" at bounding box center [389, 231] width 94 height 11
click at [373, 257] on link "Close Report" at bounding box center [373, 258] width 63 height 11
click at [403, 284] on link "Summary Report" at bounding box center [381, 285] width 79 height 11
click at [672, 339] on button "Close" at bounding box center [665, 344] width 41 height 22
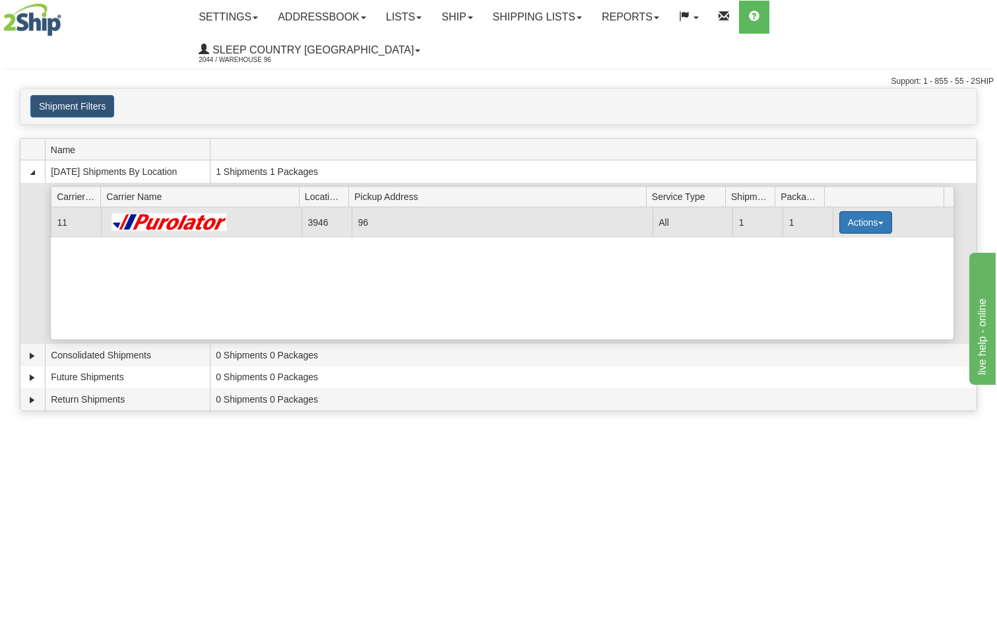
click at [865, 211] on button "Actions" at bounding box center [865, 222] width 53 height 22
click at [846, 273] on link "Pickup" at bounding box center [839, 281] width 106 height 17
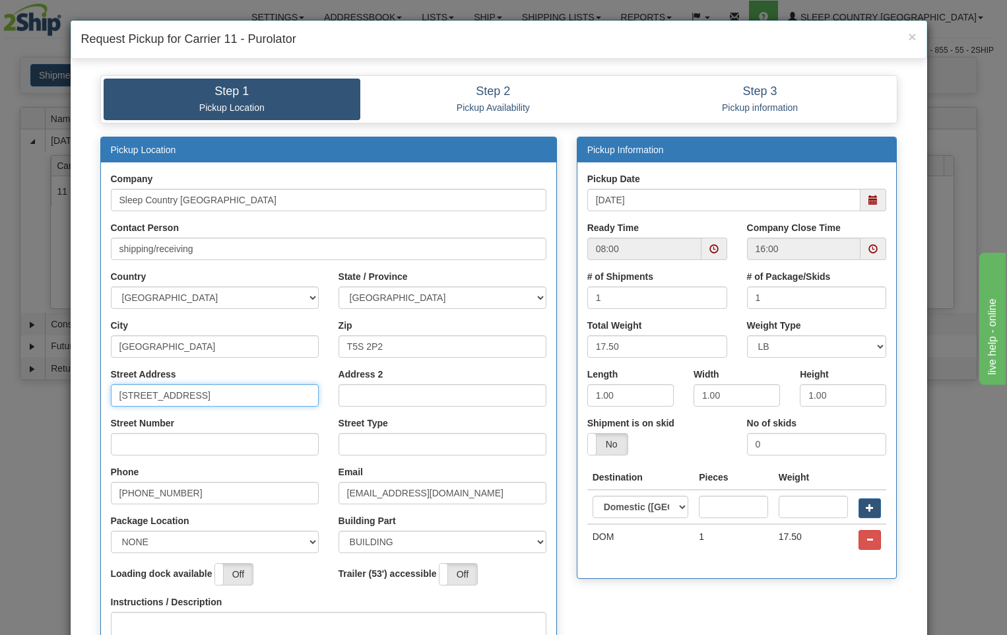
click at [243, 402] on input "[STREET_ADDRESS]" at bounding box center [215, 395] width 208 height 22
type input "18137"
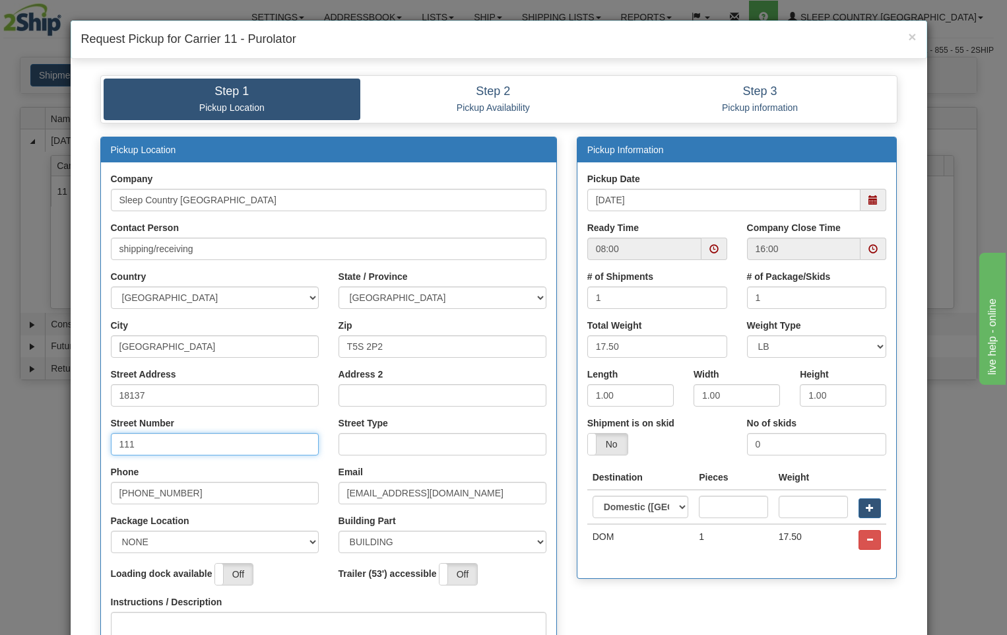
type input "111"
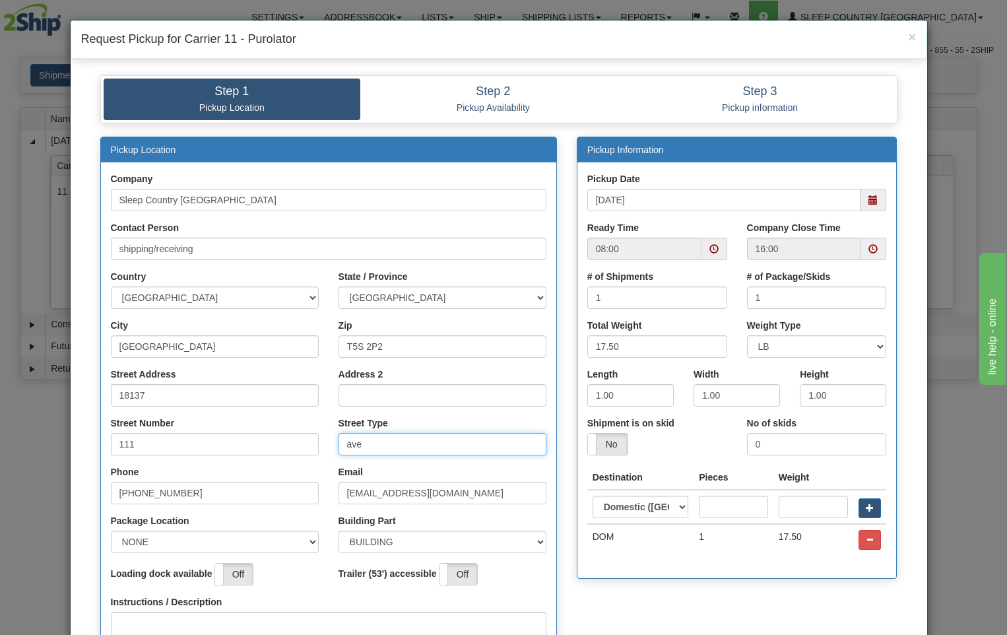
type input "ave"
click at [313, 546] on select "NONE FRONT REAR SIDE" at bounding box center [215, 541] width 208 height 22
select select "2"
click at [111, 530] on select "NONE FRONT REAR SIDE" at bounding box center [215, 541] width 208 height 22
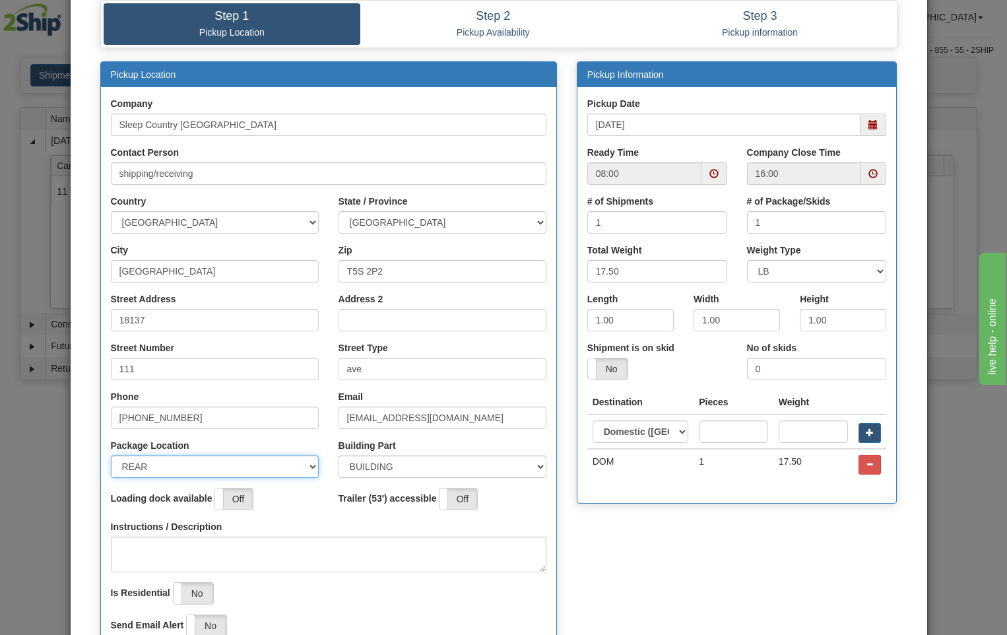
scroll to position [198, 0]
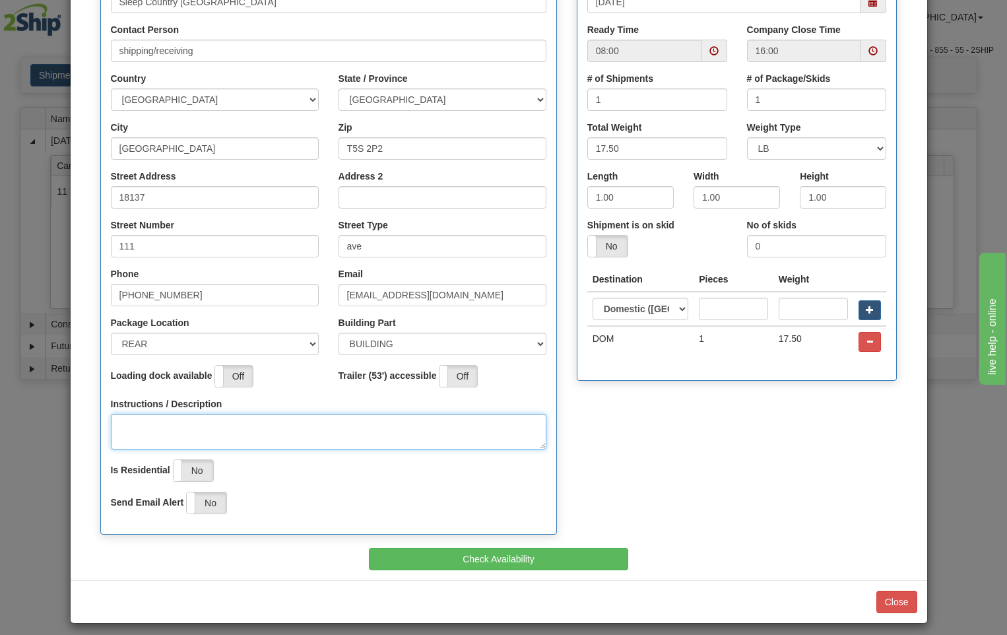
click at [144, 418] on textarea "Instructions / Description" at bounding box center [328, 432] width 435 height 36
click at [709, 50] on span at bounding box center [713, 50] width 9 height 9
type textarea "pick up at rear of building"
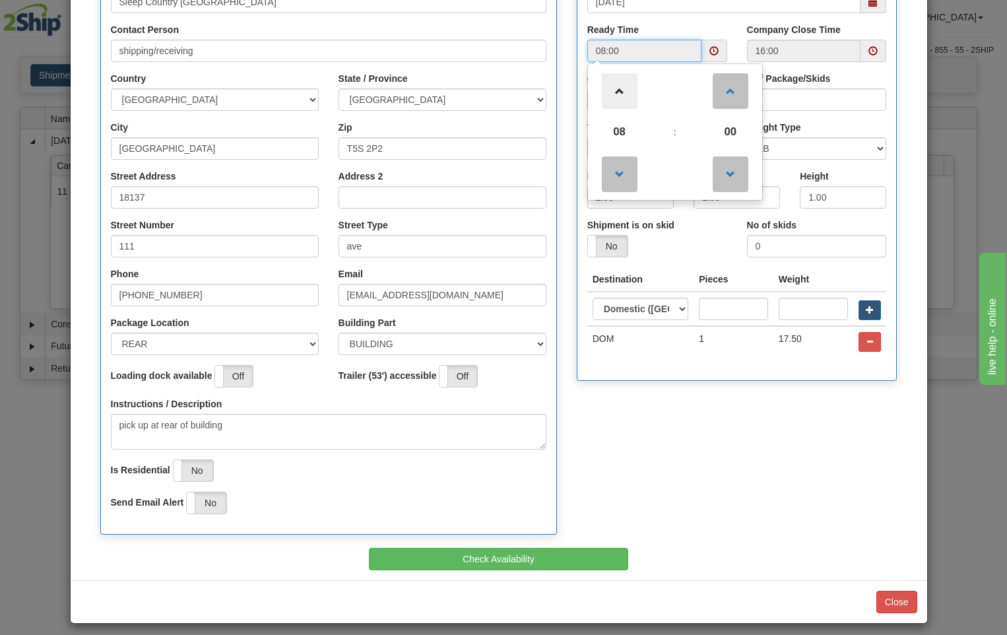
click at [612, 90] on span at bounding box center [620, 91] width 36 height 36
type input "12:00"
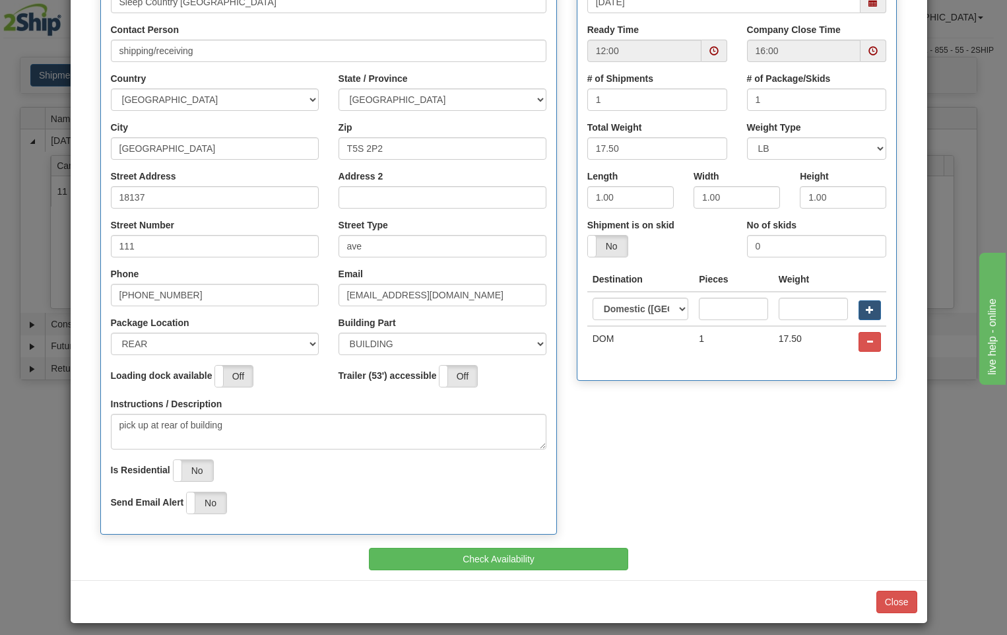
click at [715, 439] on div "Pickup Location Company Sleep Country [GEOGRAPHIC_DATA] Contact Person shipping…" at bounding box center [498, 244] width 817 height 610
click at [568, 557] on button "Check Availability" at bounding box center [498, 559] width 259 height 22
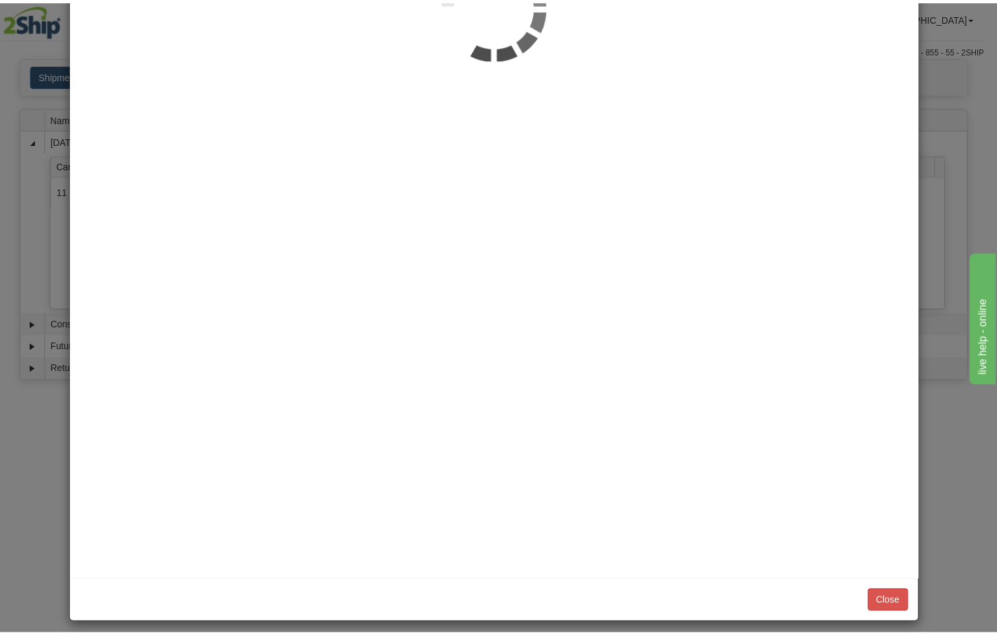
scroll to position [0, 0]
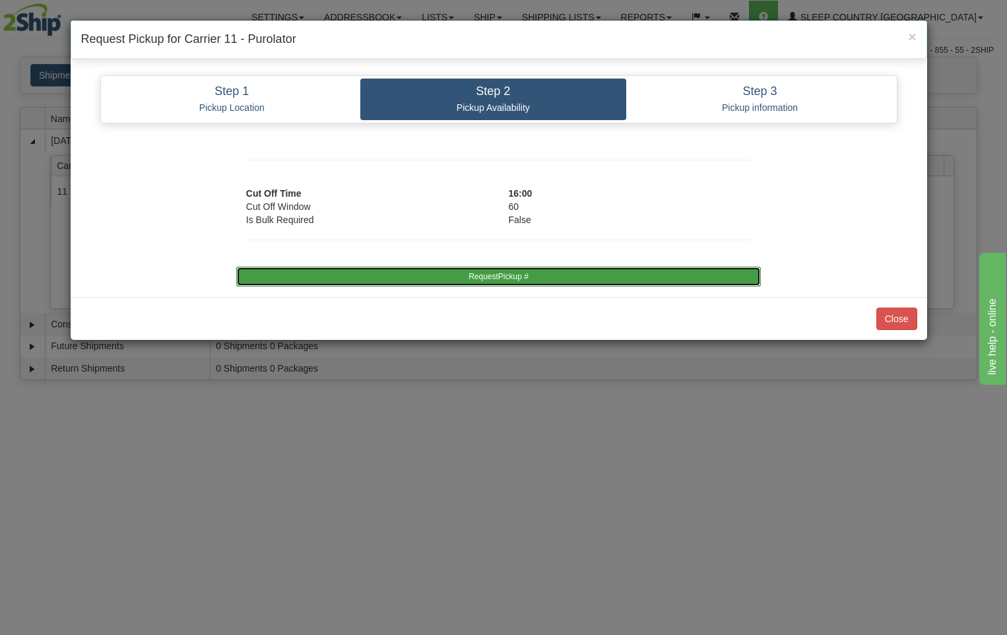
click at [633, 278] on button "RequestPickup #" at bounding box center [498, 276] width 524 height 20
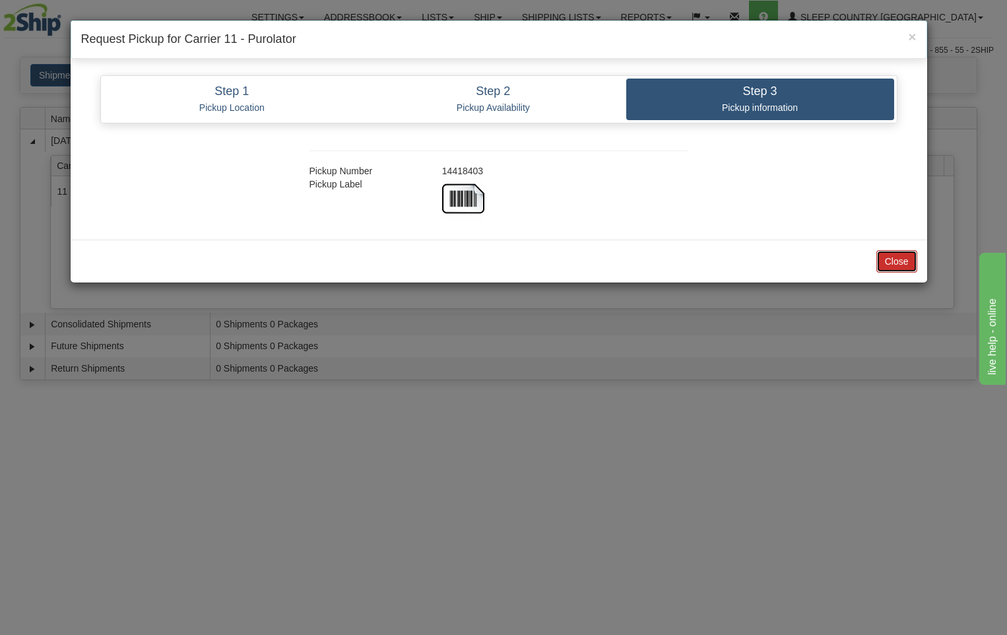
click at [908, 259] on button "Close" at bounding box center [896, 261] width 41 height 22
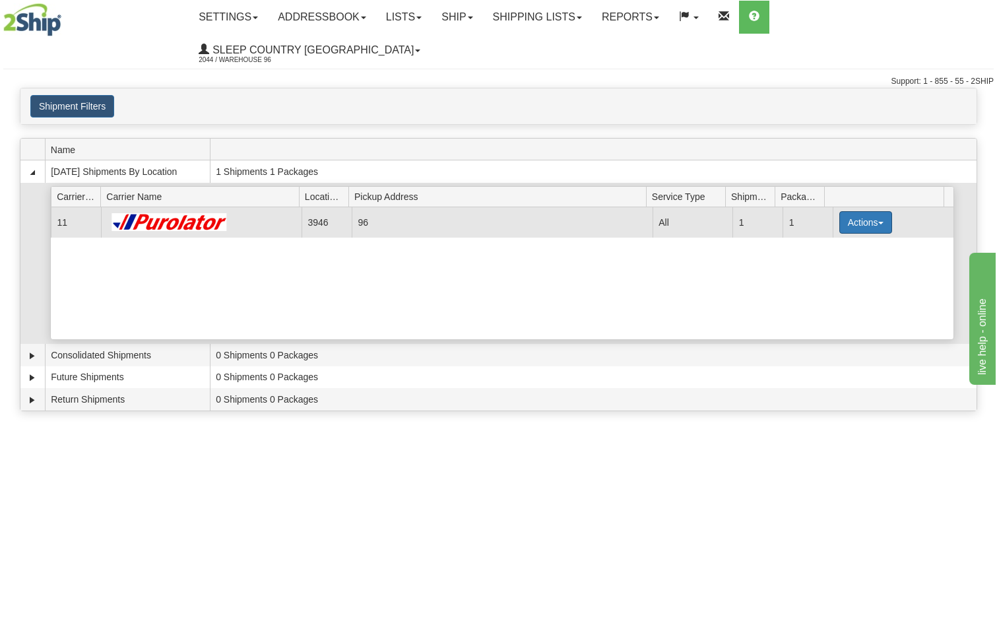
click at [861, 211] on button "Actions" at bounding box center [865, 222] width 53 height 22
click at [826, 259] on span "Close" at bounding box center [814, 263] width 30 height 9
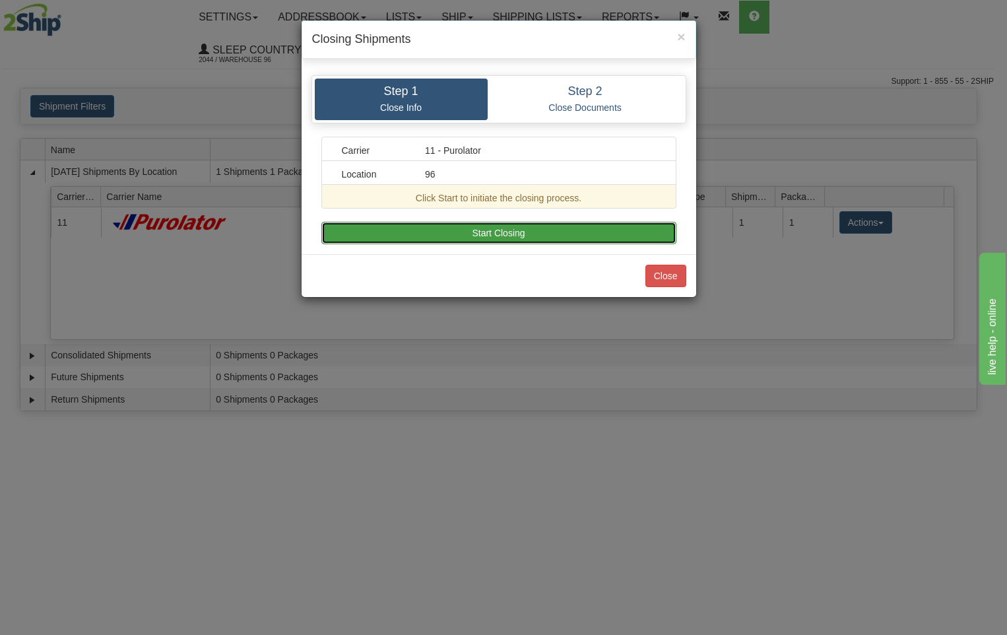
click at [530, 235] on button "Start Closing" at bounding box center [498, 233] width 355 height 22
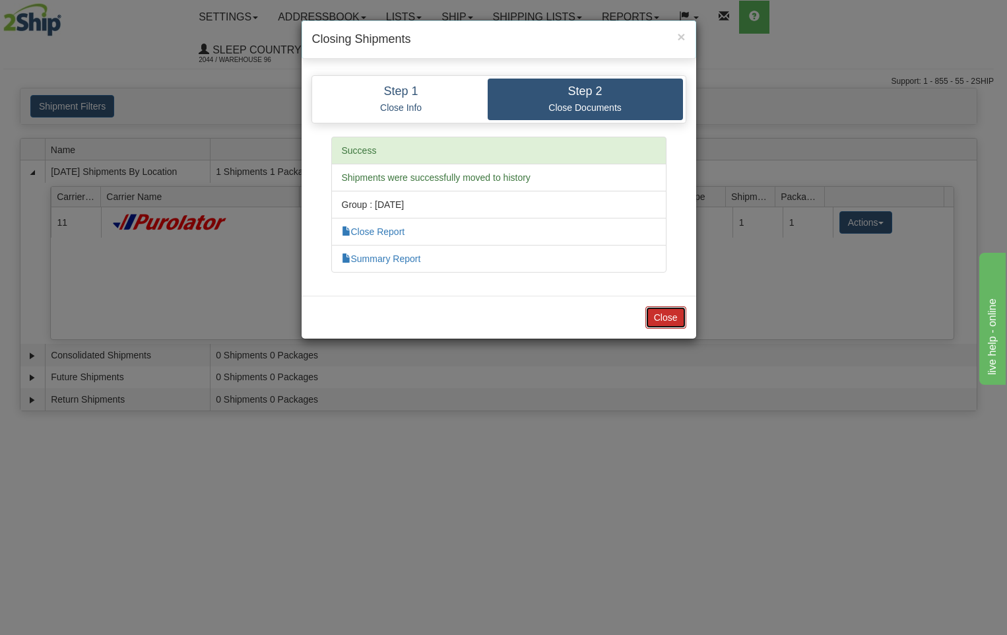
click at [666, 323] on button "Close" at bounding box center [665, 317] width 41 height 22
